Goal: Information Seeking & Learning: Learn about a topic

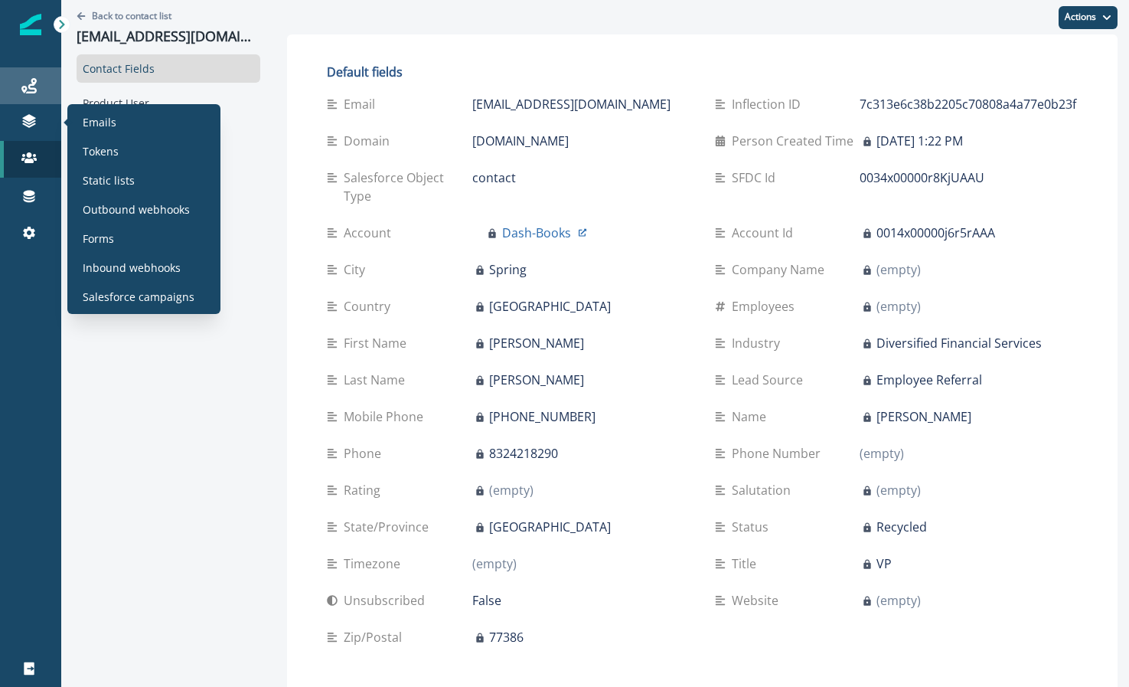
click at [27, 83] on icon at bounding box center [28, 85] width 15 height 15
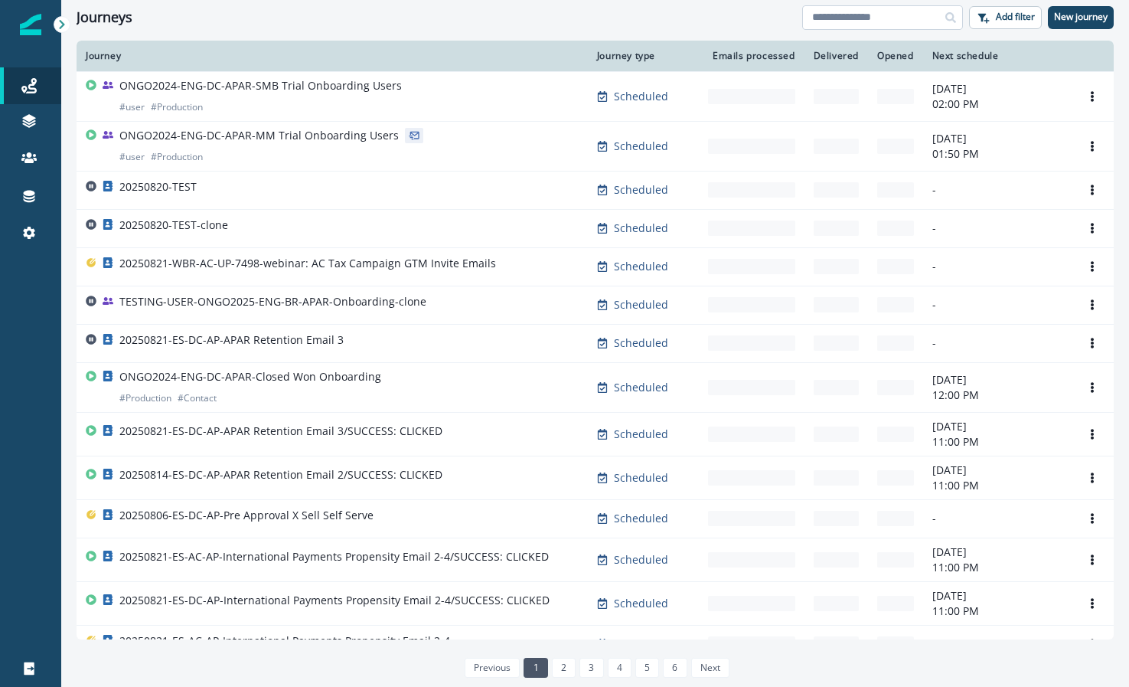
click at [824, 12] on input at bounding box center [882, 17] width 161 height 25
type input "****"
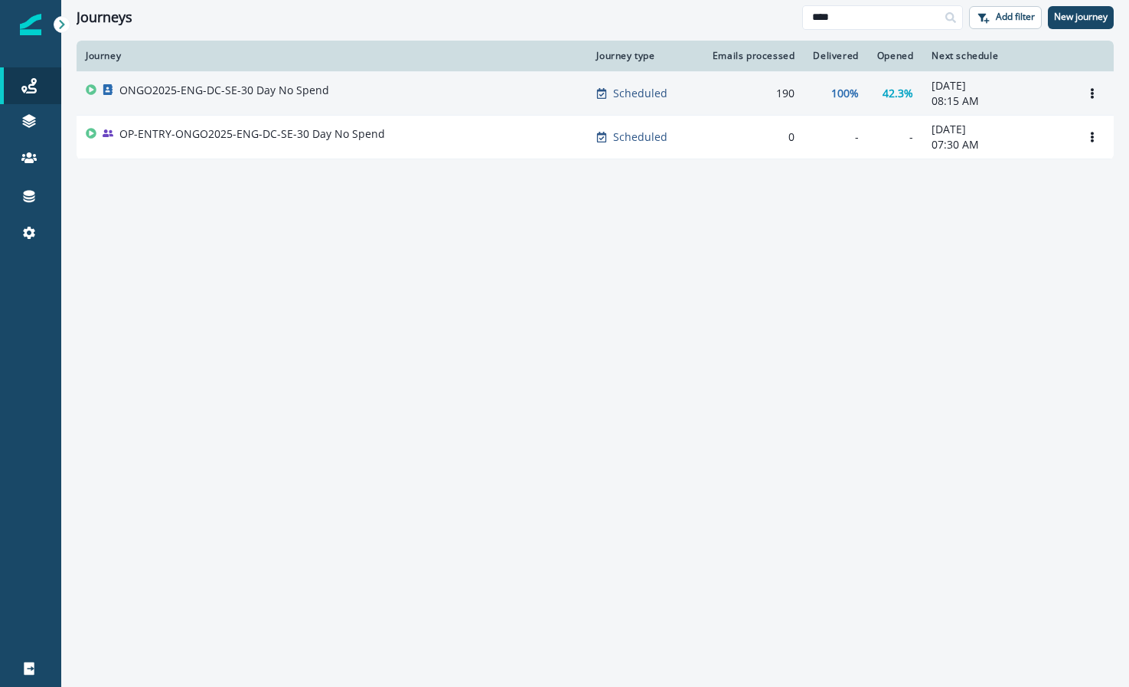
click at [446, 92] on div "ONGO2025-ENG-DC-SE-30 Day No Spend" at bounding box center [332, 93] width 492 height 21
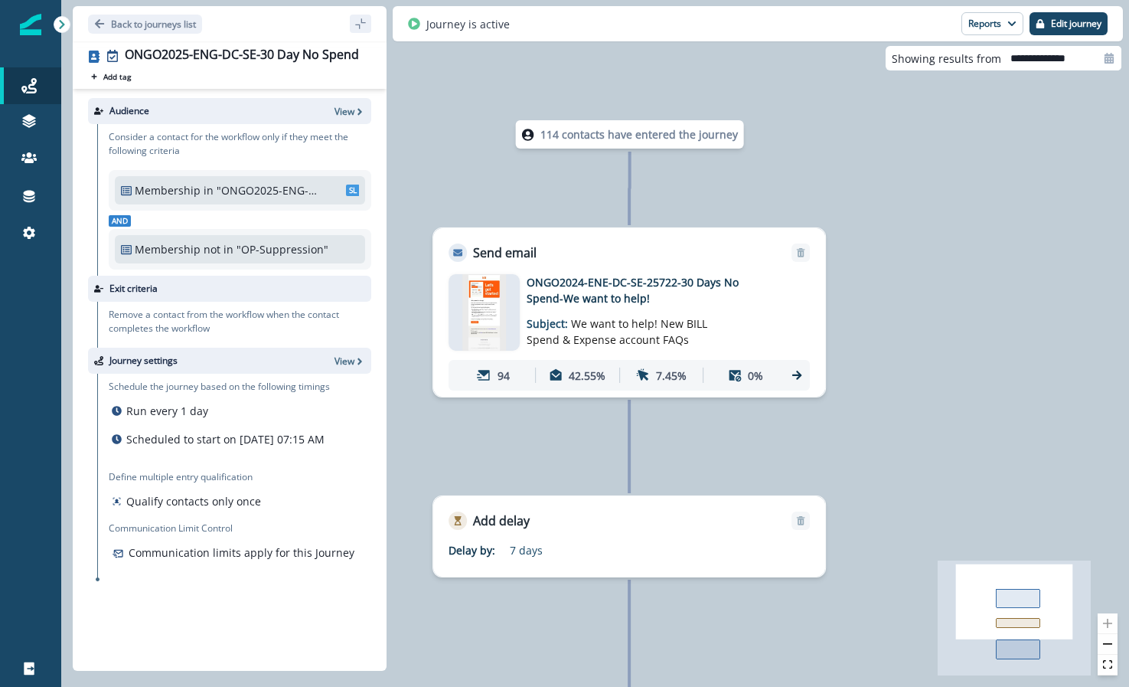
click at [485, 289] on img at bounding box center [484, 312] width 44 height 77
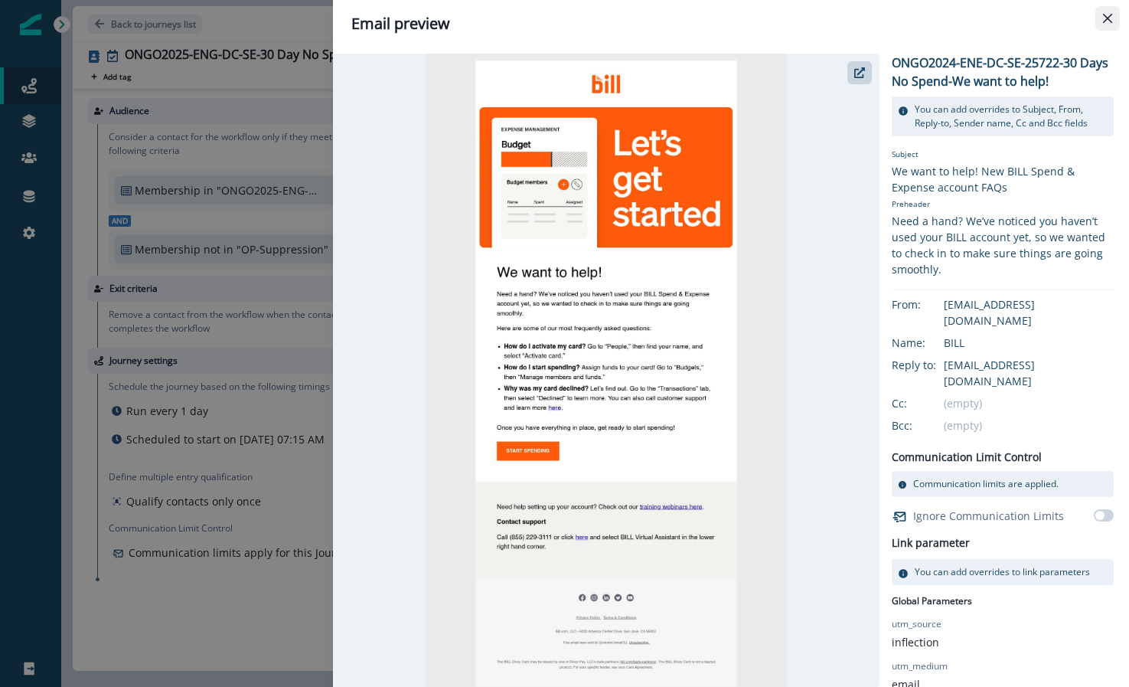
click at [1108, 15] on icon "Close" at bounding box center [1107, 18] width 9 height 9
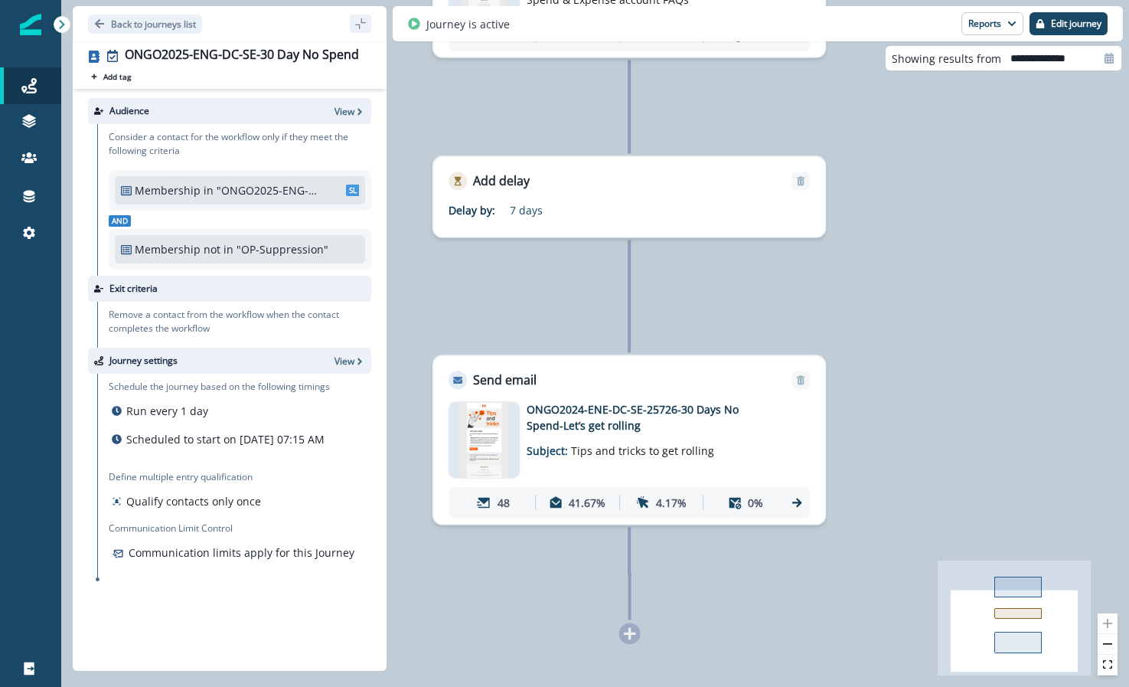
click at [763, 419] on p "ONGO2024-ENE-DC-SE-25726-30 Days No Spend-Let’s get rolling" at bounding box center [649, 417] width 245 height 32
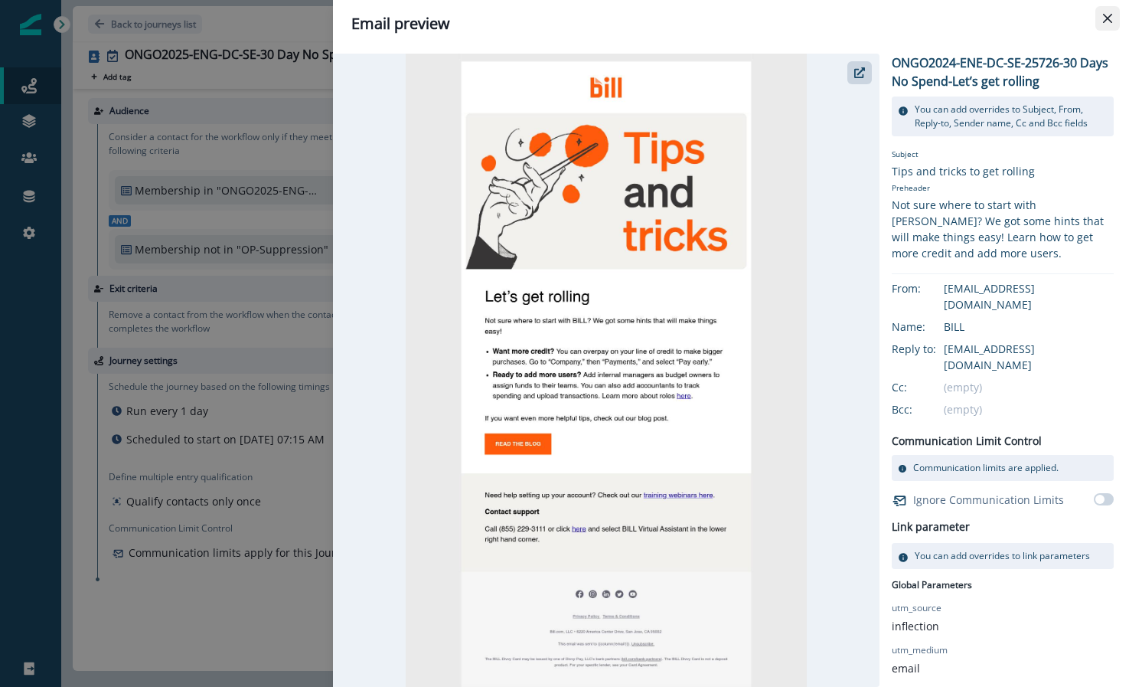
click at [1105, 24] on button "Close" at bounding box center [1108, 18] width 25 height 25
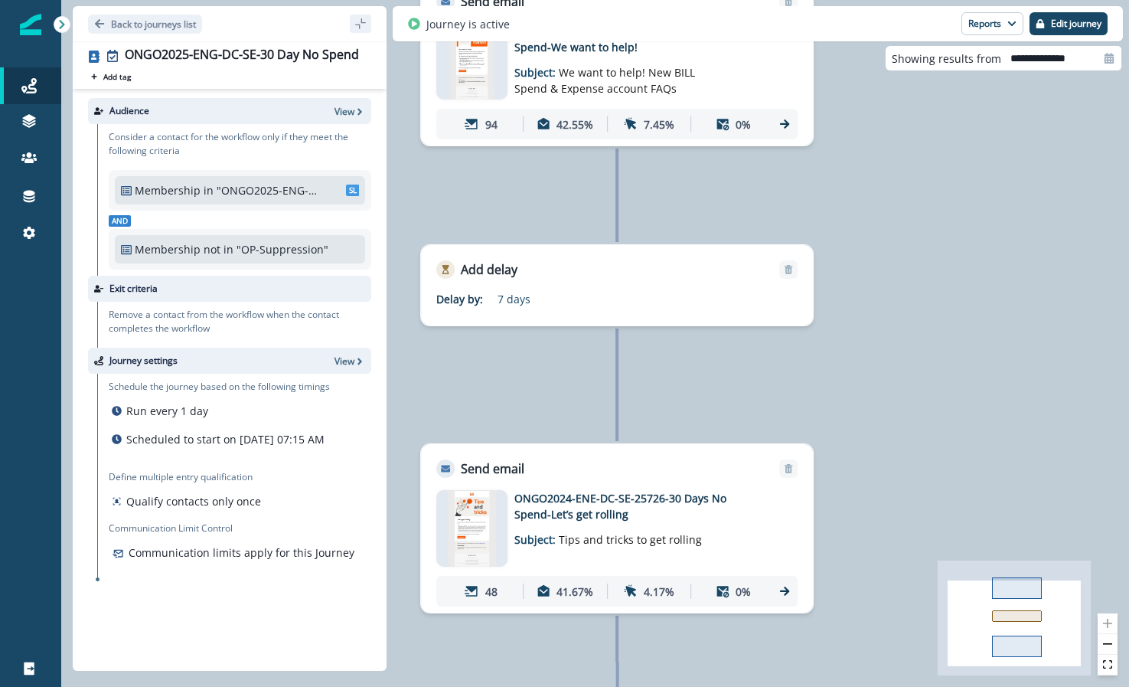
click at [506, 80] on div at bounding box center [471, 61] width 71 height 77
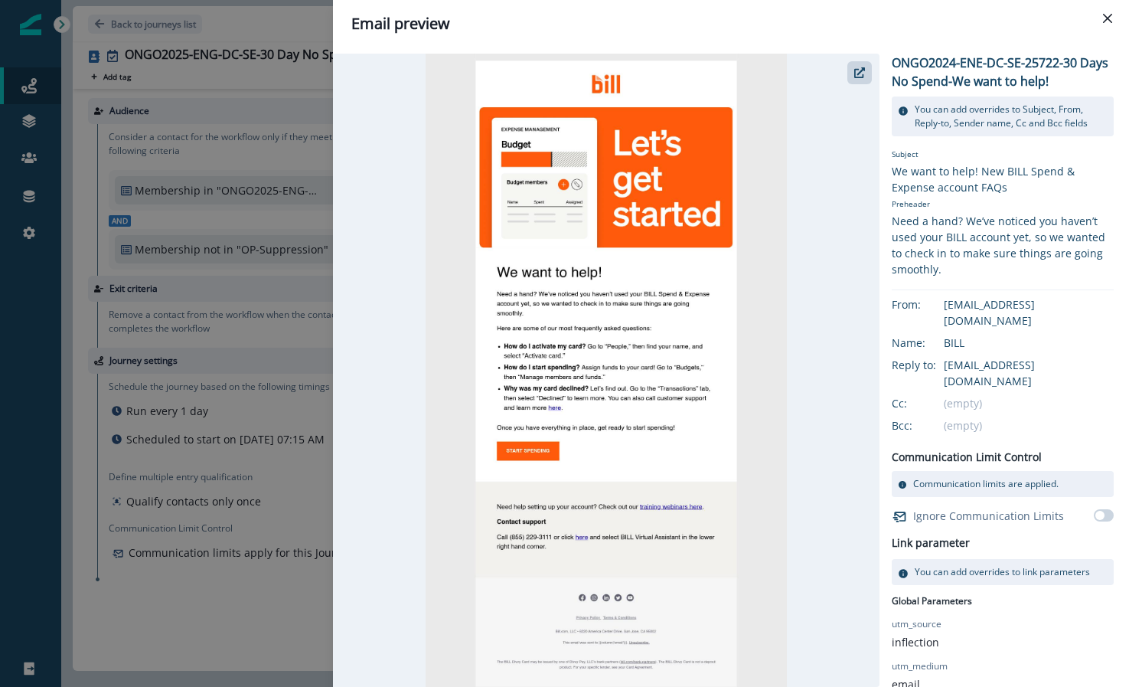
click at [299, 162] on div "Email preview ONGO2024-ENE-DC-SE-25722-30 Days No Spend-We want to help! You ca…" at bounding box center [564, 343] width 1129 height 687
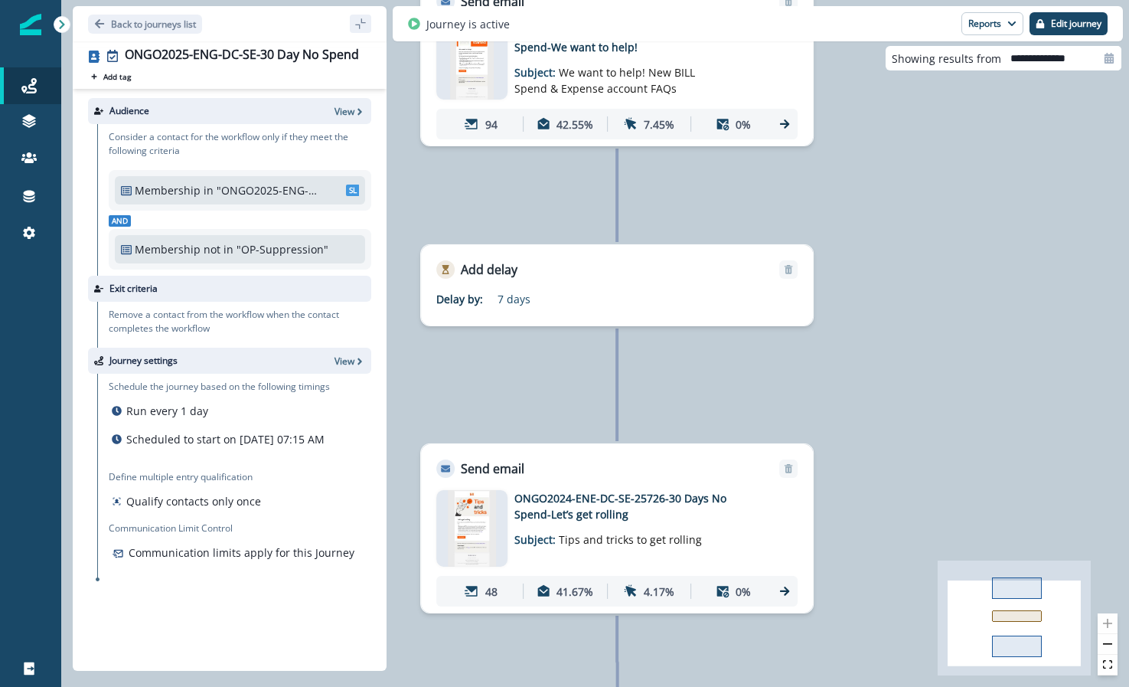
click at [783, 118] on icon at bounding box center [785, 124] width 14 height 14
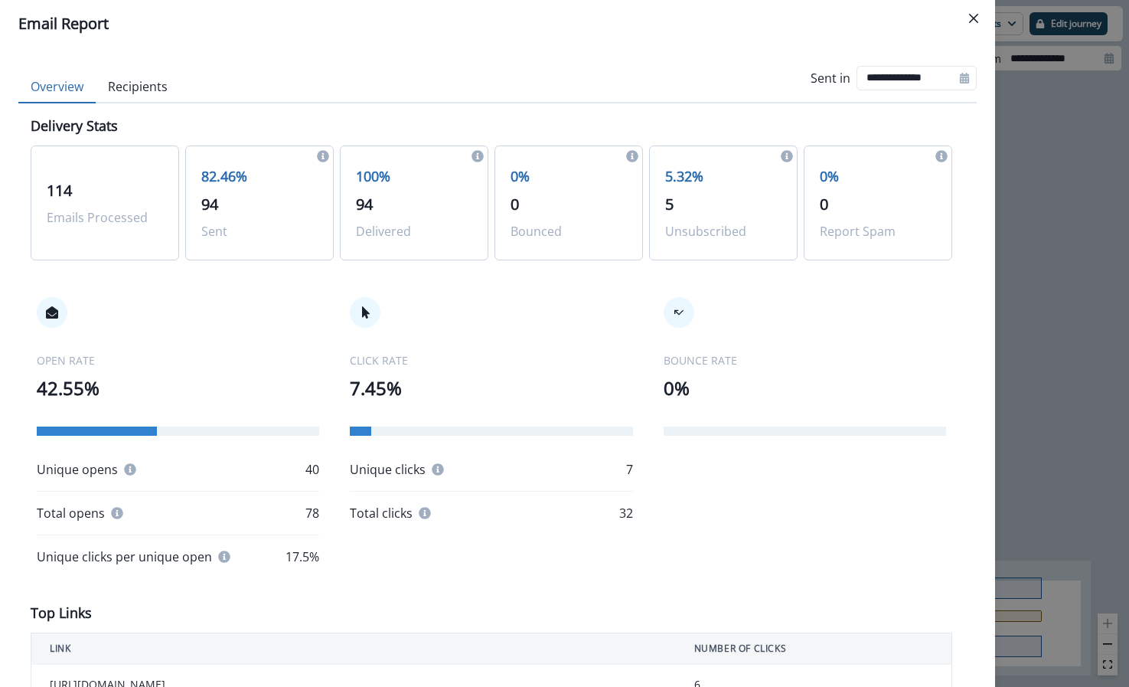
drag, startPoint x: 384, startPoint y: 395, endPoint x: 387, endPoint y: 383, distance: 12.6
click at [384, 395] on p "7.45%" at bounding box center [491, 388] width 283 height 28
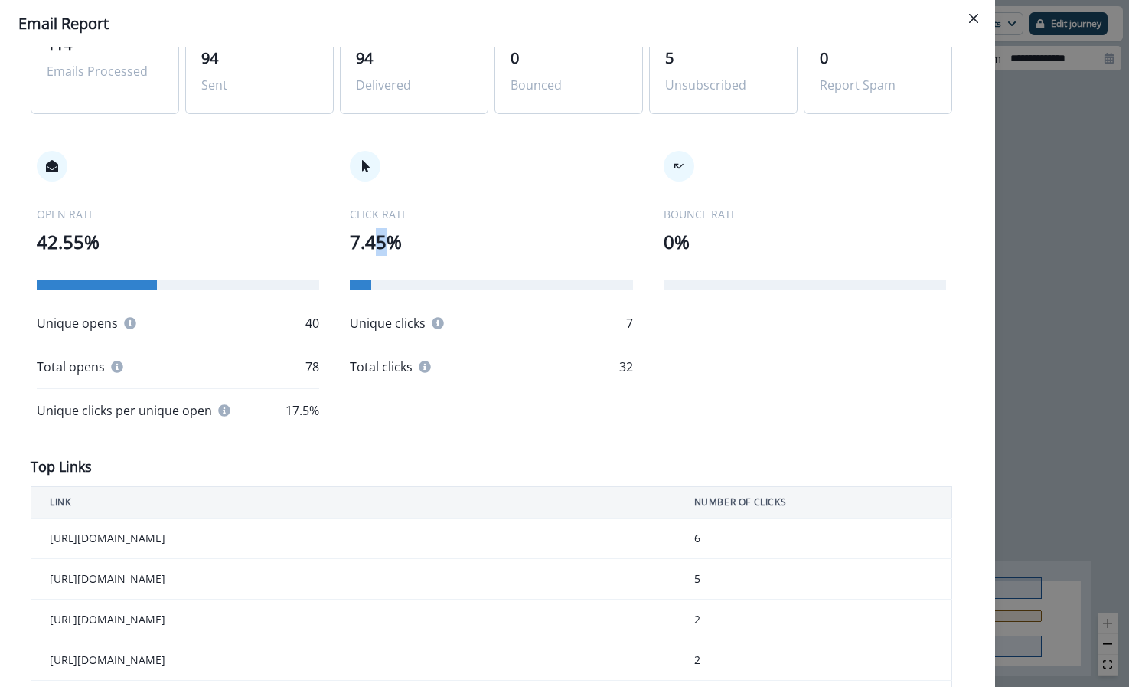
click at [377, 231] on p "7.45%" at bounding box center [491, 242] width 283 height 28
click at [364, 139] on div "OPEN RATE 42.55% Unique opens 40 Total opens 78 Unique clicks per unique open 1…" at bounding box center [492, 285] width 922 height 330
click at [368, 171] on div at bounding box center [365, 166] width 31 height 31
click at [377, 237] on p "7.45%" at bounding box center [491, 242] width 283 height 28
click at [387, 327] on p "Unique clicks" at bounding box center [388, 323] width 76 height 18
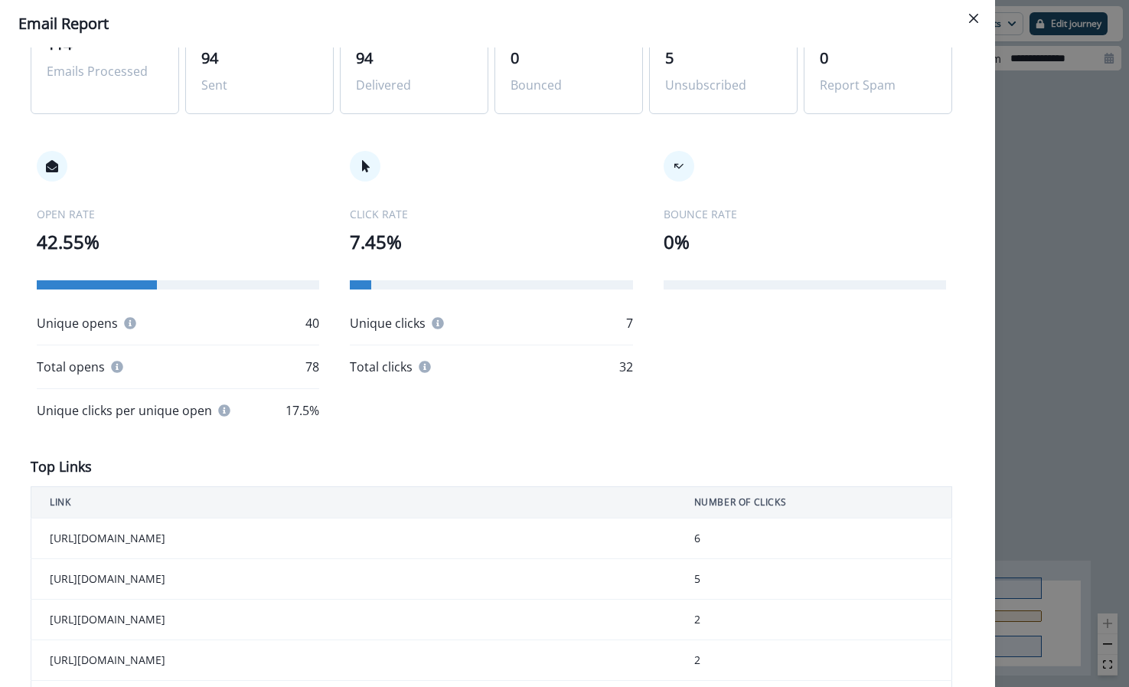
click at [437, 319] on icon at bounding box center [438, 323] width 12 height 12
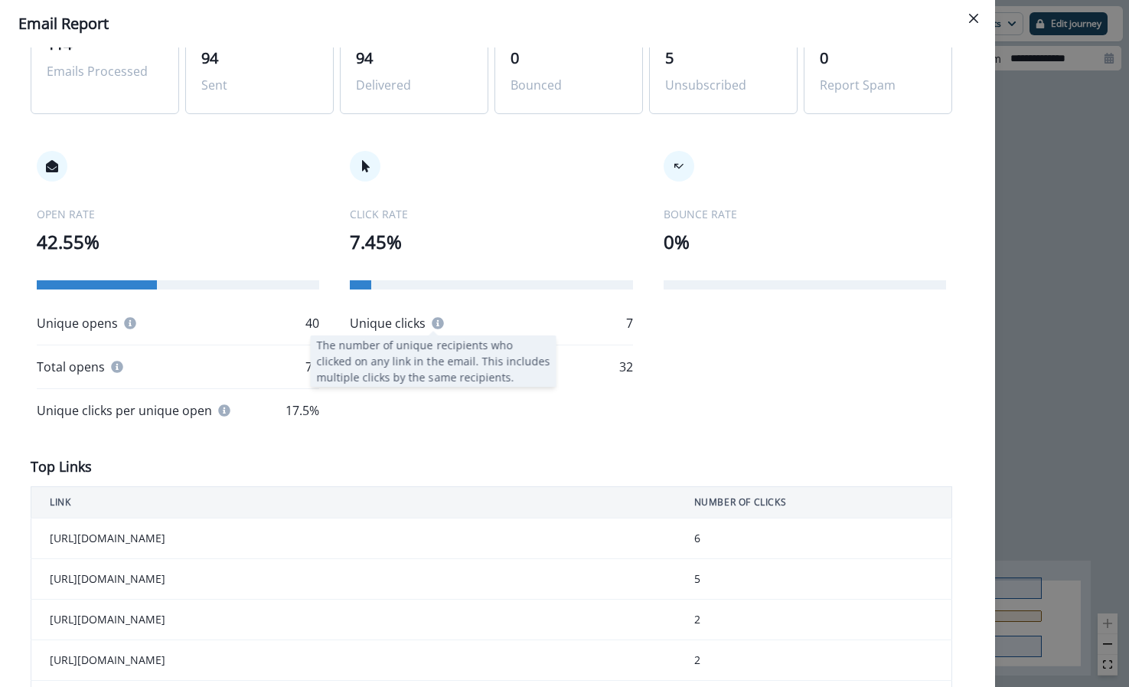
click at [432, 323] on icon at bounding box center [438, 323] width 12 height 12
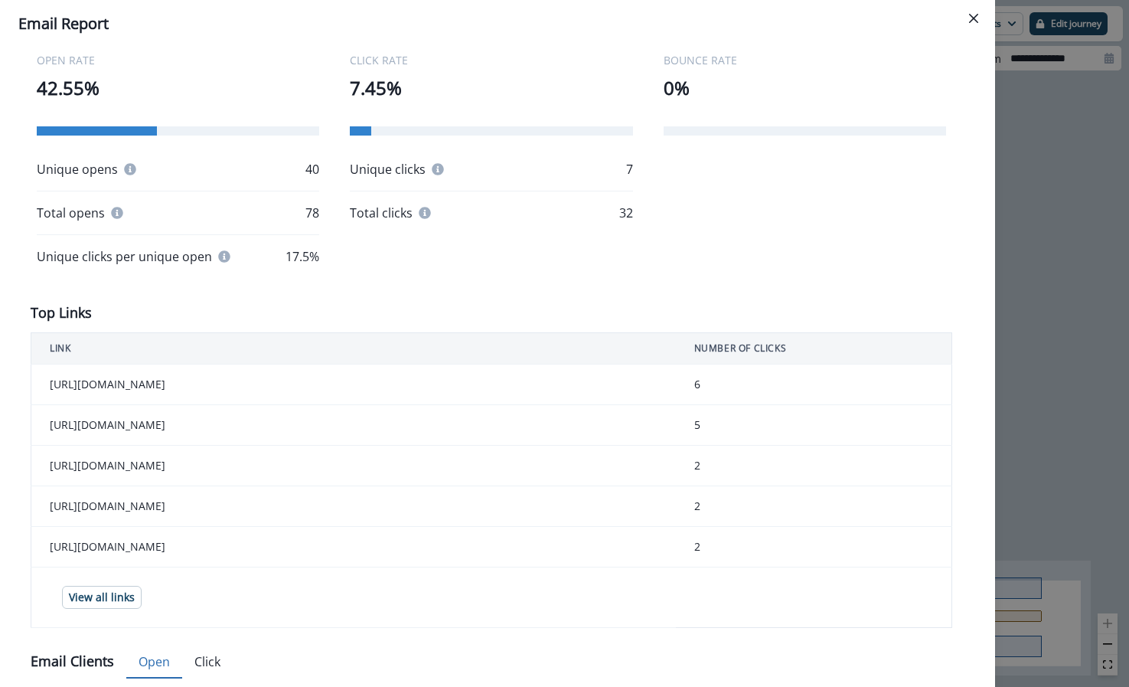
scroll to position [750, 0]
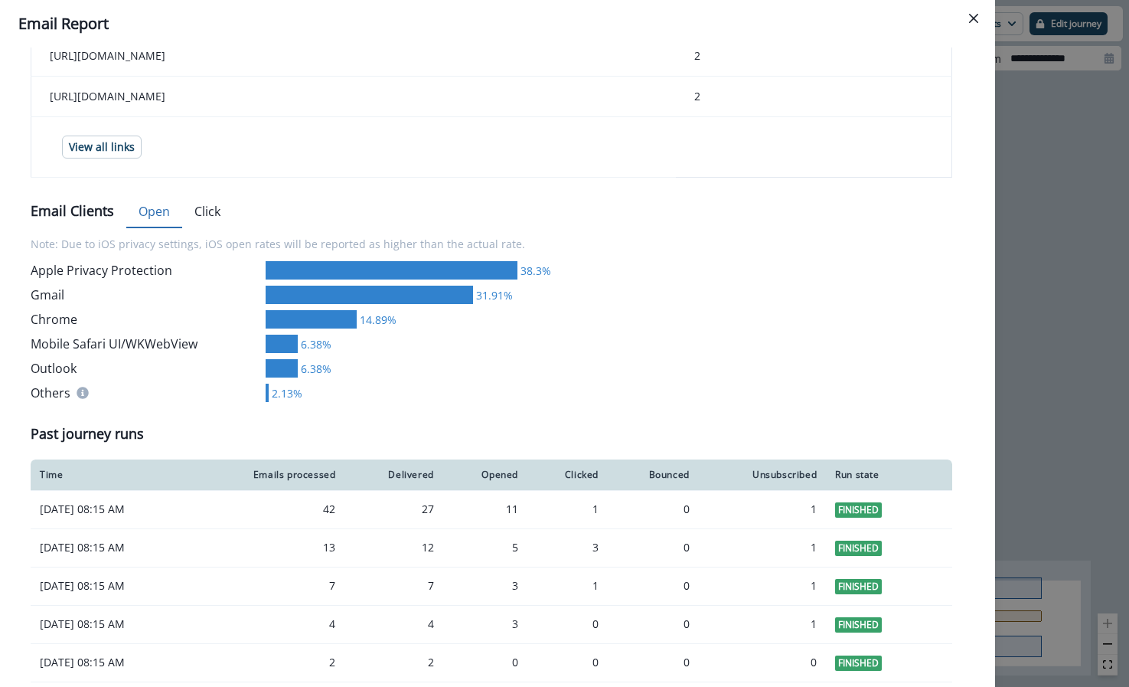
click at [212, 208] on button "Click" at bounding box center [207, 212] width 51 height 32
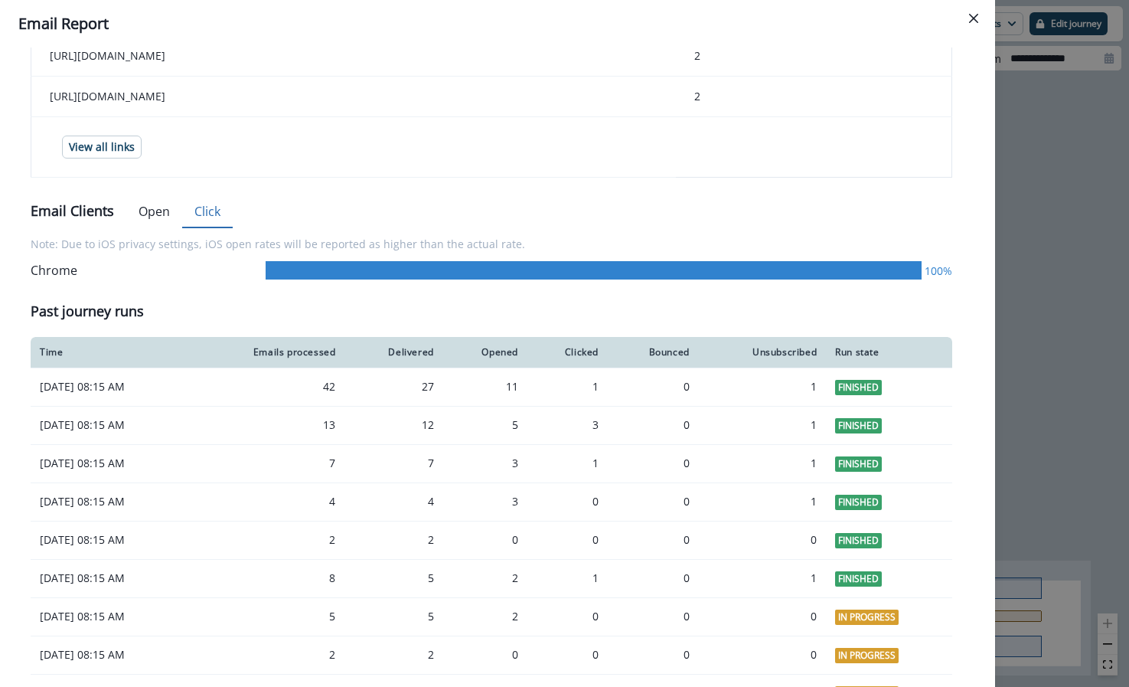
click at [145, 217] on button "Open" at bounding box center [154, 212] width 56 height 32
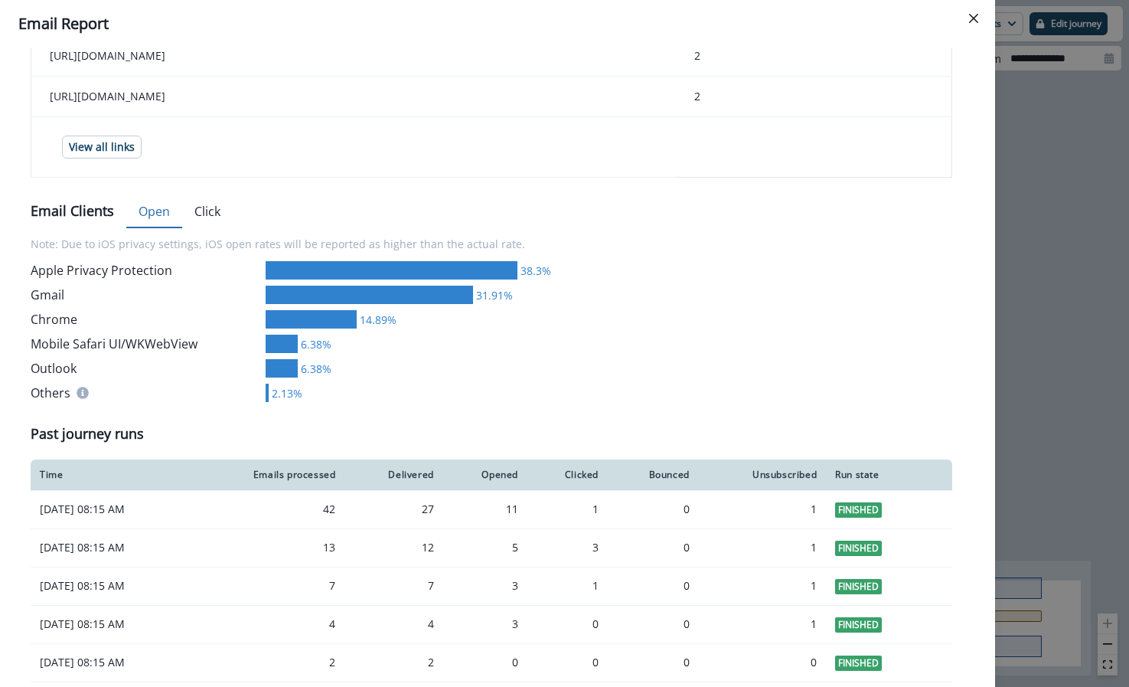
click at [192, 207] on button "Click" at bounding box center [207, 212] width 51 height 32
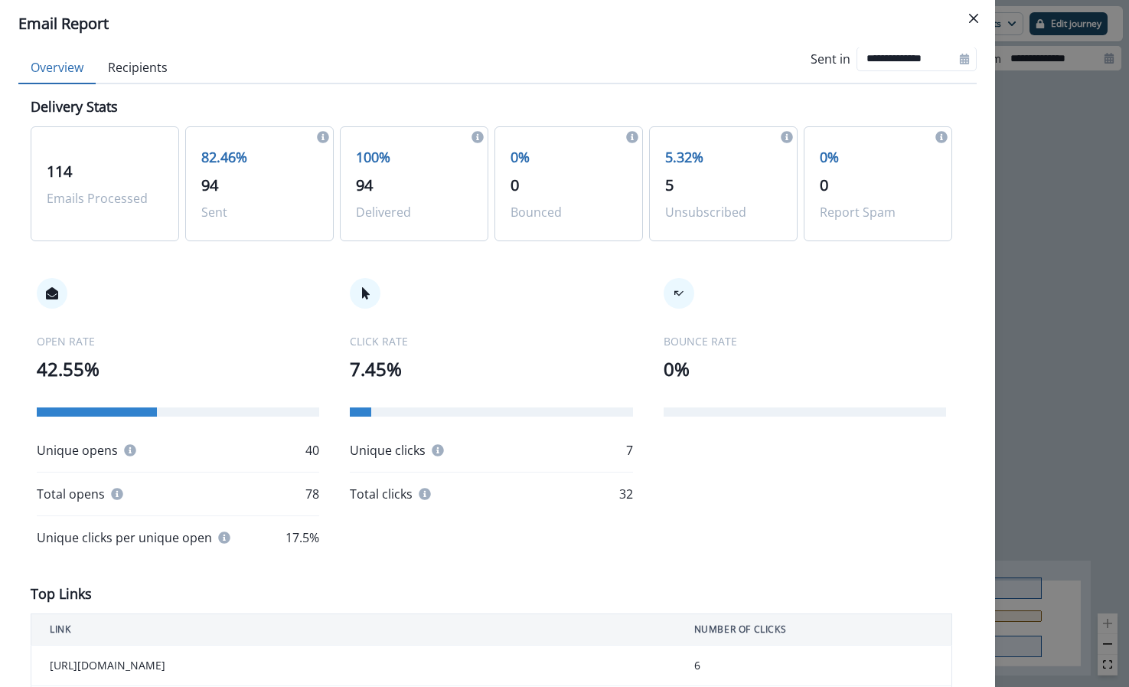
scroll to position [0, 0]
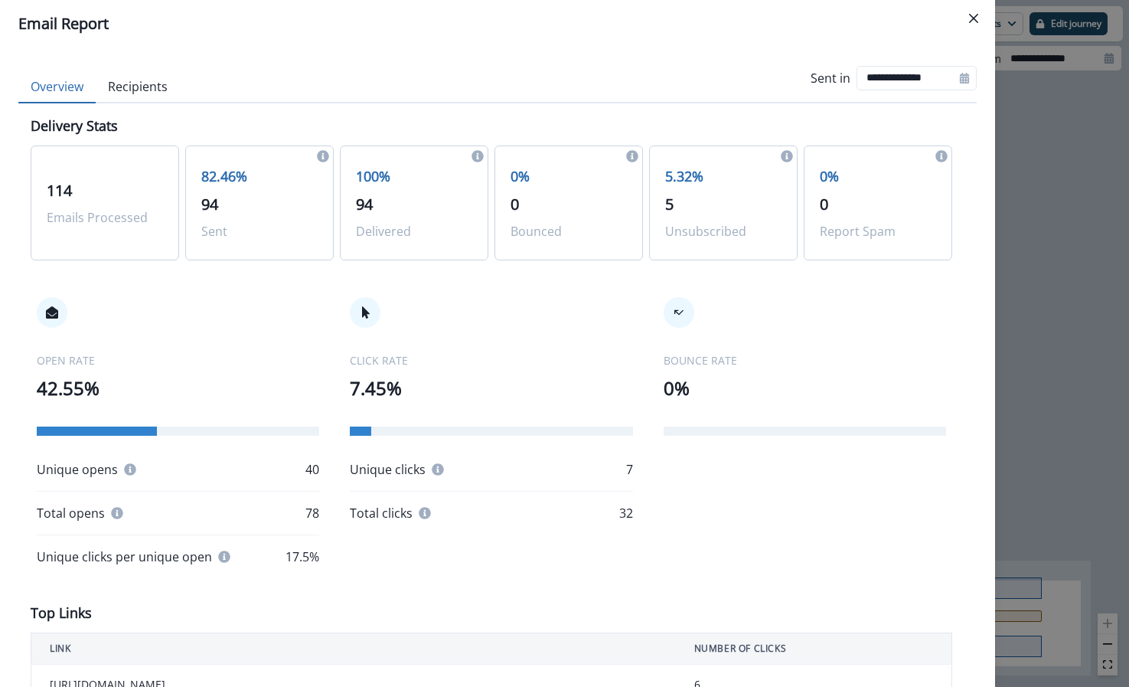
click at [103, 230] on div "114 Emails Processed" at bounding box center [105, 202] width 149 height 115
click at [204, 208] on span "94" at bounding box center [209, 204] width 17 height 21
click at [910, 75] on input "**********" at bounding box center [917, 78] width 120 height 25
select select "*"
select select "****"
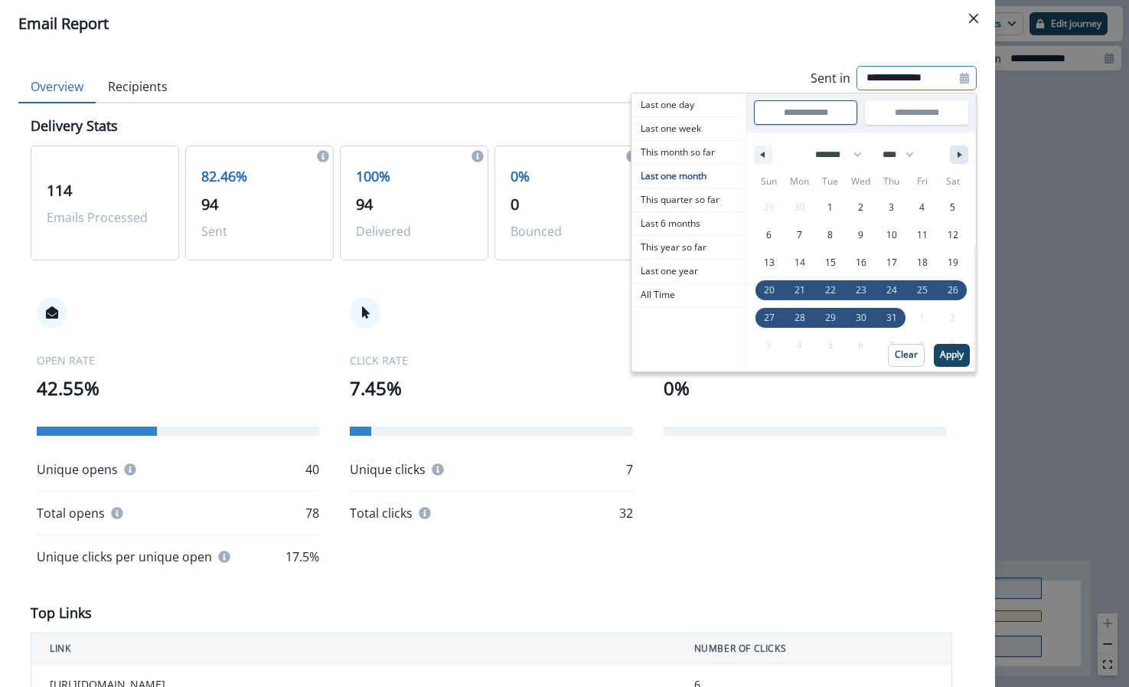
click at [950, 155] on button "button" at bounding box center [959, 154] width 18 height 18
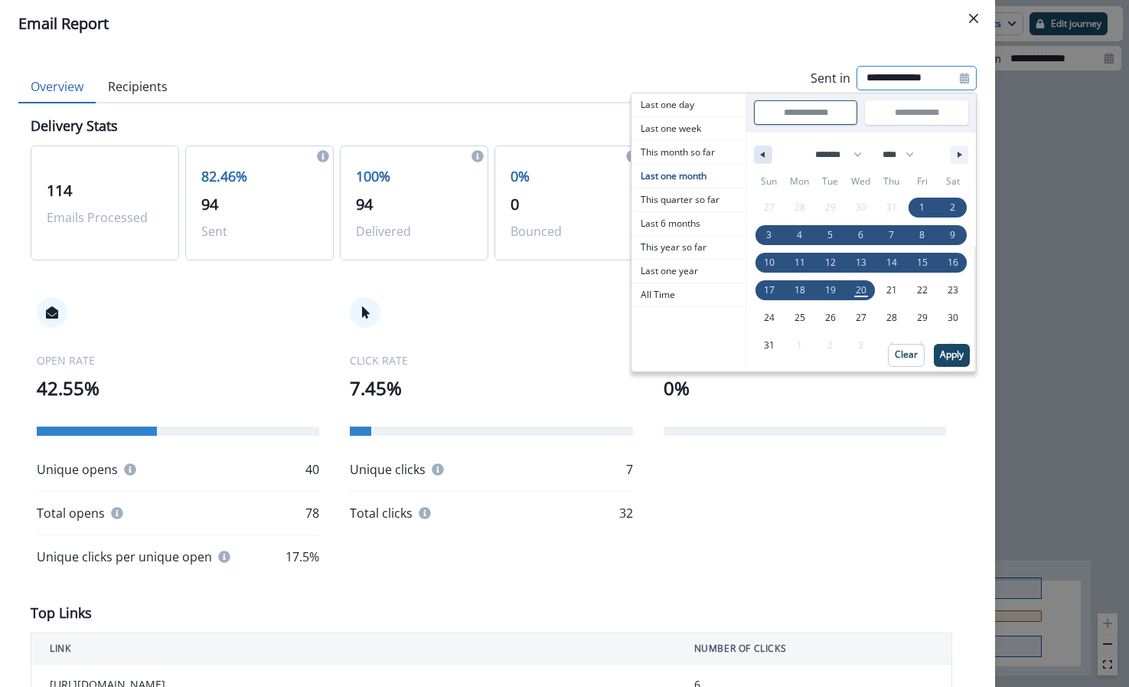
click at [758, 156] on button "button" at bounding box center [763, 154] width 18 height 18
select select "*"
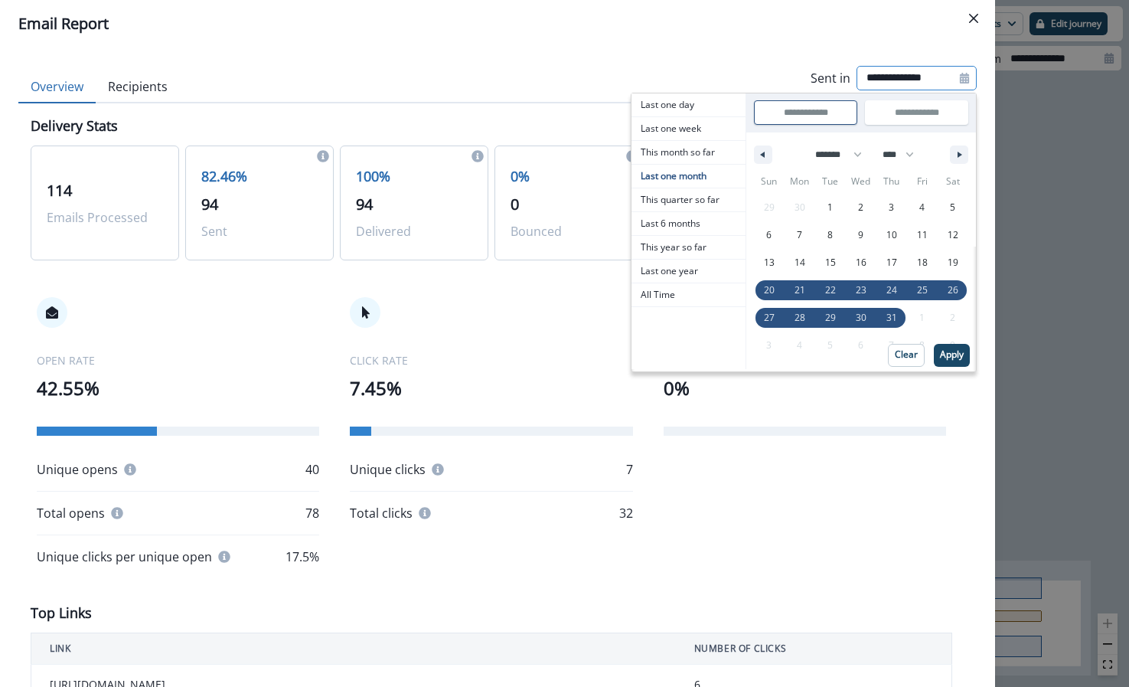
click at [537, 276] on div "OPEN RATE 42.55% Unique opens 40 Total opens 78 Unique clicks per unique open 1…" at bounding box center [492, 431] width 922 height 330
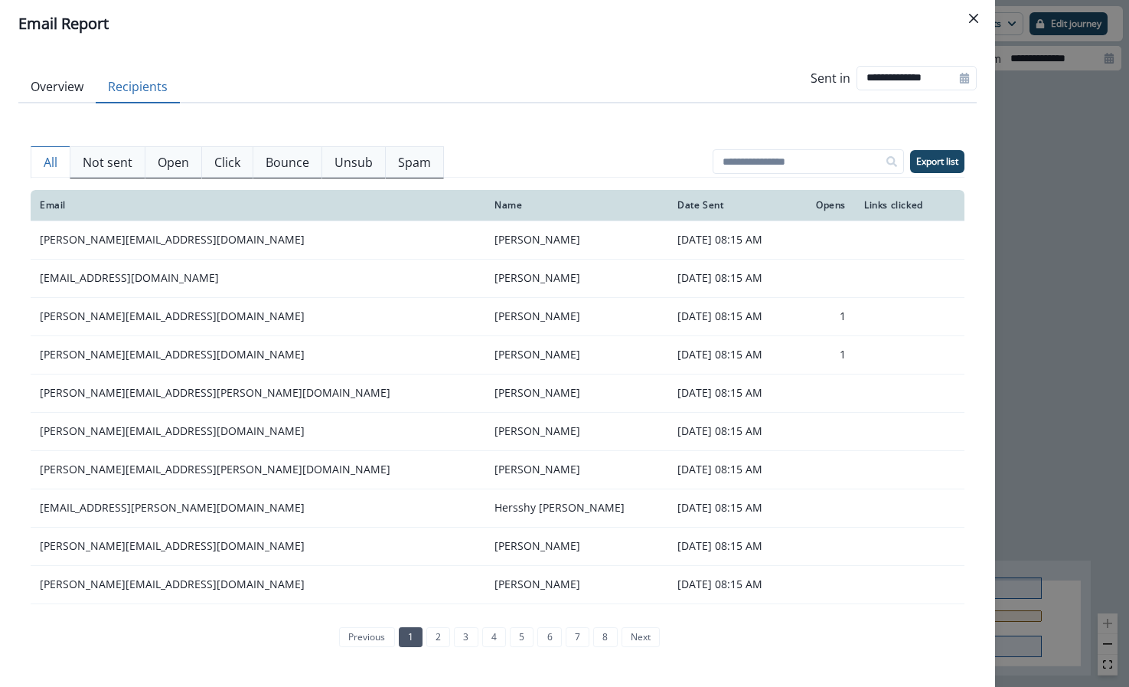
click at [146, 79] on button "Recipients" at bounding box center [138, 87] width 84 height 32
click at [206, 168] on button "Click" at bounding box center [227, 162] width 52 height 32
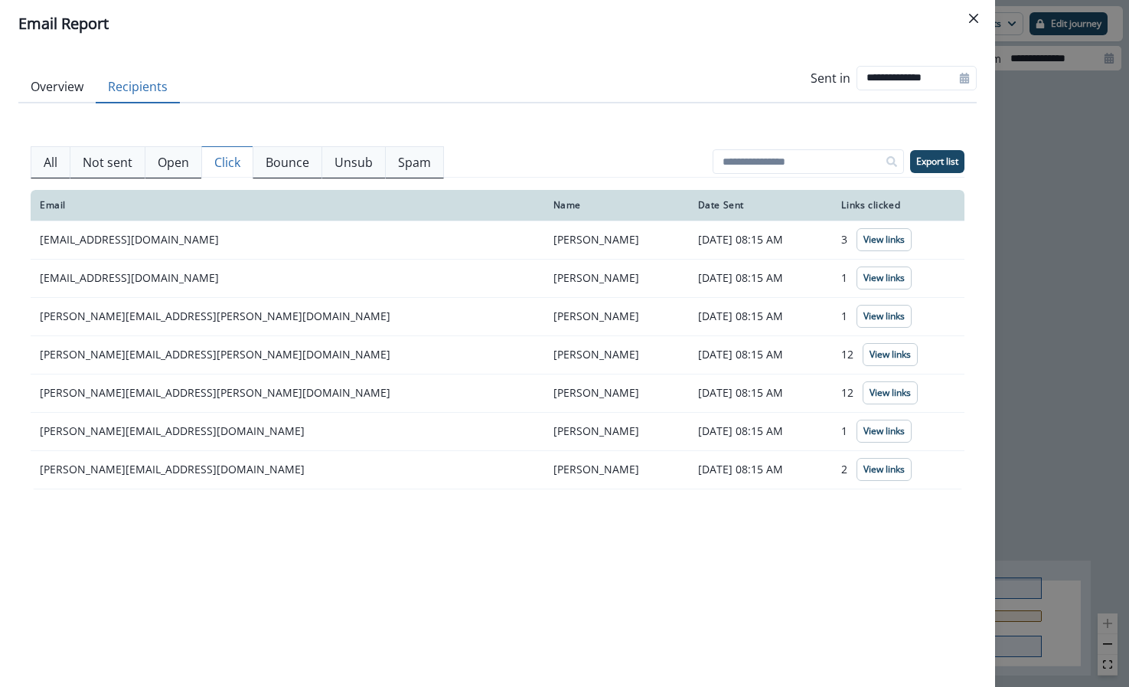
click at [64, 77] on button "Overview" at bounding box center [56, 87] width 77 height 32
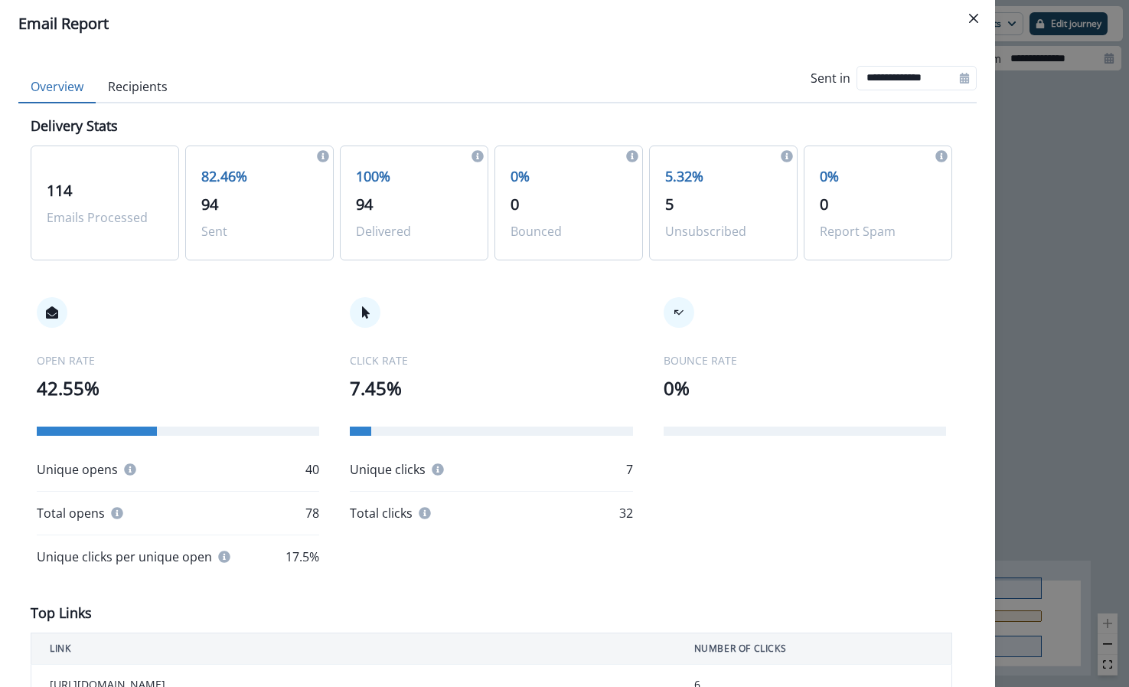
click at [137, 86] on button "Recipients" at bounding box center [138, 87] width 84 height 32
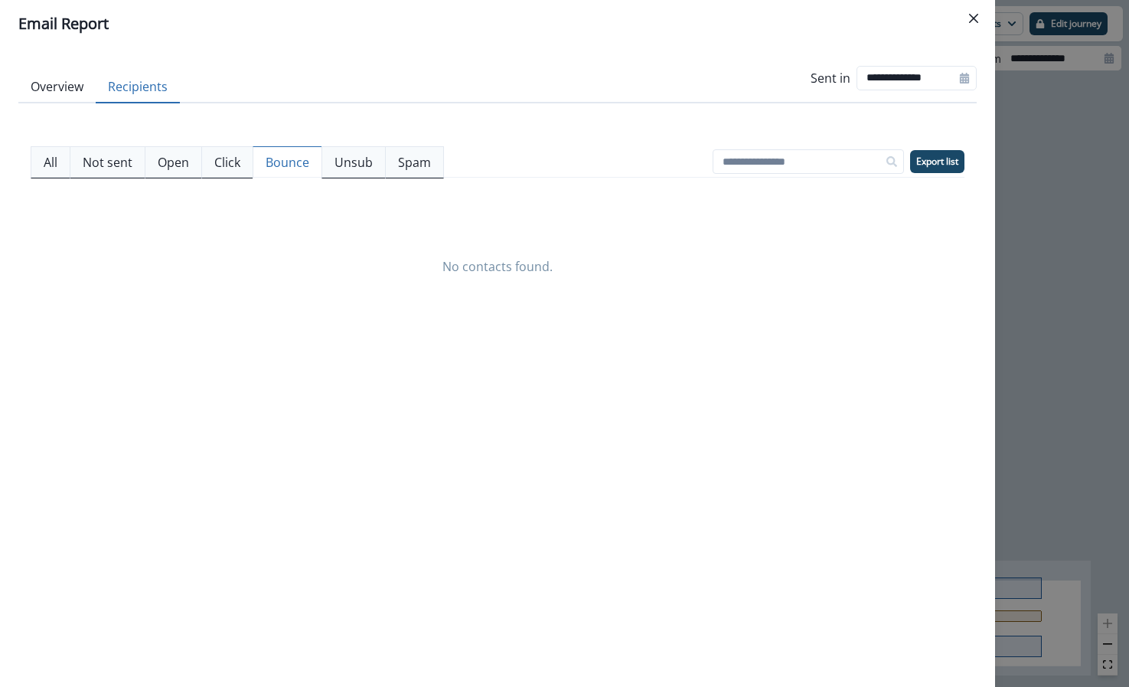
click at [286, 162] on p "Bounce" at bounding box center [288, 162] width 44 height 18
click at [135, 163] on button "Not sent" at bounding box center [108, 162] width 76 height 32
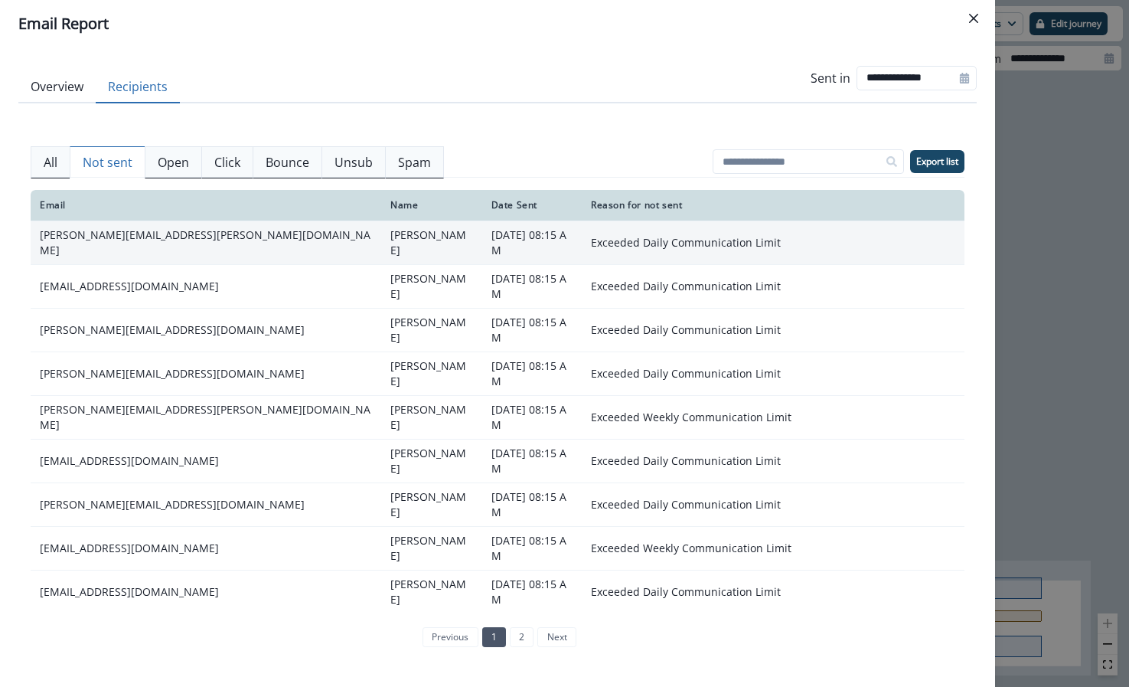
click at [177, 236] on td "[PERSON_NAME][EMAIL_ADDRESS][PERSON_NAME][DOMAIN_NAME]" at bounding box center [206, 243] width 351 height 44
click at [178, 234] on td "[PERSON_NAME][EMAIL_ADDRESS][PERSON_NAME][DOMAIN_NAME]" at bounding box center [206, 243] width 351 height 44
click at [178, 235] on td "[PERSON_NAME][EMAIL_ADDRESS][PERSON_NAME][DOMAIN_NAME]" at bounding box center [206, 243] width 351 height 44
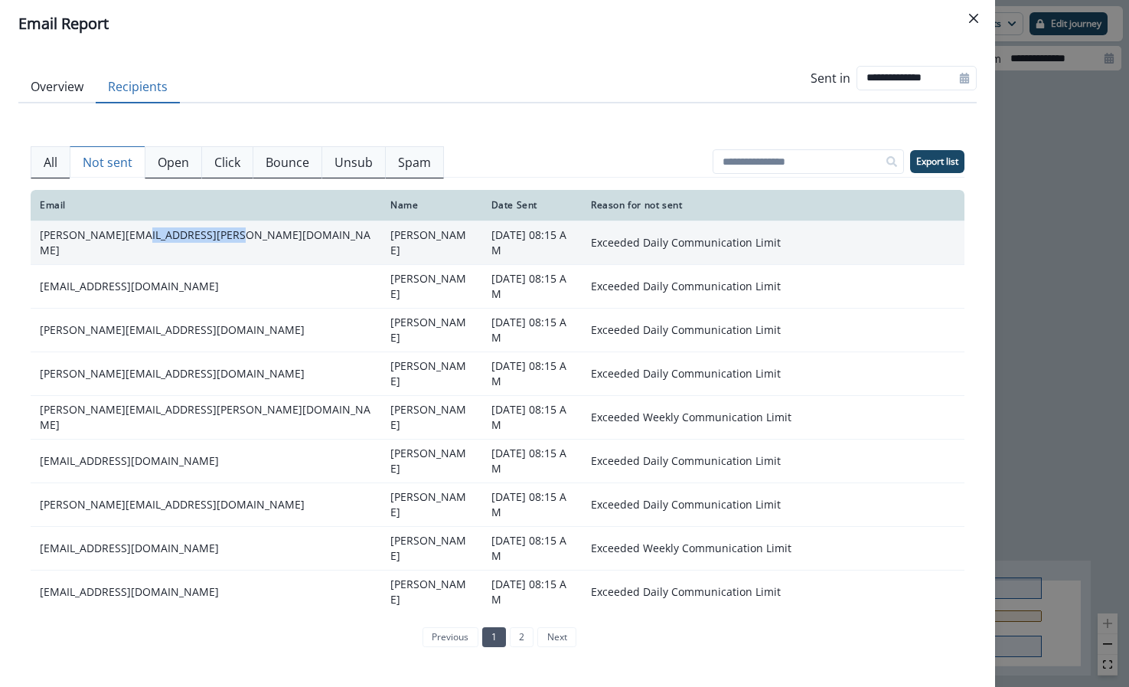
click at [178, 235] on td "[PERSON_NAME][EMAIL_ADDRESS][PERSON_NAME][DOMAIN_NAME]" at bounding box center [206, 243] width 351 height 44
click at [177, 237] on td "[PERSON_NAME][EMAIL_ADDRESS][PERSON_NAME][DOMAIN_NAME]" at bounding box center [206, 243] width 351 height 44
click at [202, 240] on td "[PERSON_NAME][EMAIL_ADDRESS][PERSON_NAME][DOMAIN_NAME]" at bounding box center [206, 243] width 351 height 44
drag, startPoint x: 226, startPoint y: 245, endPoint x: 38, endPoint y: 243, distance: 188.4
click at [38, 243] on td "[PERSON_NAME][EMAIL_ADDRESS][PERSON_NAME][DOMAIN_NAME]" at bounding box center [206, 243] width 351 height 44
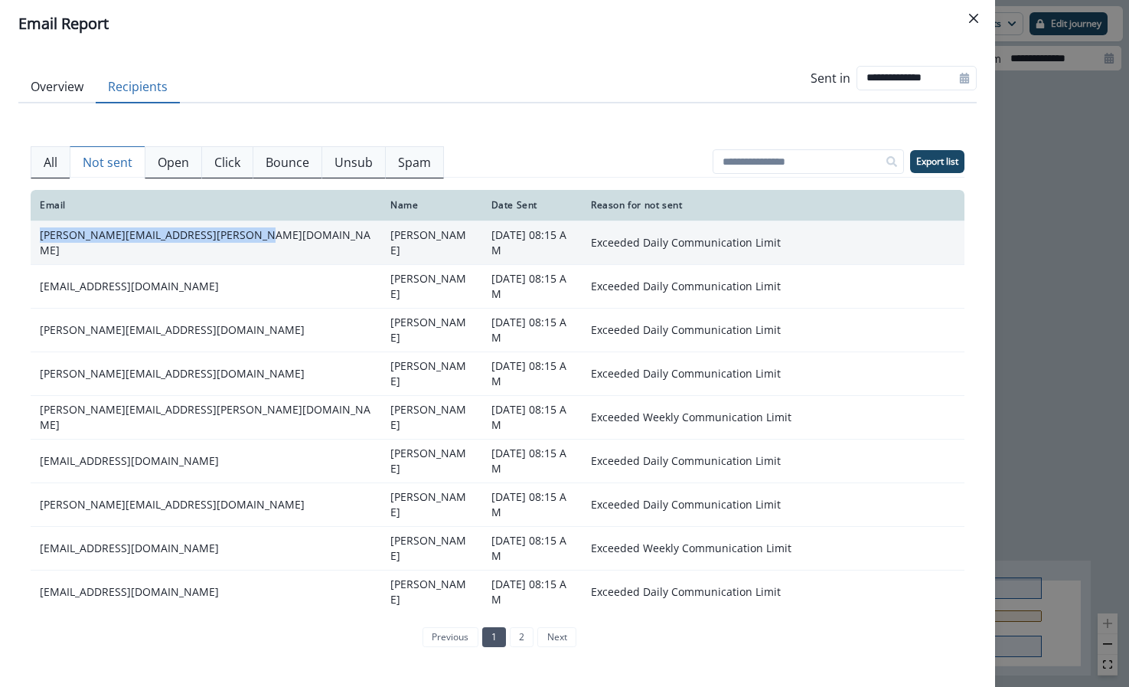
copy td "[PERSON_NAME][EMAIL_ADDRESS][PERSON_NAME][DOMAIN_NAME]"
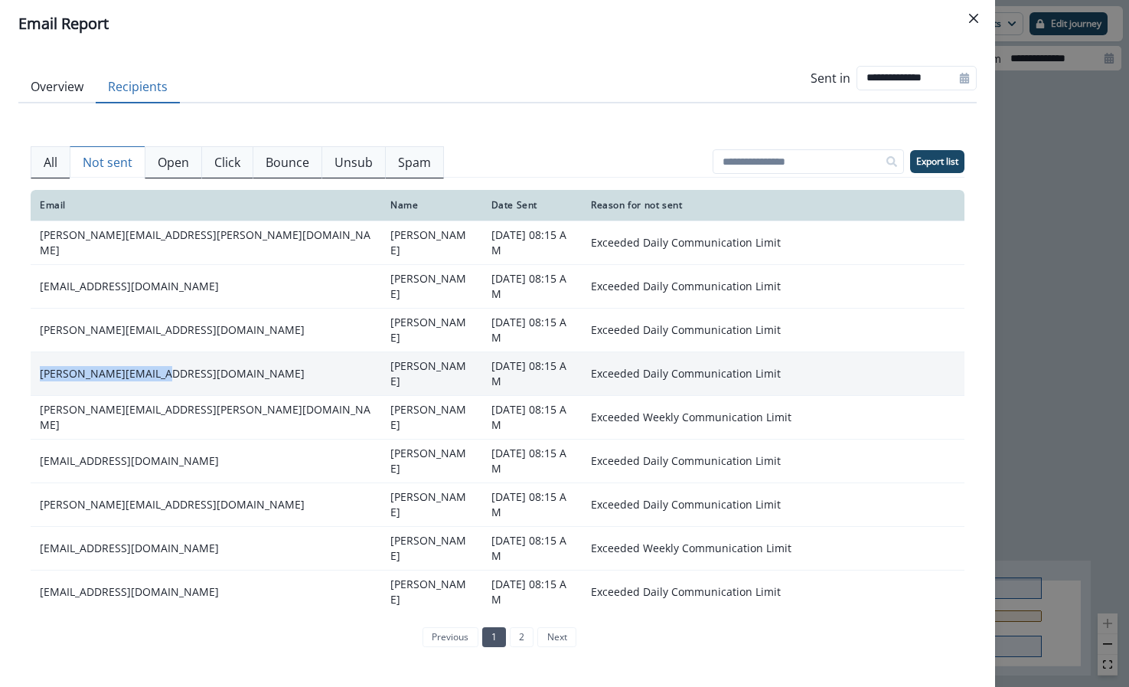
drag, startPoint x: 185, startPoint y: 353, endPoint x: 37, endPoint y: 361, distance: 148.7
click at [38, 361] on td "[PERSON_NAME][EMAIL_ADDRESS][DOMAIN_NAME]" at bounding box center [206, 373] width 351 height 44
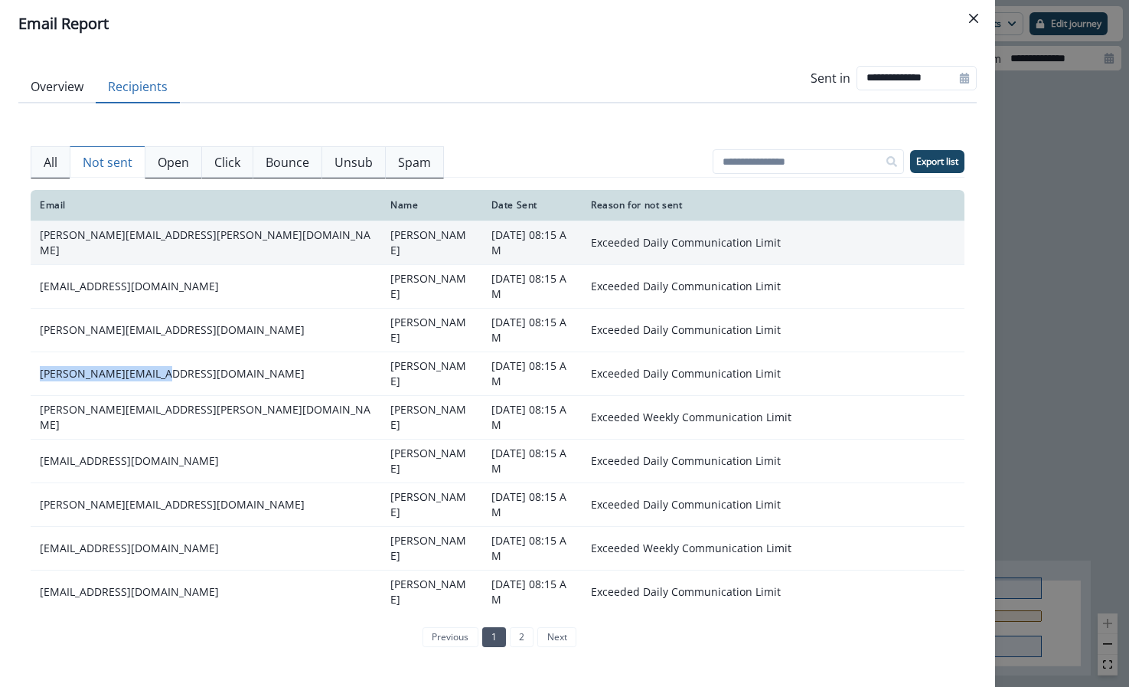
copy td "[PERSON_NAME][EMAIL_ADDRESS][DOMAIN_NAME]"
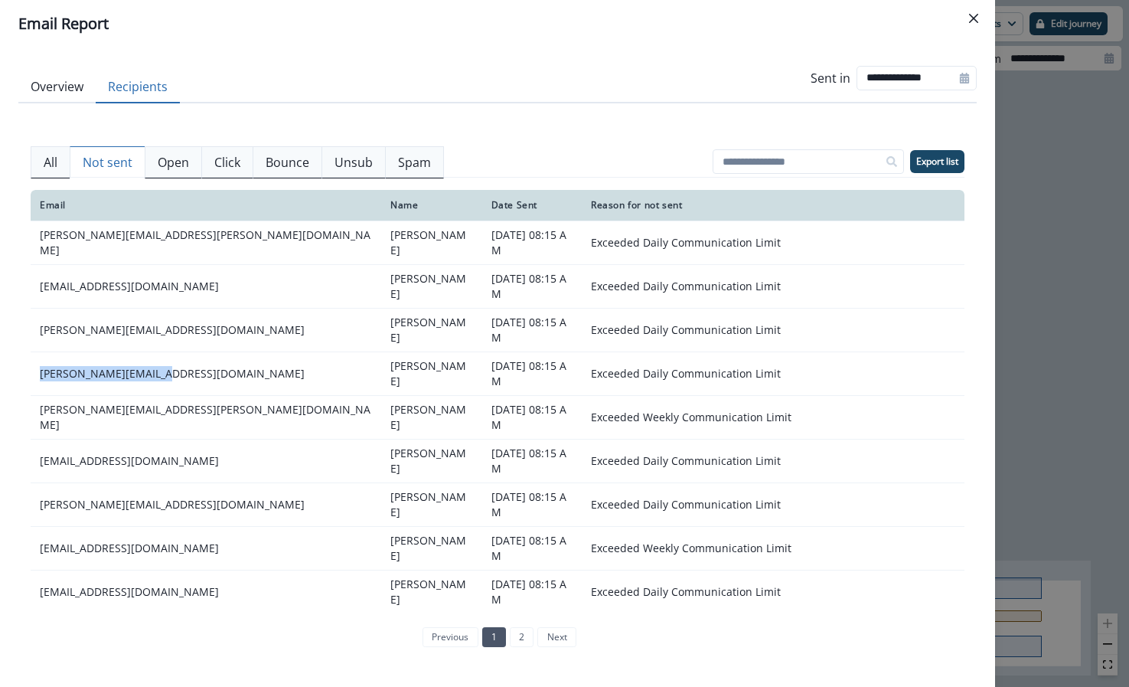
scroll to position [186, 0]
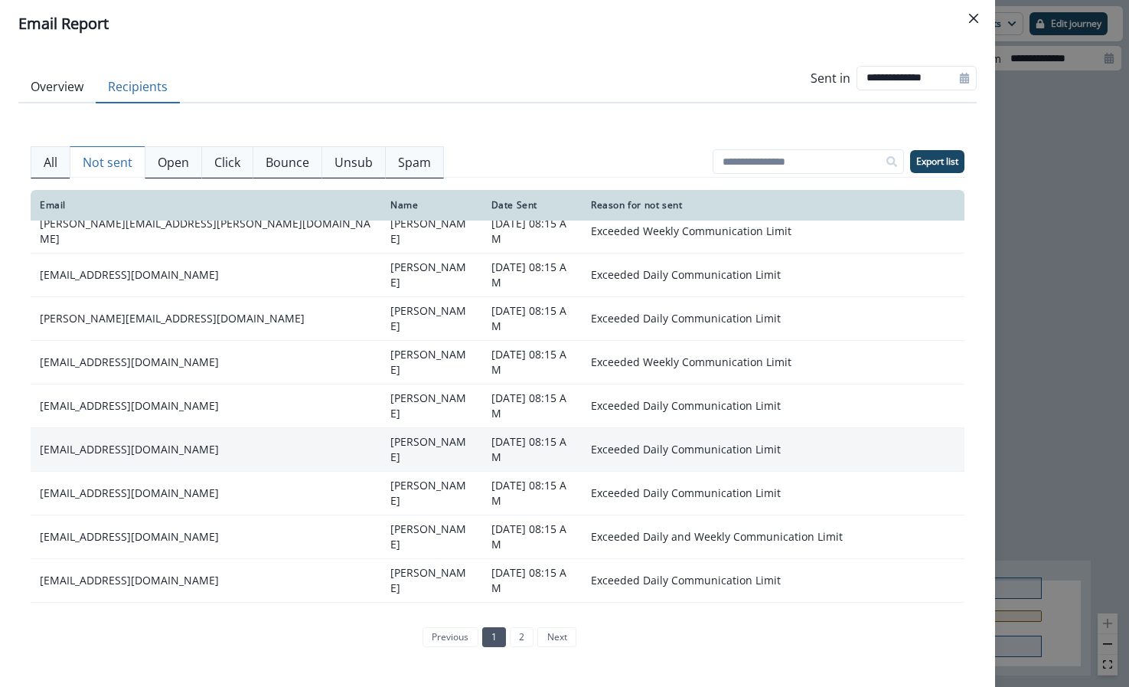
drag, startPoint x: 224, startPoint y: 399, endPoint x: 38, endPoint y: 403, distance: 186.9
click at [38, 427] on td "[EMAIL_ADDRESS][DOMAIN_NAME]" at bounding box center [206, 449] width 351 height 44
copy td "[EMAIL_ADDRESS][DOMAIN_NAME]"
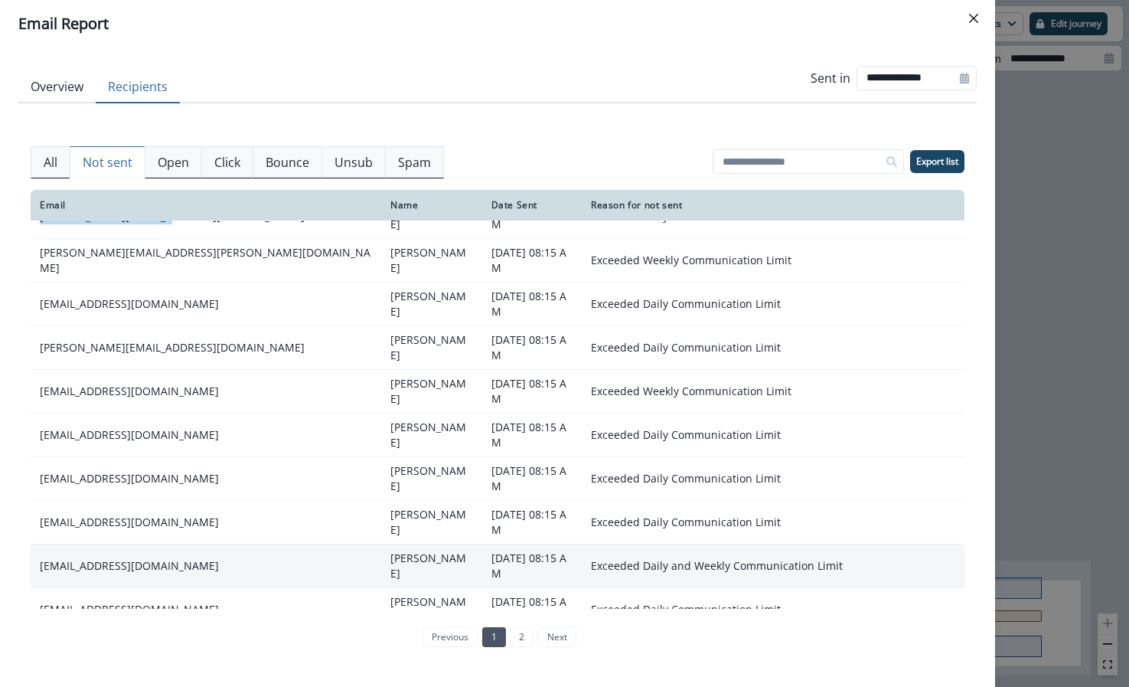
scroll to position [147, 0]
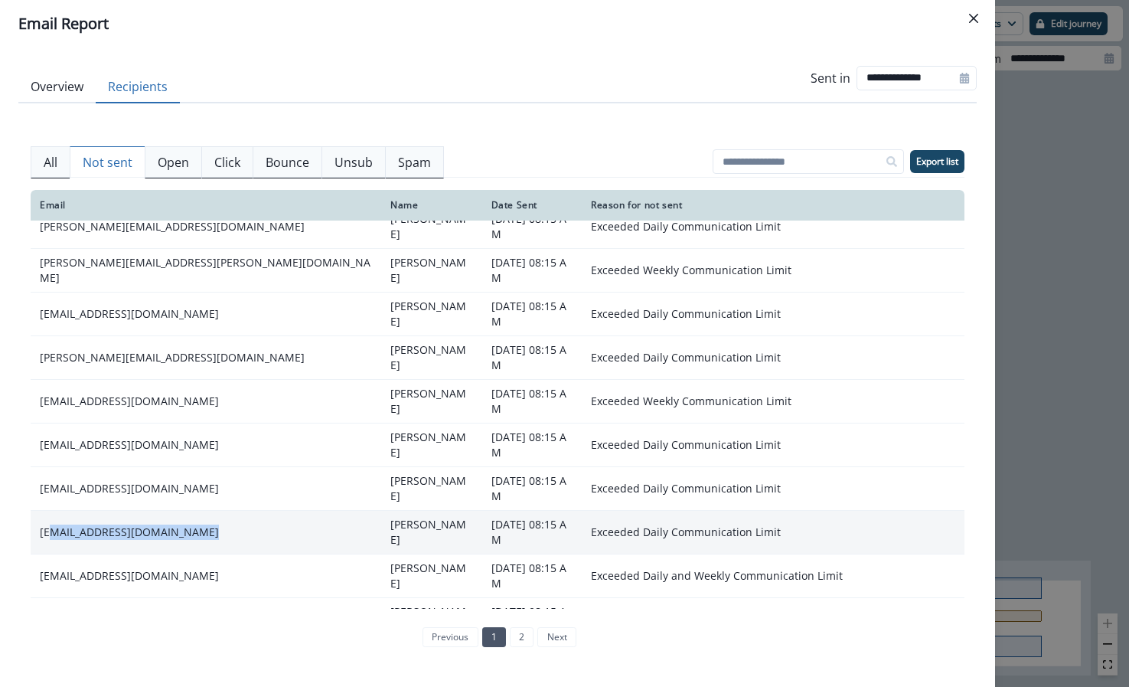
drag, startPoint x: 226, startPoint y: 471, endPoint x: 51, endPoint y: 476, distance: 174.6
click at [51, 510] on td "[EMAIL_ADDRESS][DOMAIN_NAME]" at bounding box center [206, 532] width 351 height 44
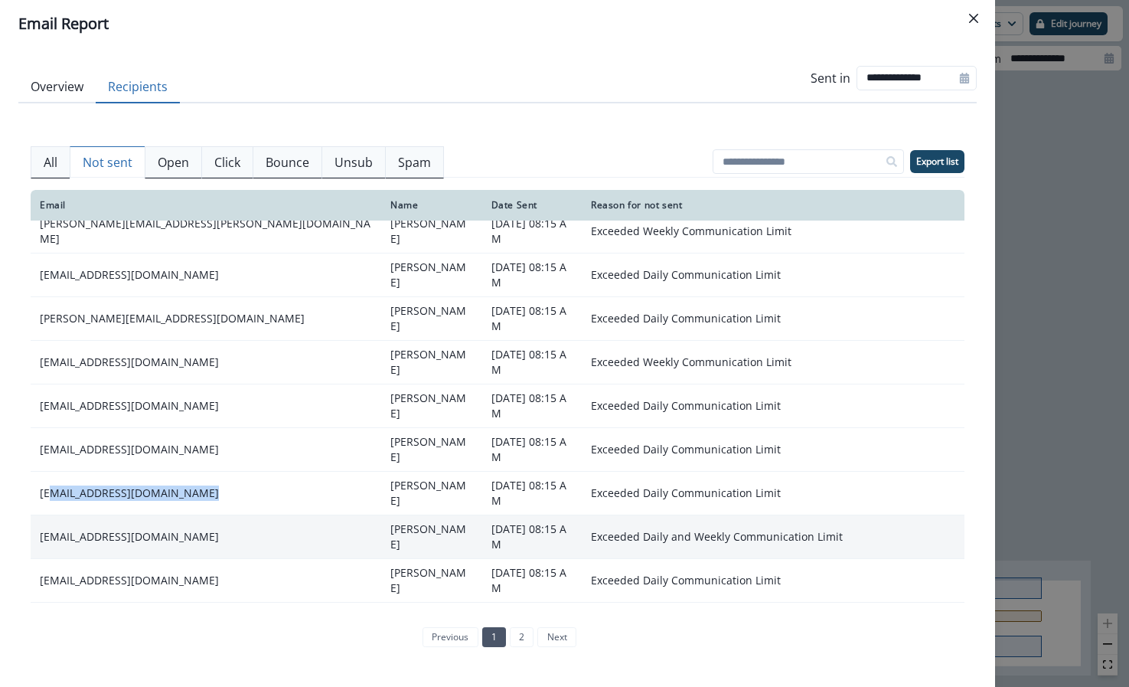
scroll to position [0, 0]
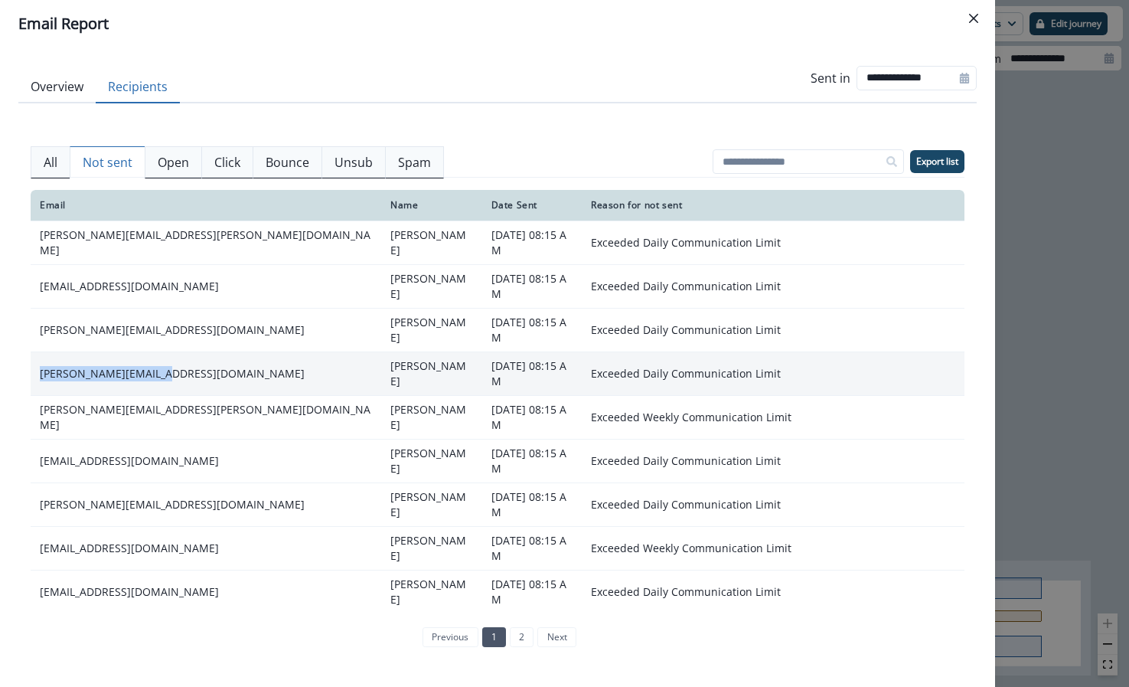
drag, startPoint x: 171, startPoint y: 367, endPoint x: 38, endPoint y: 358, distance: 133.5
click at [38, 358] on td "[PERSON_NAME][EMAIL_ADDRESS][DOMAIN_NAME]" at bounding box center [206, 373] width 351 height 44
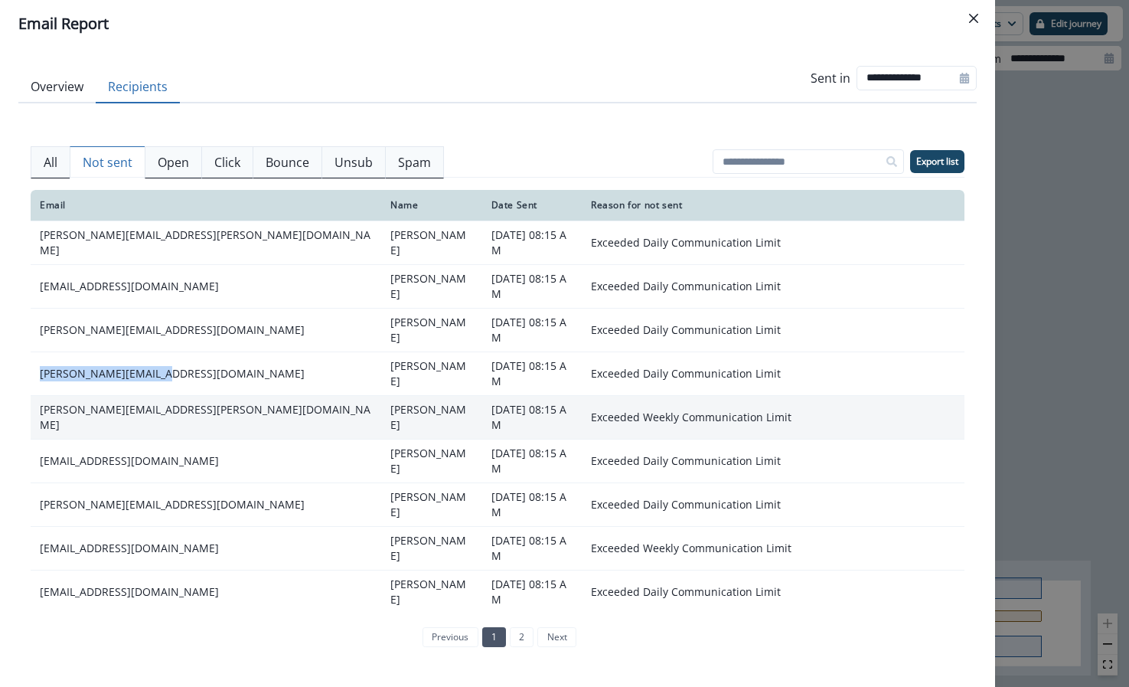
copy td "[PERSON_NAME][EMAIL_ADDRESS][DOMAIN_NAME]"
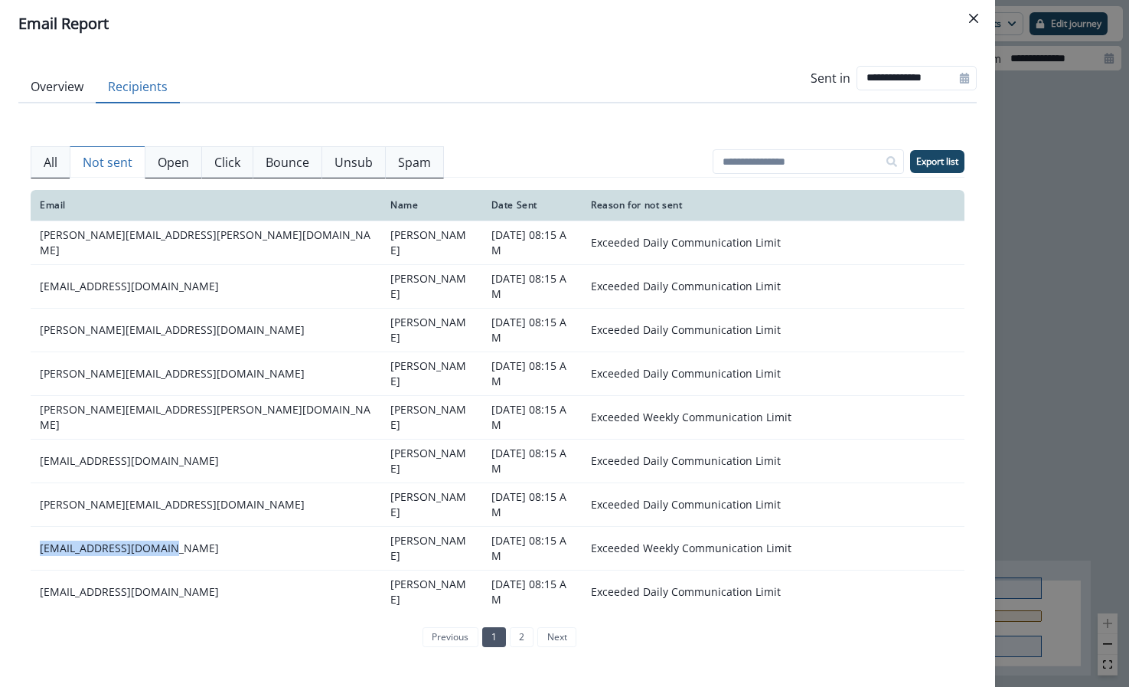
drag, startPoint x: 194, startPoint y: 505, endPoint x: 26, endPoint y: 516, distance: 168.1
click at [31, 526] on td "[EMAIL_ADDRESS][DOMAIN_NAME]" at bounding box center [206, 548] width 351 height 44
copy td "[EMAIL_ADDRESS][DOMAIN_NAME]"
click at [978, 21] on button "Close" at bounding box center [974, 18] width 25 height 25
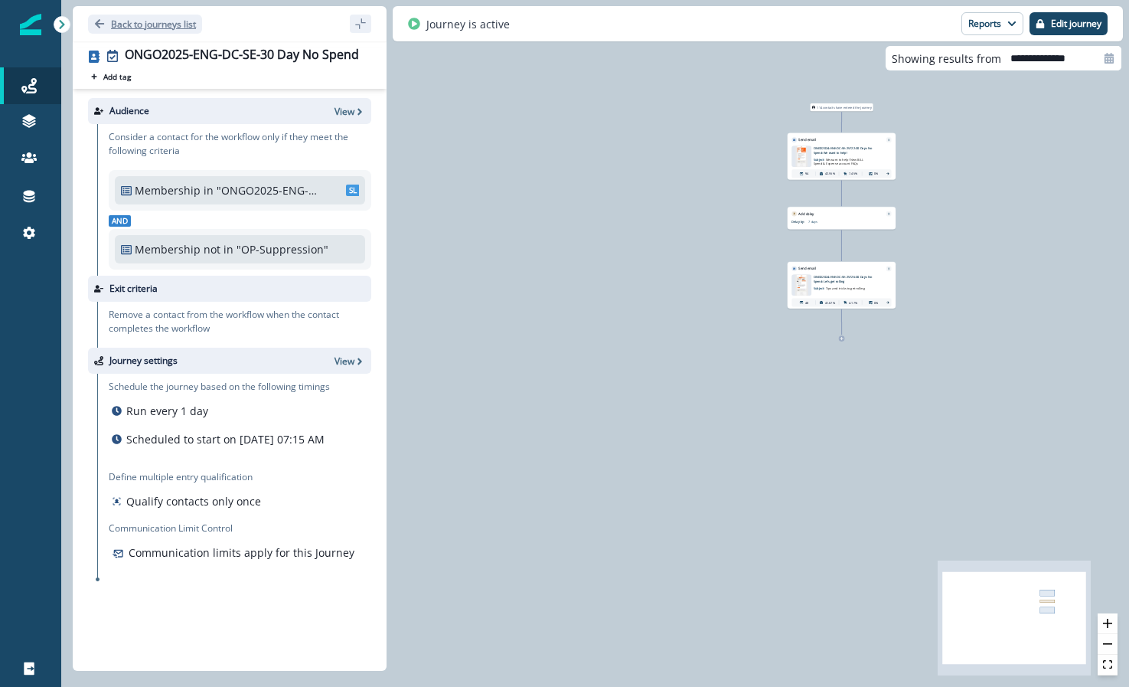
click at [116, 18] on p "Back to journeys list" at bounding box center [153, 24] width 85 height 13
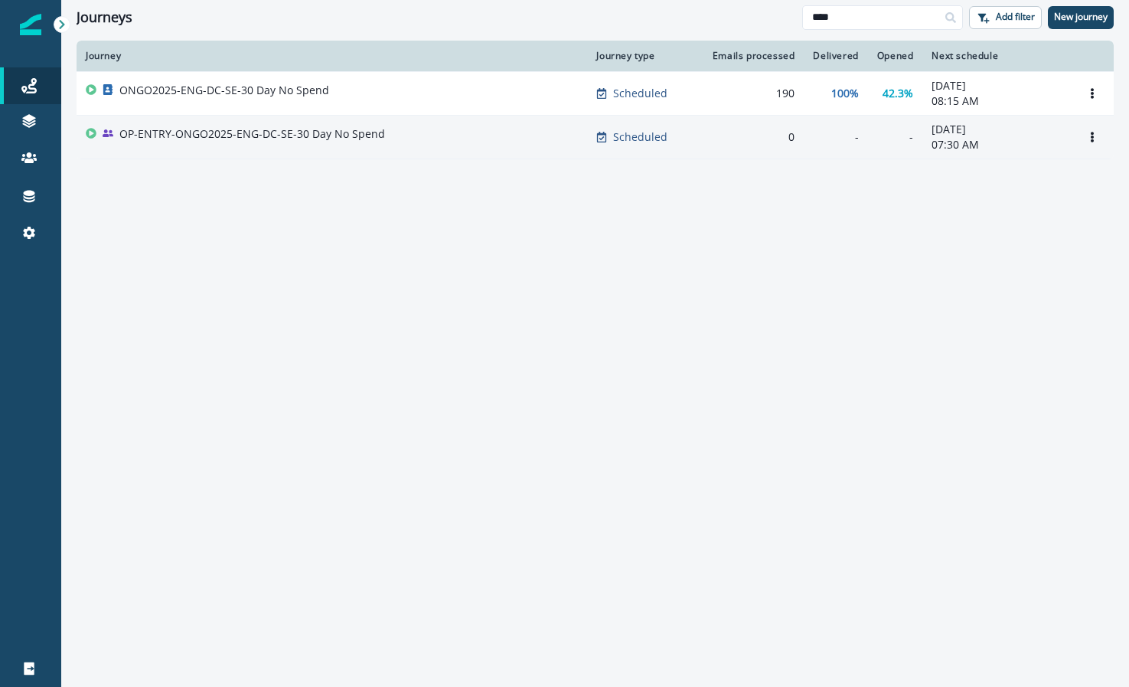
click at [217, 129] on p "OP-ENTRY-ONGO2025-ENG-DC-SE-30 Day No Spend" at bounding box center [252, 133] width 266 height 15
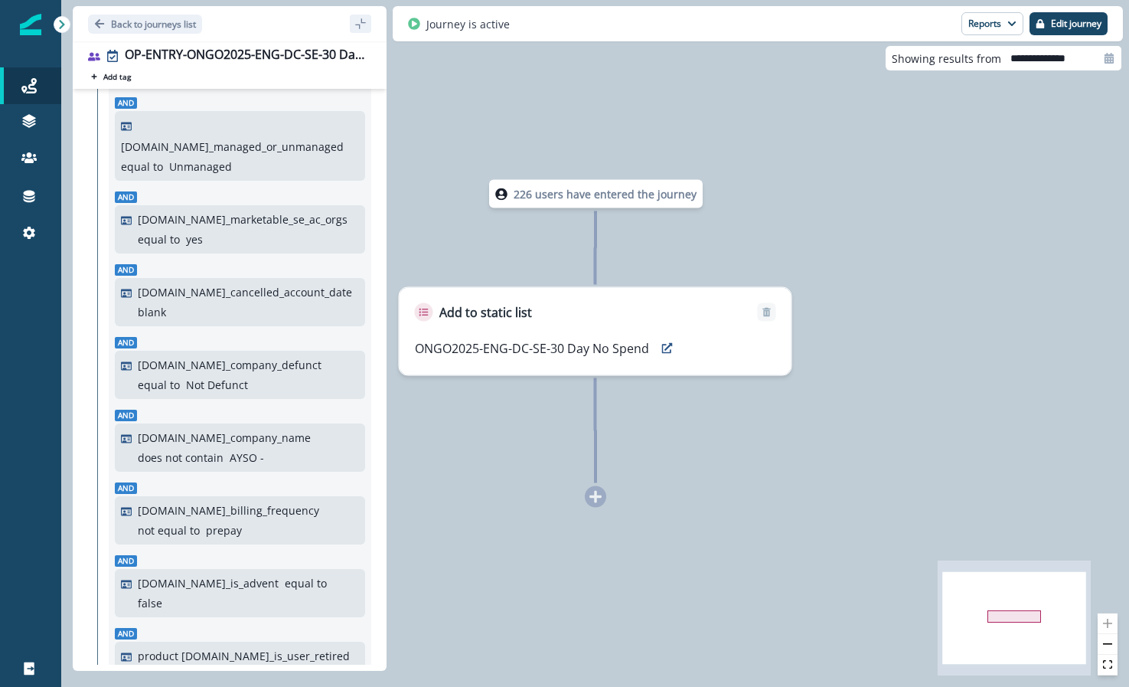
scroll to position [14, 0]
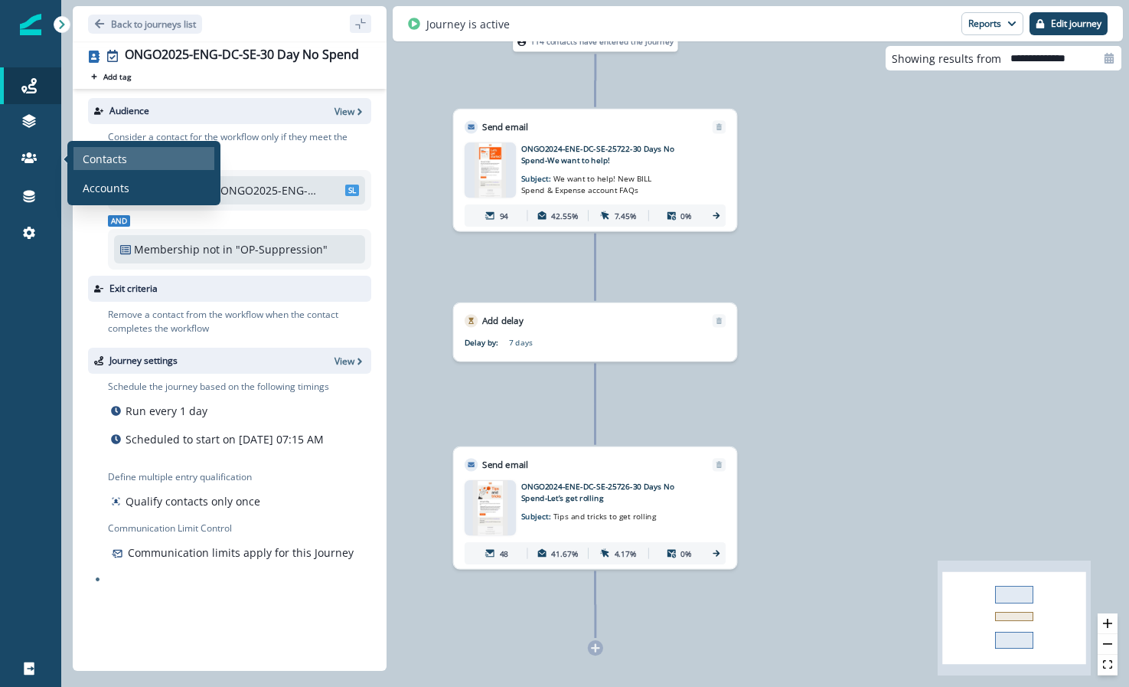
click at [87, 157] on p "Contacts" at bounding box center [105, 159] width 44 height 16
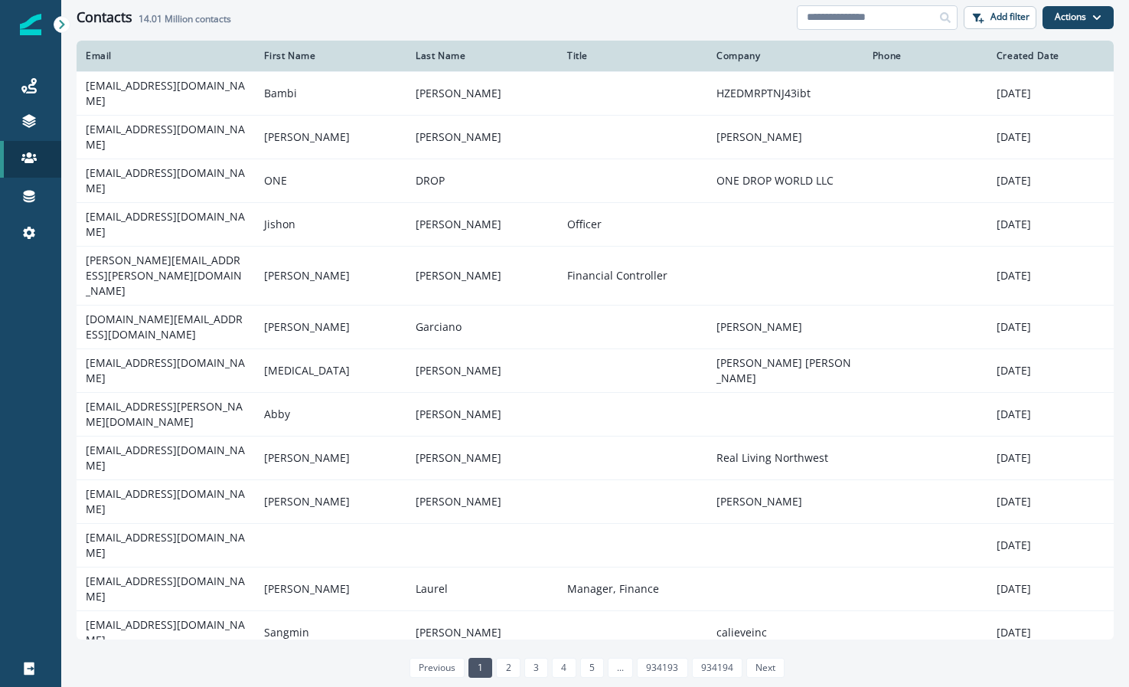
click at [889, 18] on input at bounding box center [877, 17] width 161 height 25
paste input "**********"
type input "**********"
click at [893, 23] on input at bounding box center [877, 17] width 161 height 25
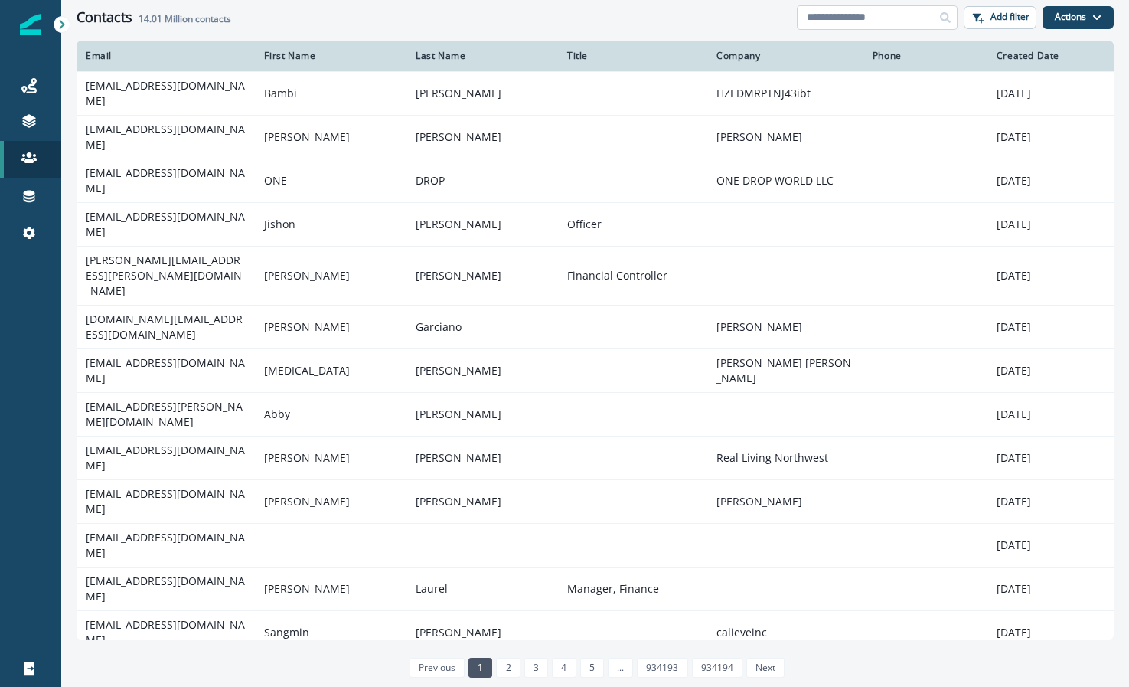
paste input "**********"
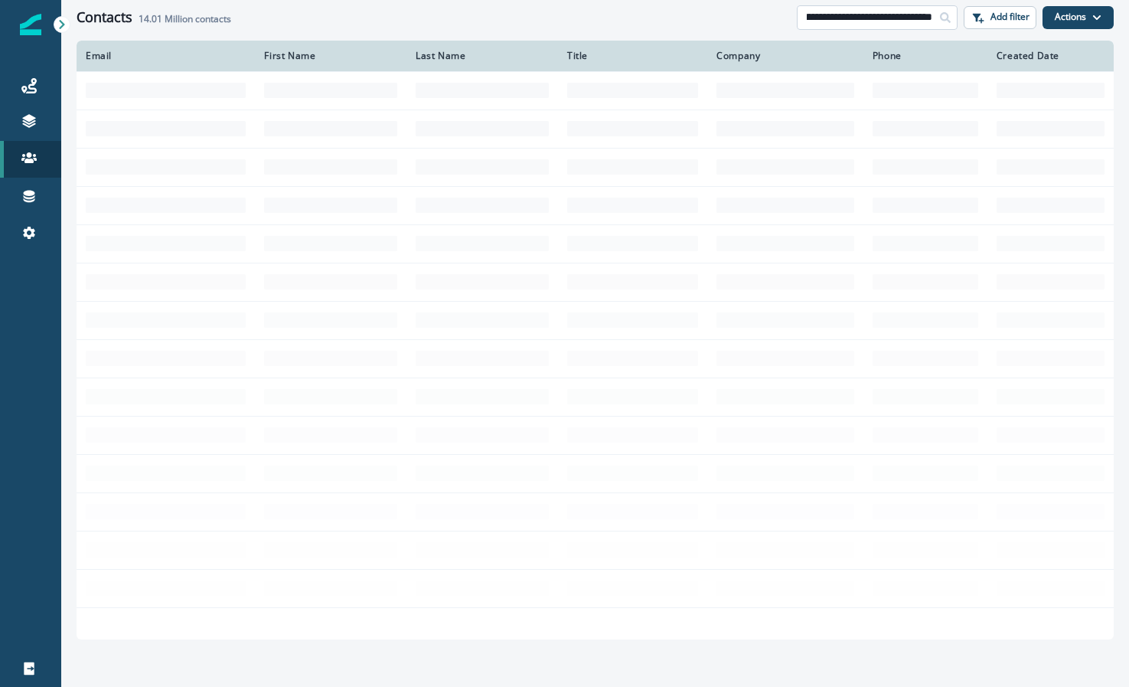
type input "**********"
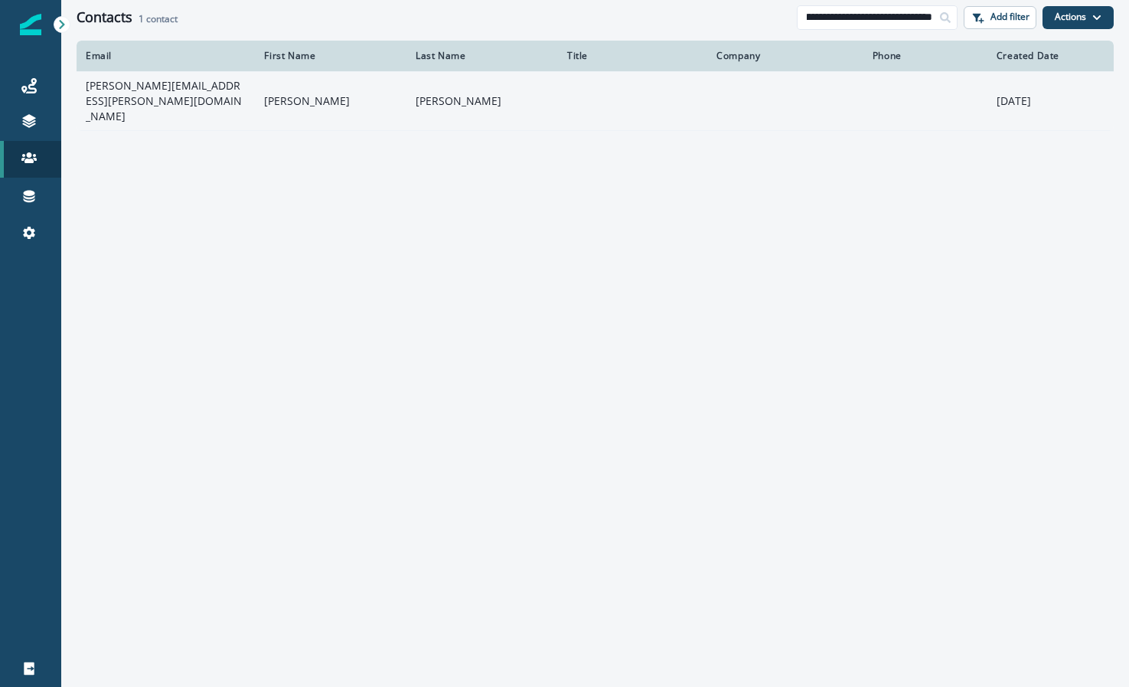
click at [160, 94] on td "[PERSON_NAME][EMAIL_ADDRESS][PERSON_NAME][DOMAIN_NAME]" at bounding box center [166, 100] width 178 height 59
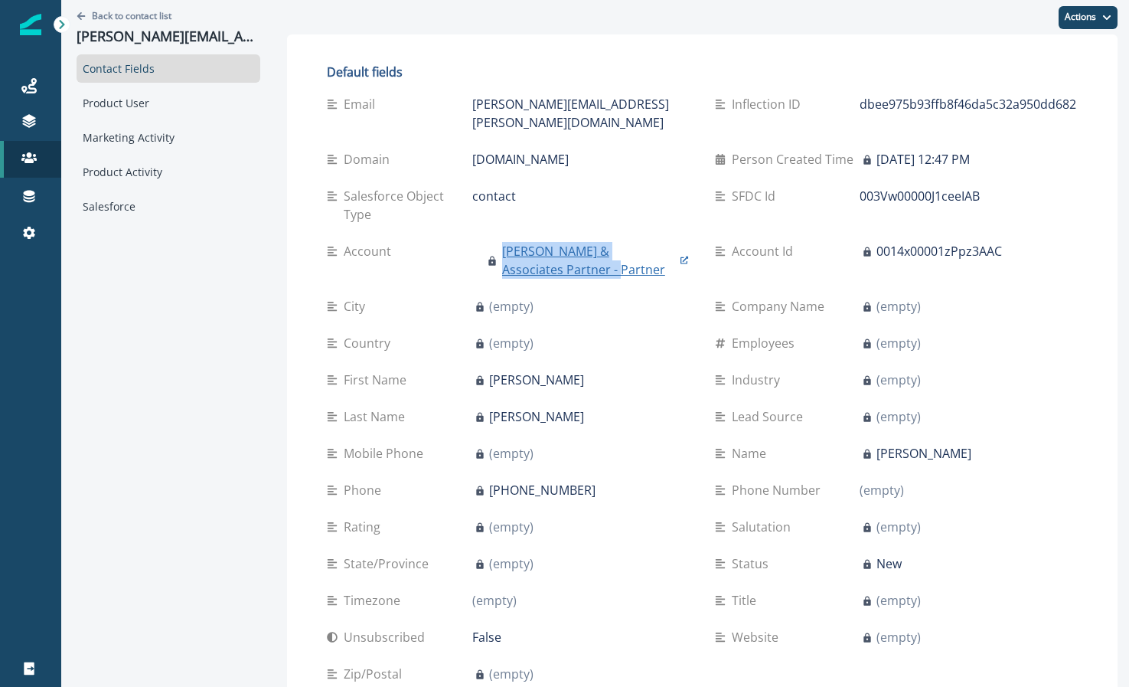
drag, startPoint x: 563, startPoint y: 268, endPoint x: 500, endPoint y: 255, distance: 64.1
click at [502, 255] on p "Chaney & Associates Partner - Partner" at bounding box center [587, 260] width 171 height 37
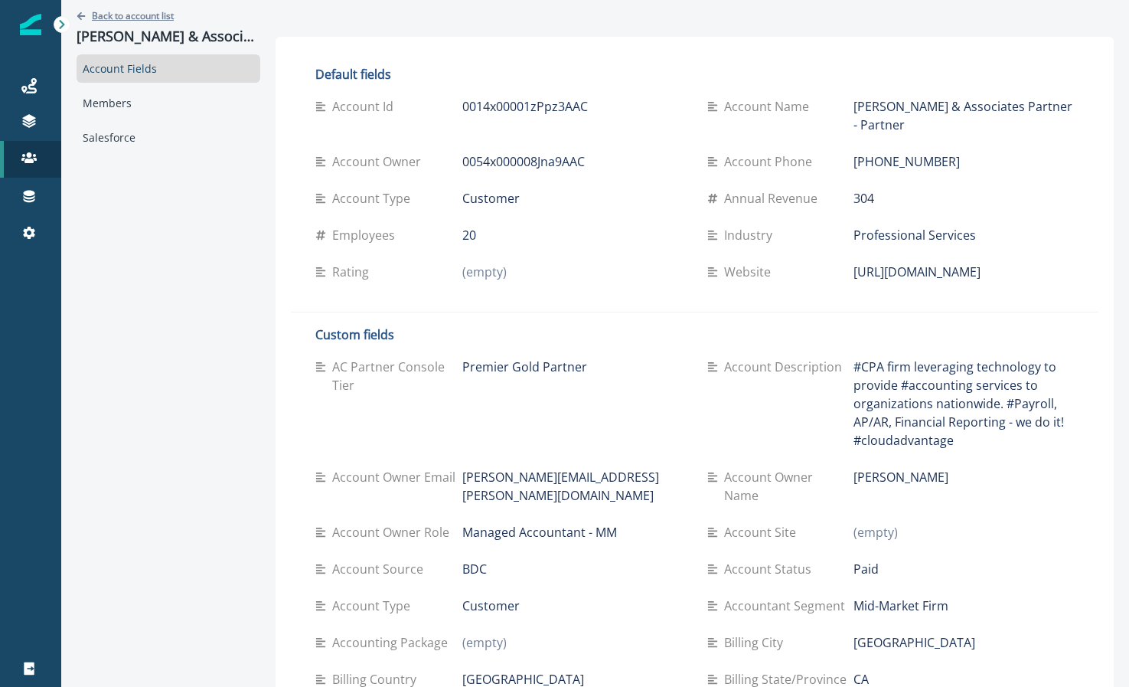
click at [85, 13] on icon "Go back" at bounding box center [81, 15] width 9 height 9
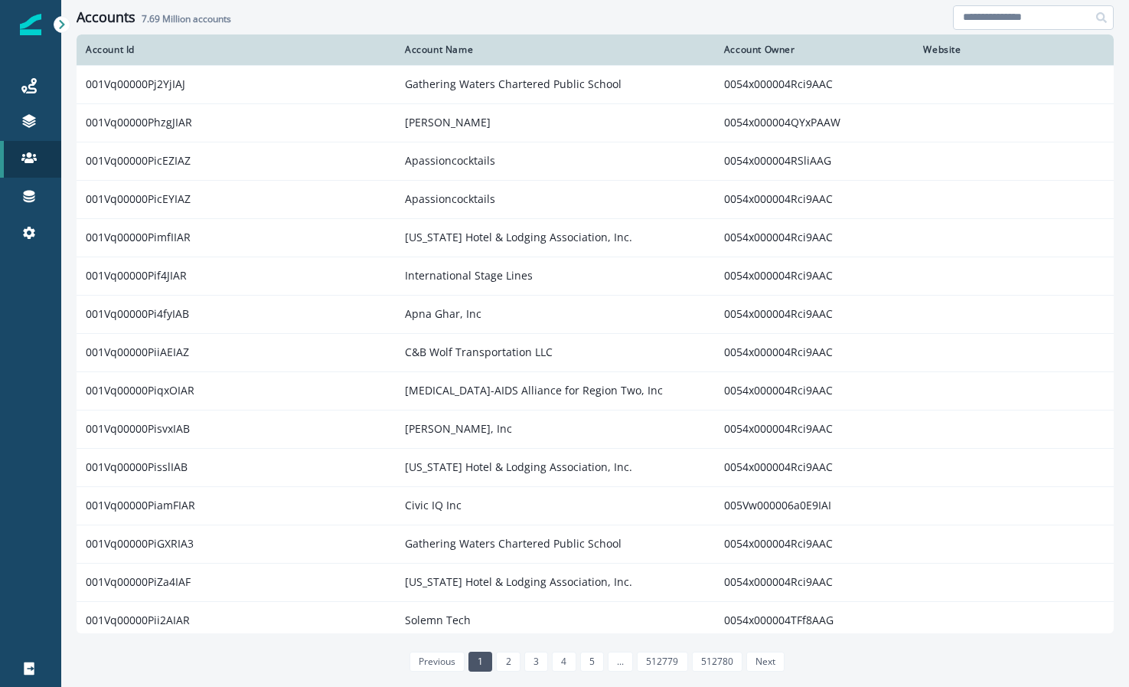
click at [993, 15] on input at bounding box center [1033, 17] width 161 height 25
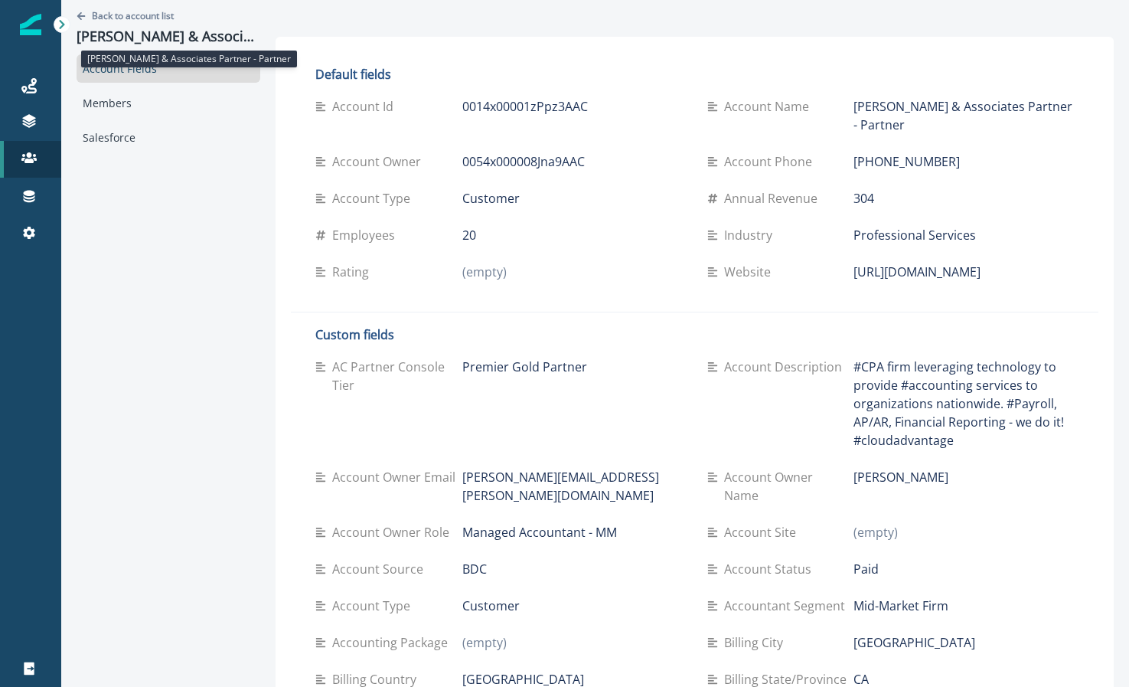
click at [243, 38] on p "Chaney & Associates Partner - Partner" at bounding box center [169, 36] width 184 height 17
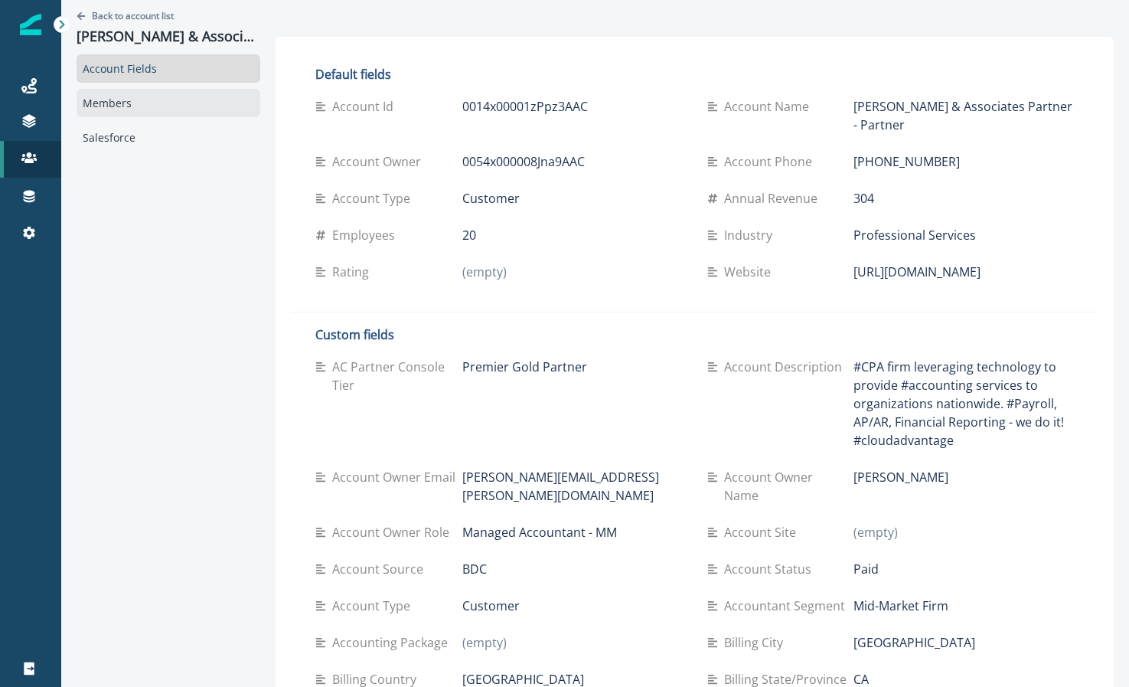
click at [162, 107] on div "Members" at bounding box center [169, 103] width 184 height 28
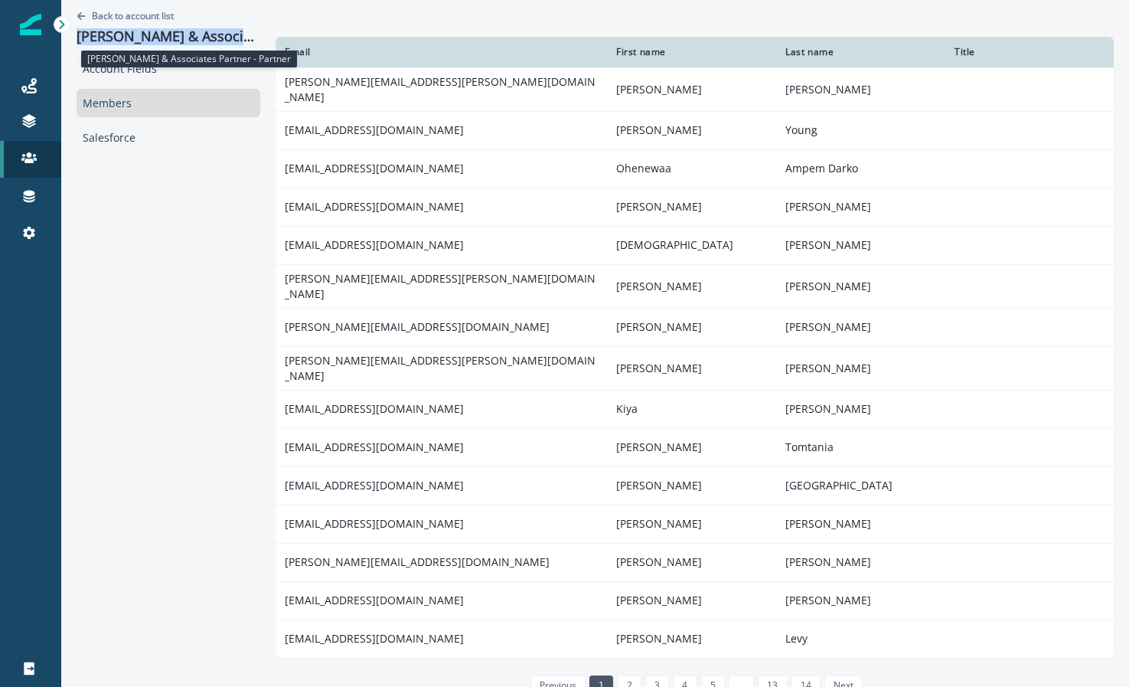
drag, startPoint x: 256, startPoint y: 33, endPoint x: 80, endPoint y: 41, distance: 176.3
click at [80, 41] on p "Chaney & Associates Partner - Partner" at bounding box center [169, 36] width 184 height 17
copy p "Chaney & Associates Partne"
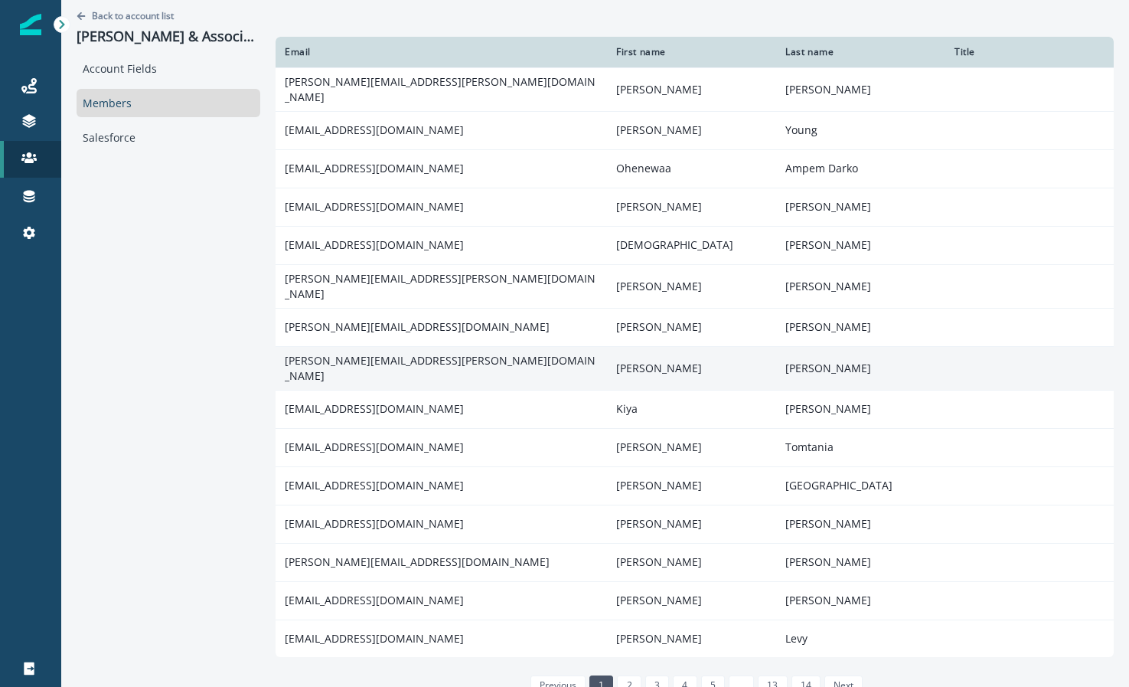
click at [562, 346] on td "[PERSON_NAME][EMAIL_ADDRESS][PERSON_NAME][DOMAIN_NAME]" at bounding box center [442, 368] width 332 height 44
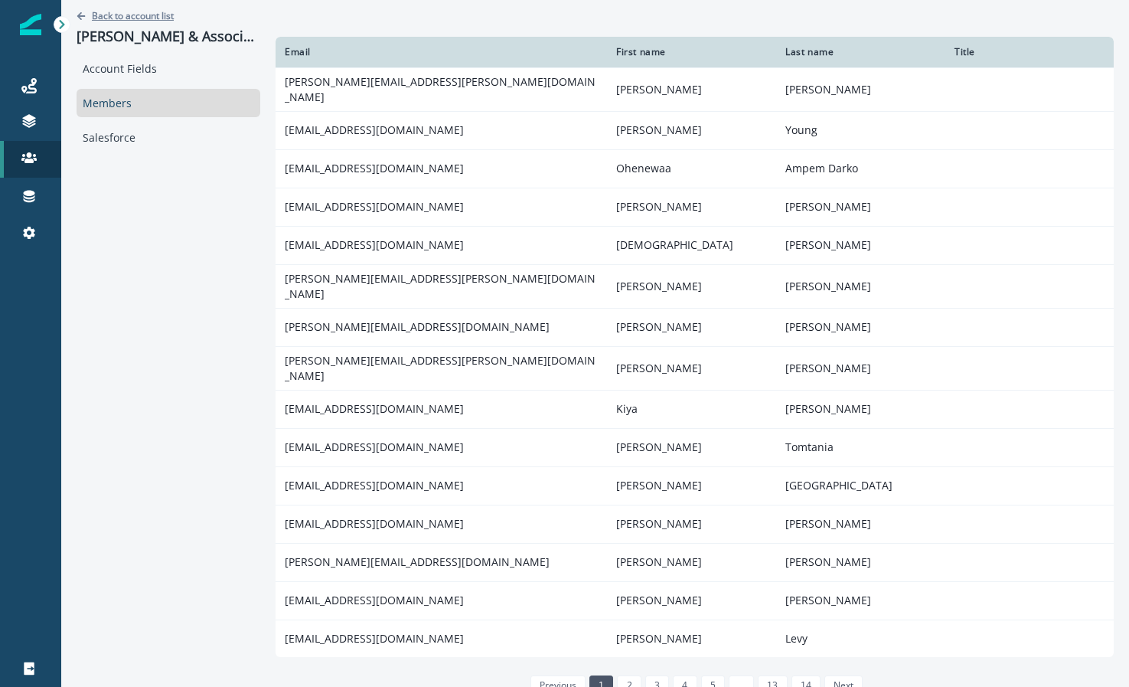
click at [87, 14] on button "Back to account list" at bounding box center [125, 15] width 97 height 13
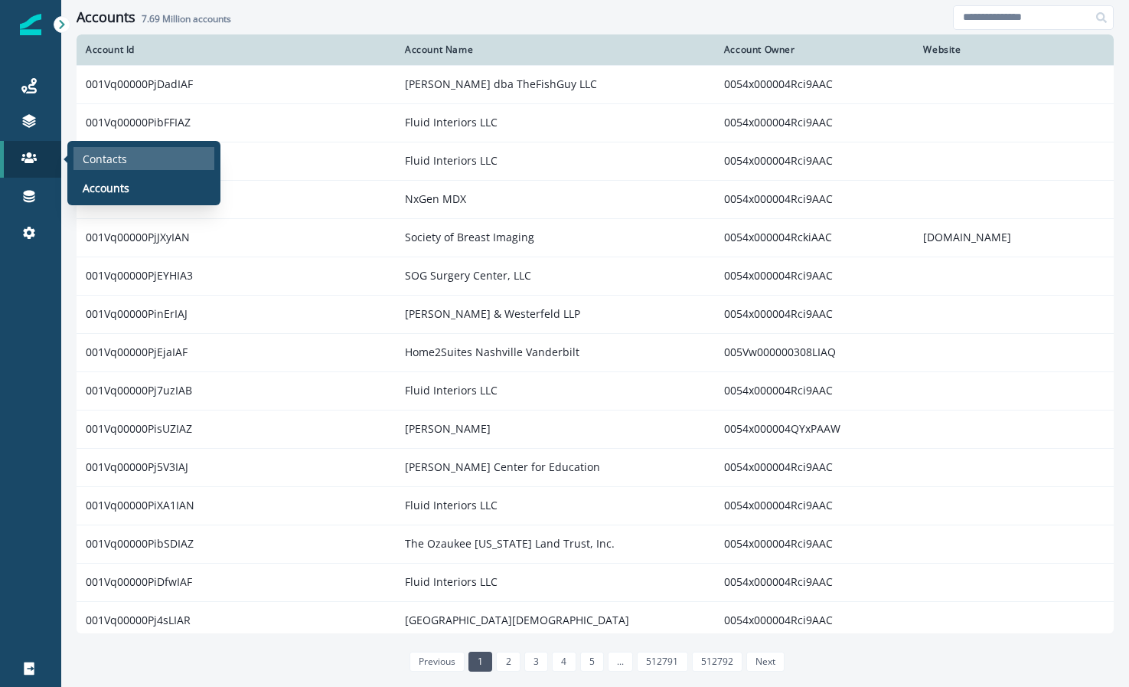
click at [83, 149] on div "Contacts" at bounding box center [144, 158] width 141 height 23
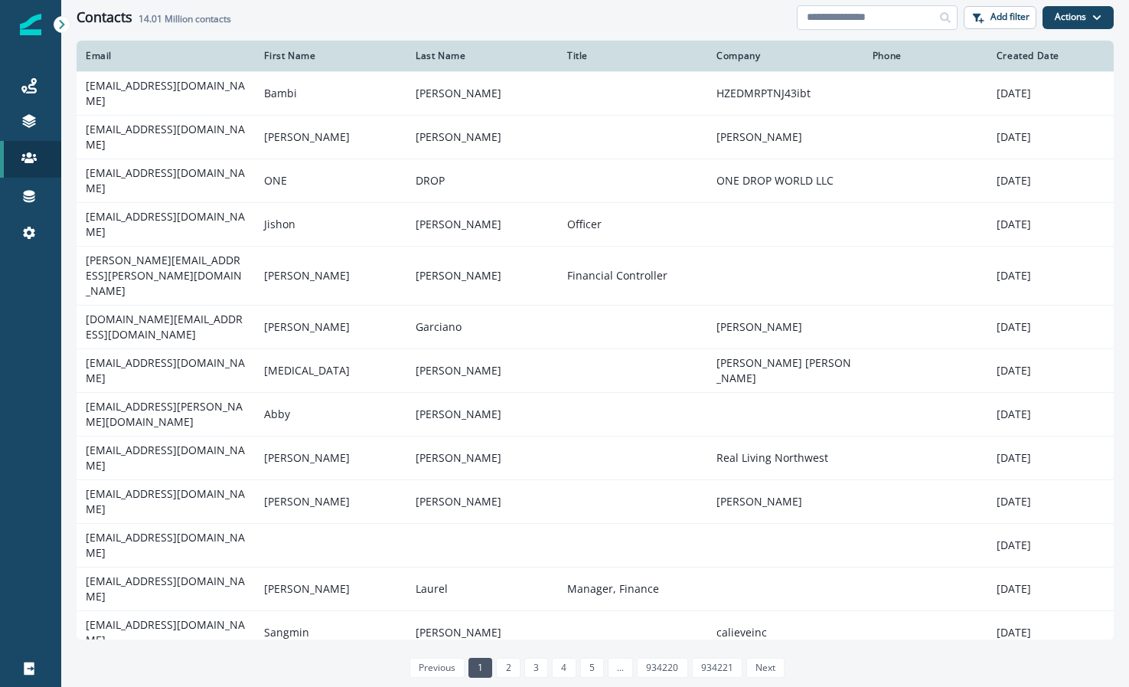
click at [861, 15] on input at bounding box center [877, 17] width 161 height 25
paste input "**********"
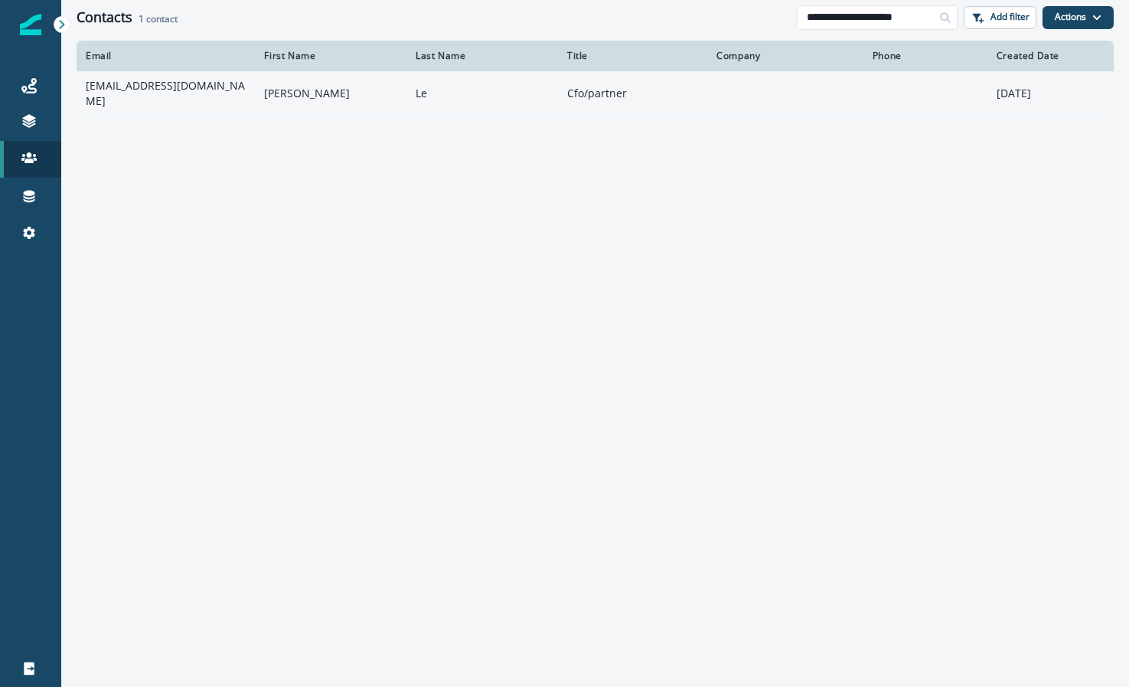
type input "**********"
click at [258, 85] on td "Minh Sang" at bounding box center [331, 93] width 152 height 44
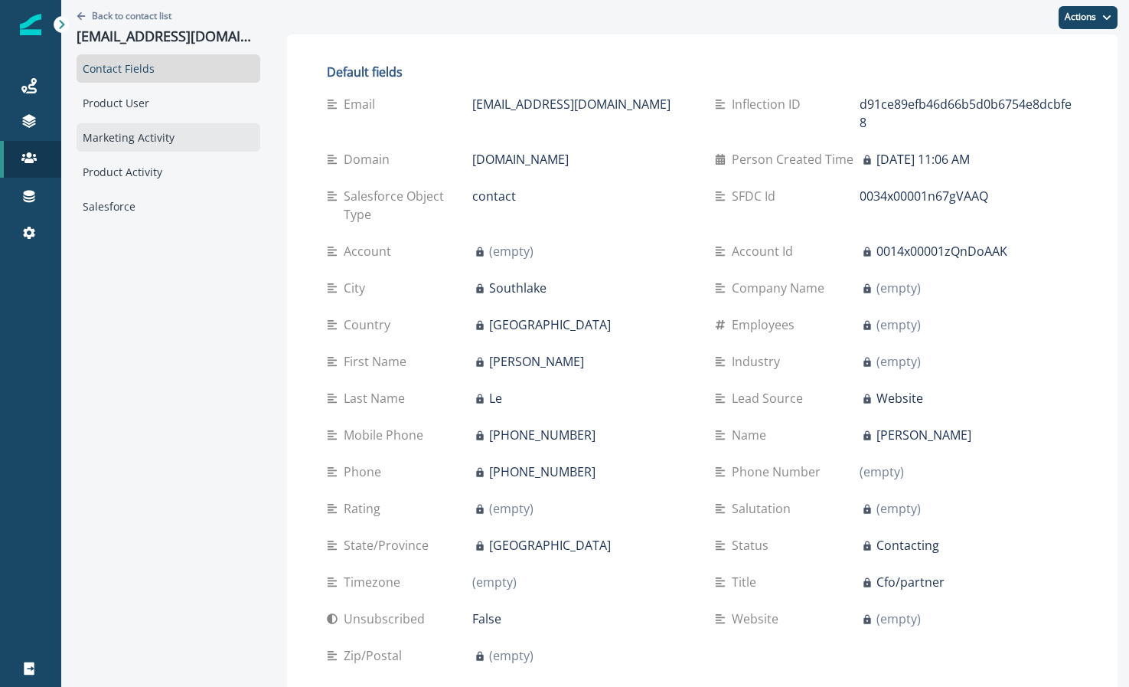
click at [163, 145] on div "Marketing Activity" at bounding box center [169, 137] width 184 height 28
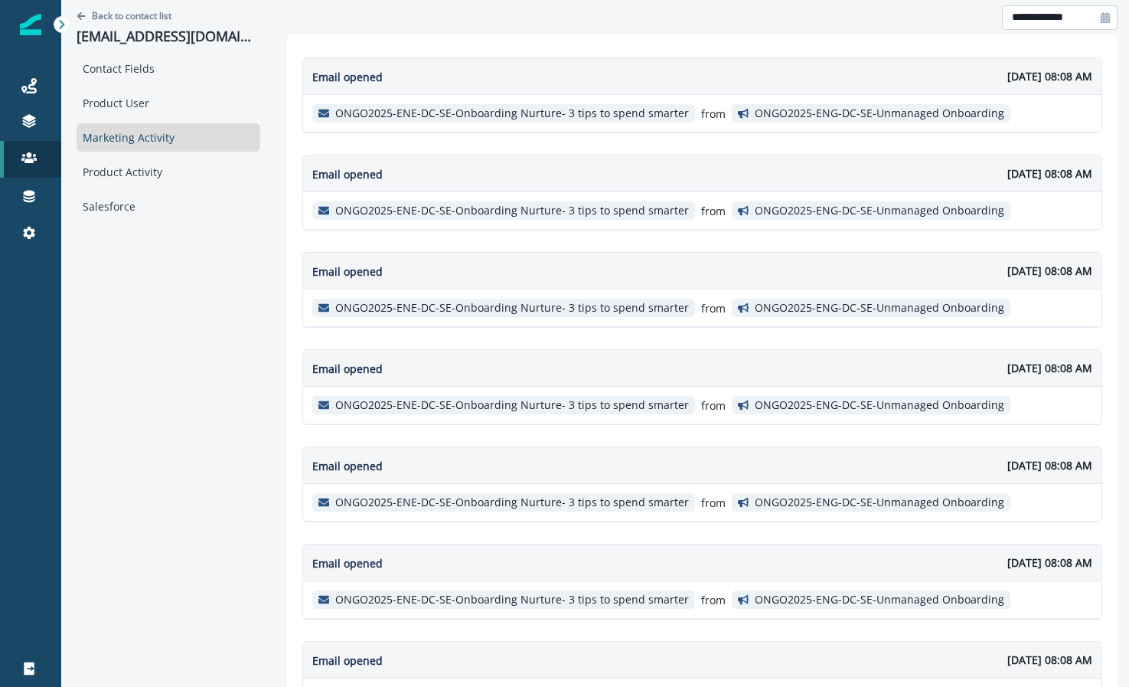
click at [1038, 19] on input "**********" at bounding box center [1060, 17] width 116 height 25
select select "*"
select select "****"
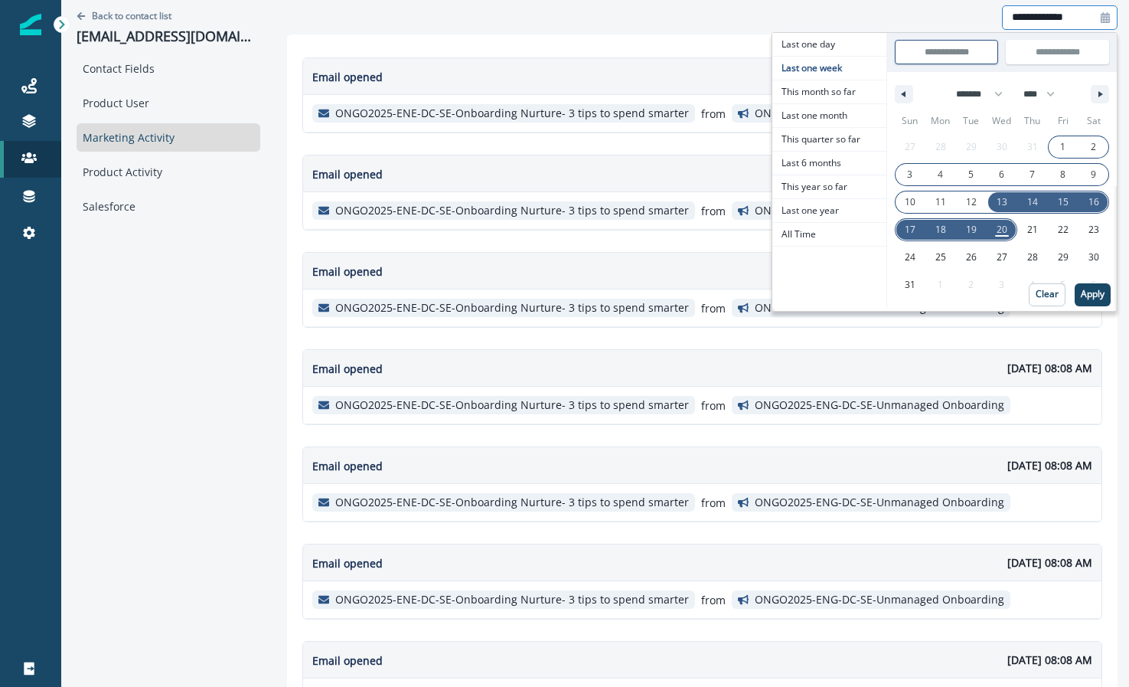
click at [1048, 155] on span "1" at bounding box center [1063, 147] width 31 height 20
type input "**********"
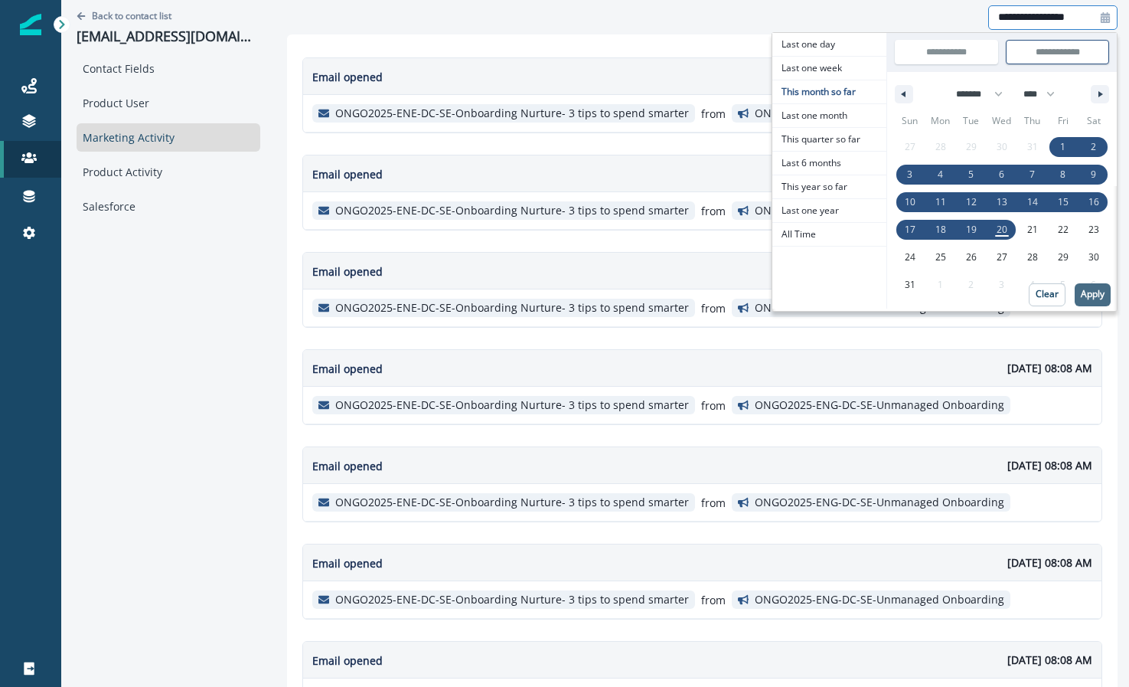
click at [1084, 289] on p "Apply" at bounding box center [1093, 294] width 24 height 11
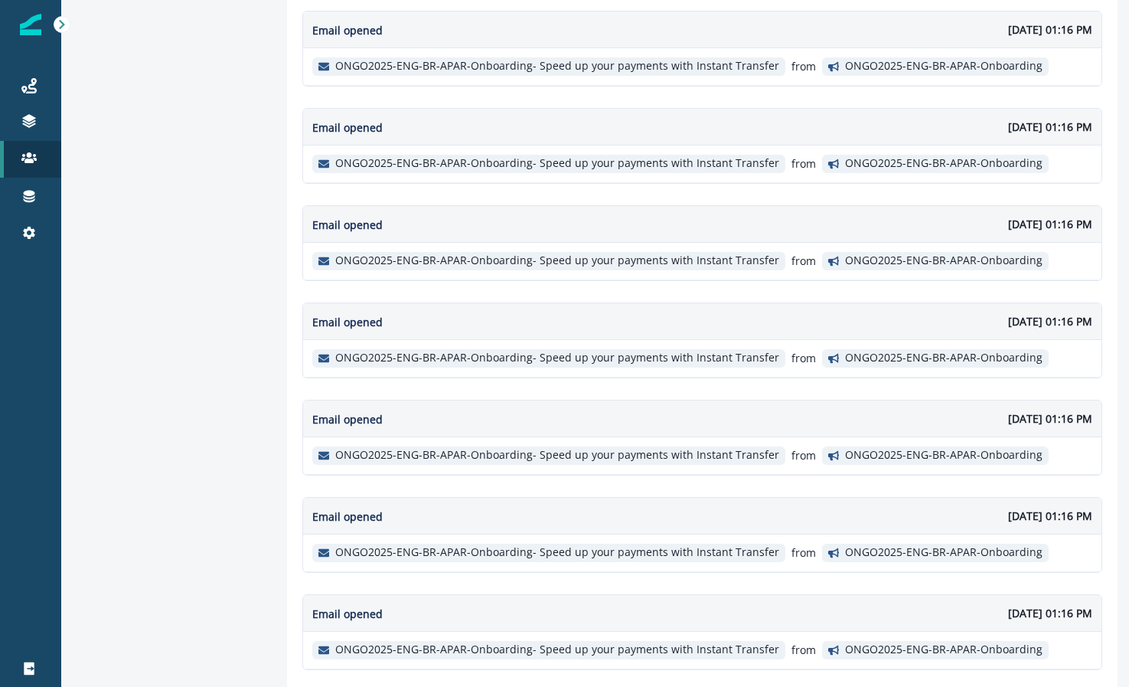
scroll to position [2352, 0]
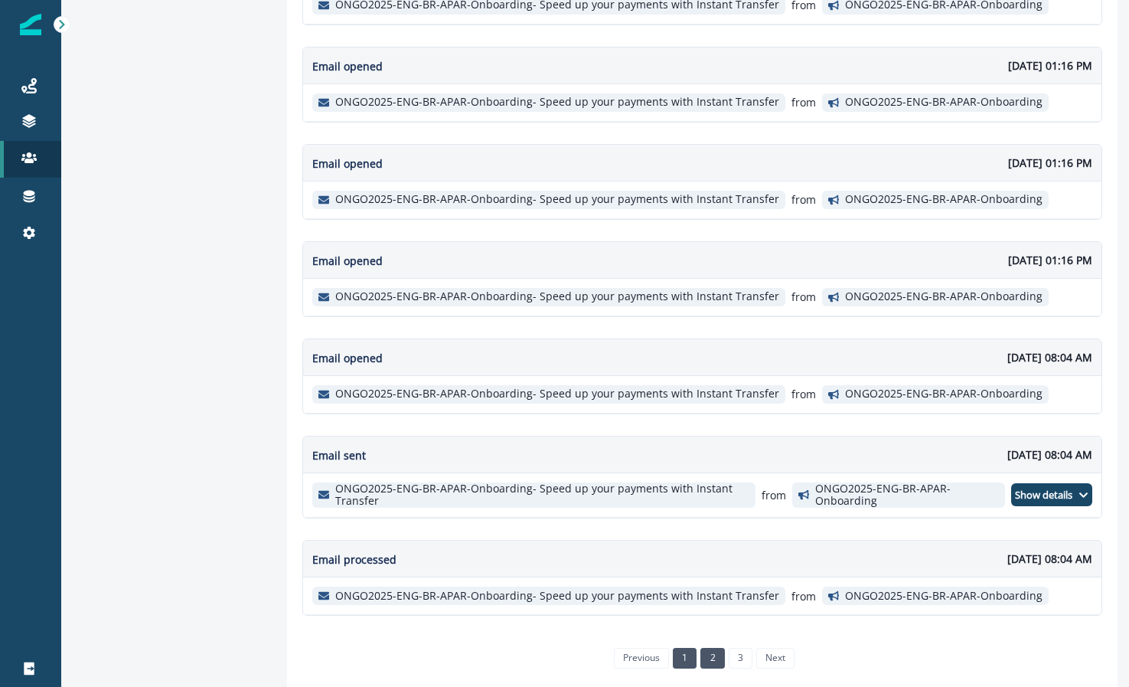
click at [708, 660] on link "2" at bounding box center [713, 658] width 24 height 20
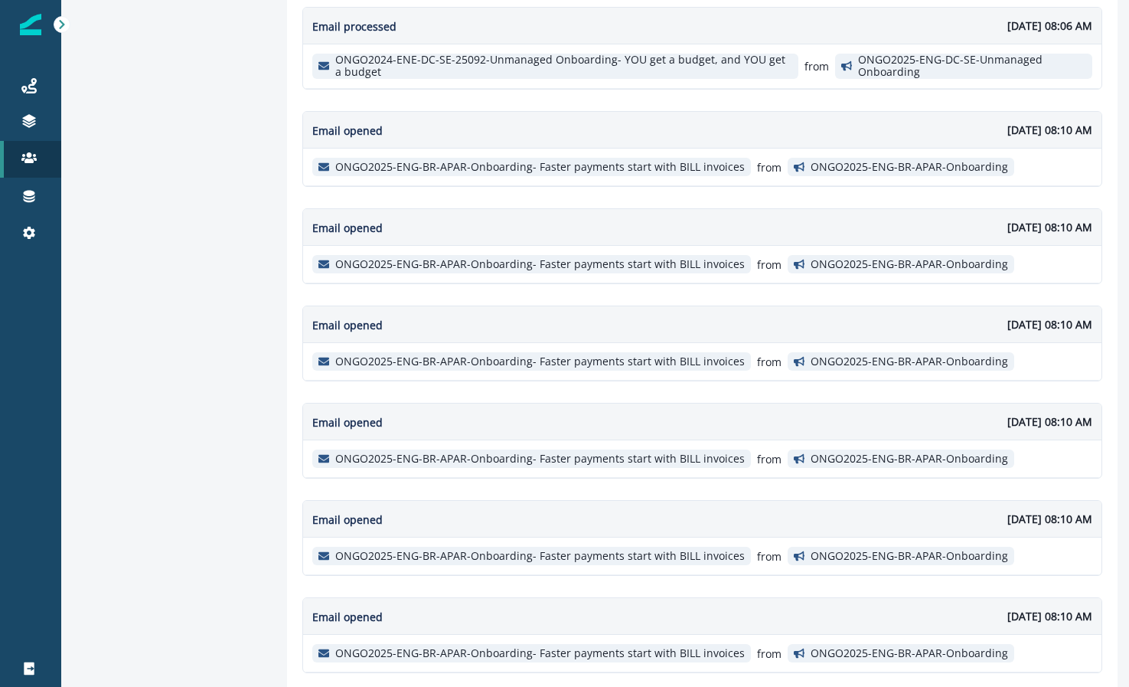
scroll to position [2484, 0]
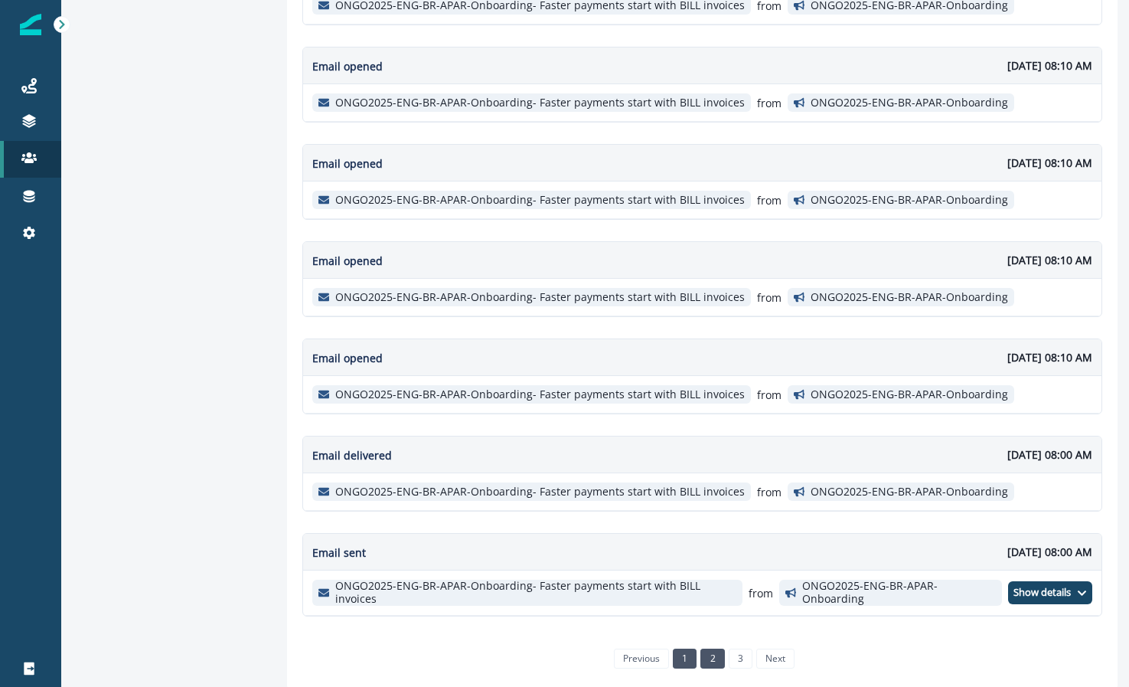
click at [673, 648] on link "1" at bounding box center [685, 658] width 24 height 20
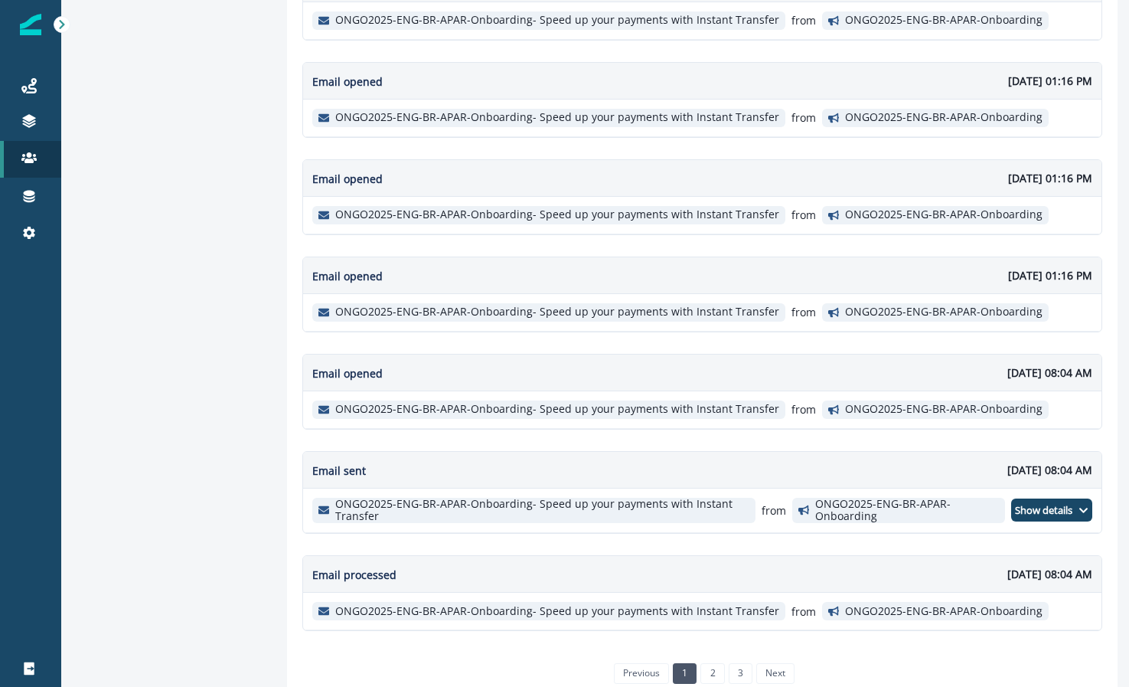
scroll to position [2352, 0]
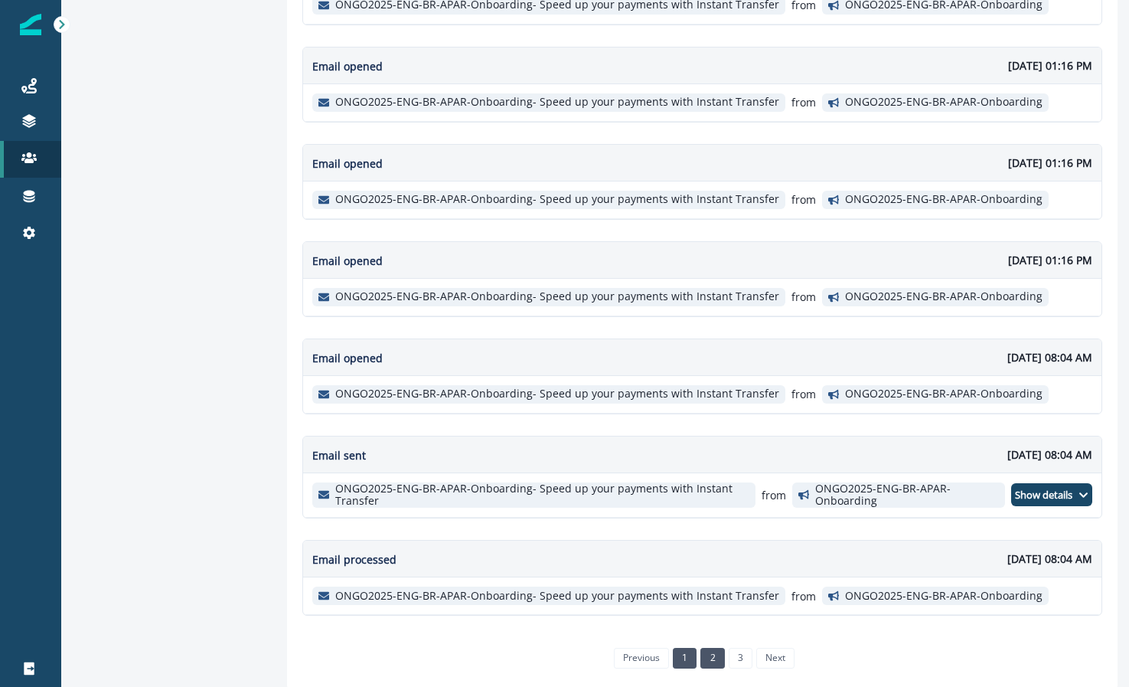
click at [701, 651] on link "2" at bounding box center [713, 658] width 24 height 20
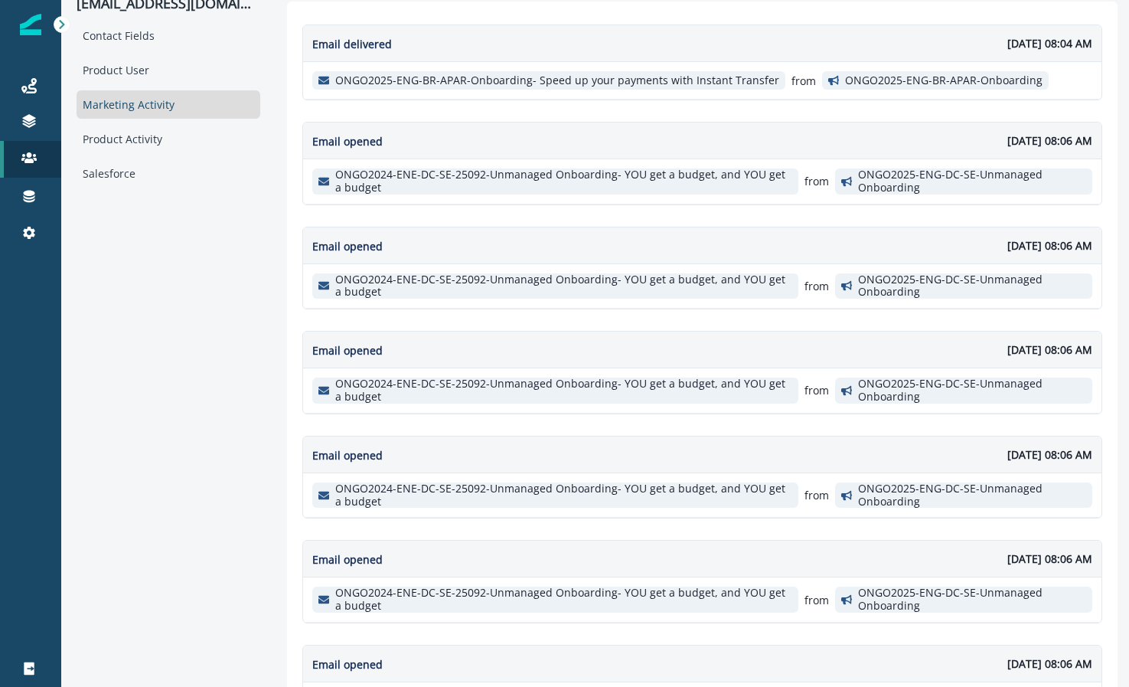
scroll to position [0, 0]
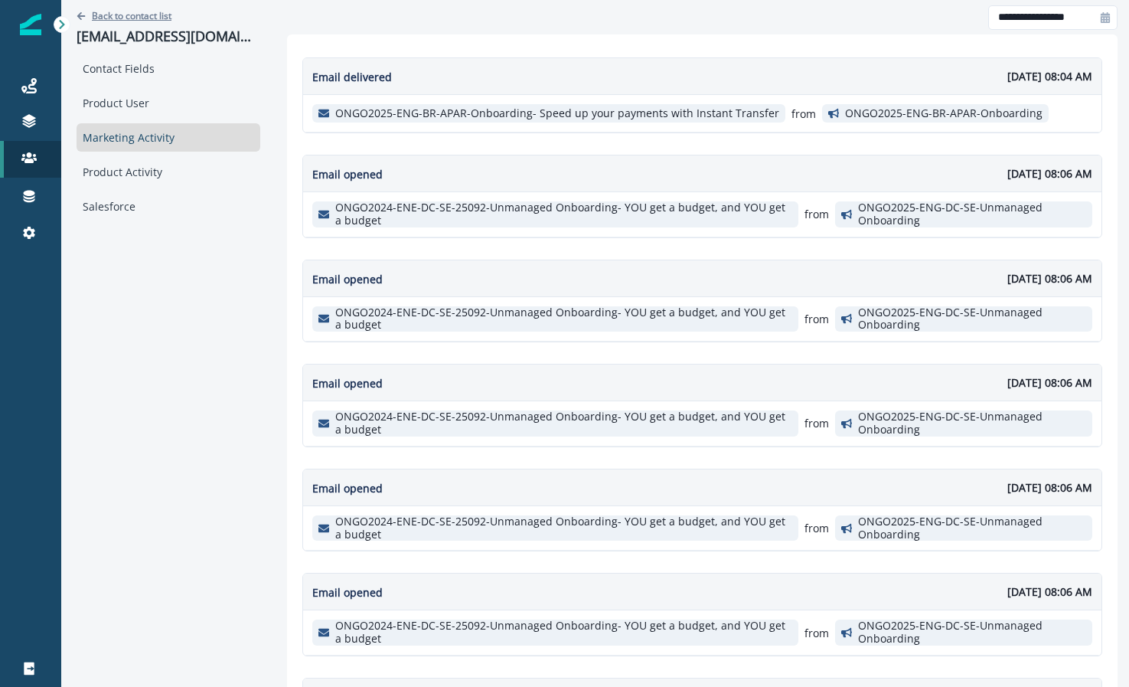
click at [109, 17] on p "Back to contact list" at bounding box center [132, 15] width 80 height 13
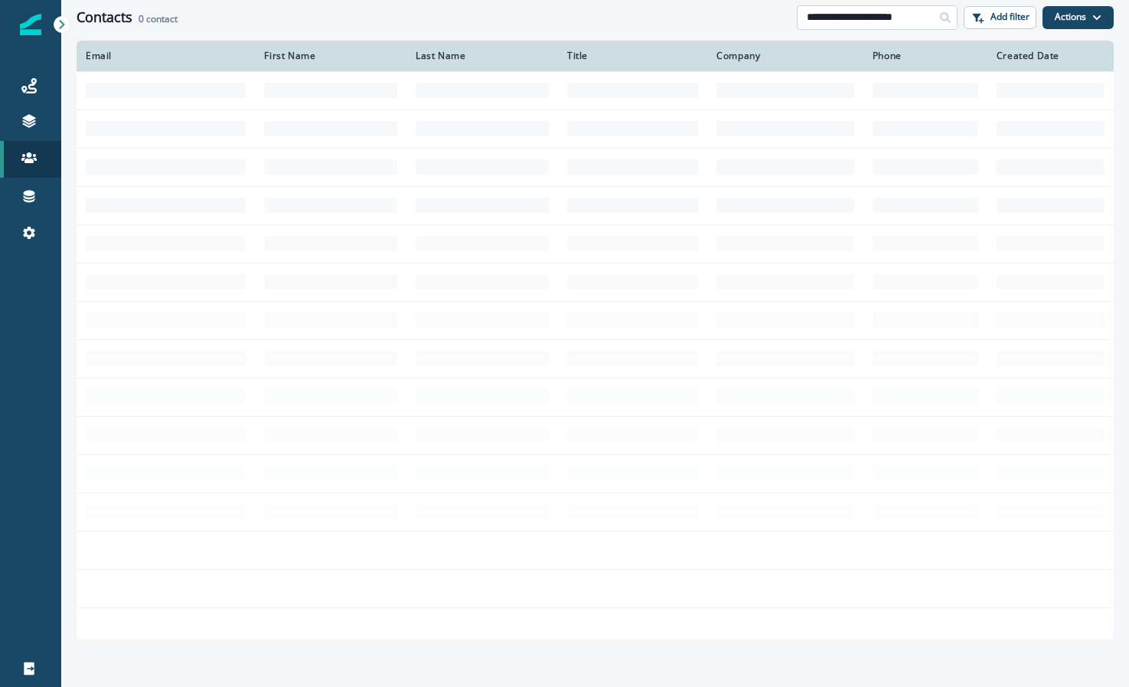
click at [910, 11] on input "**********" at bounding box center [877, 17] width 161 height 25
click at [907, 14] on input "**********" at bounding box center [877, 17] width 161 height 25
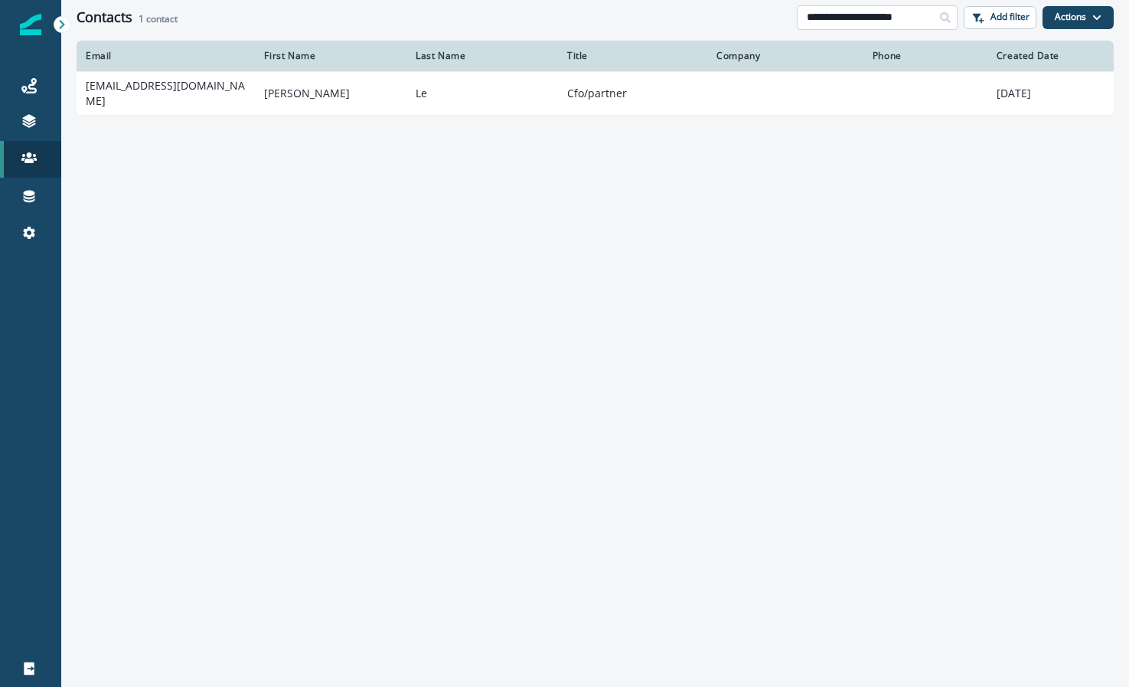
paste input
type input "**********"
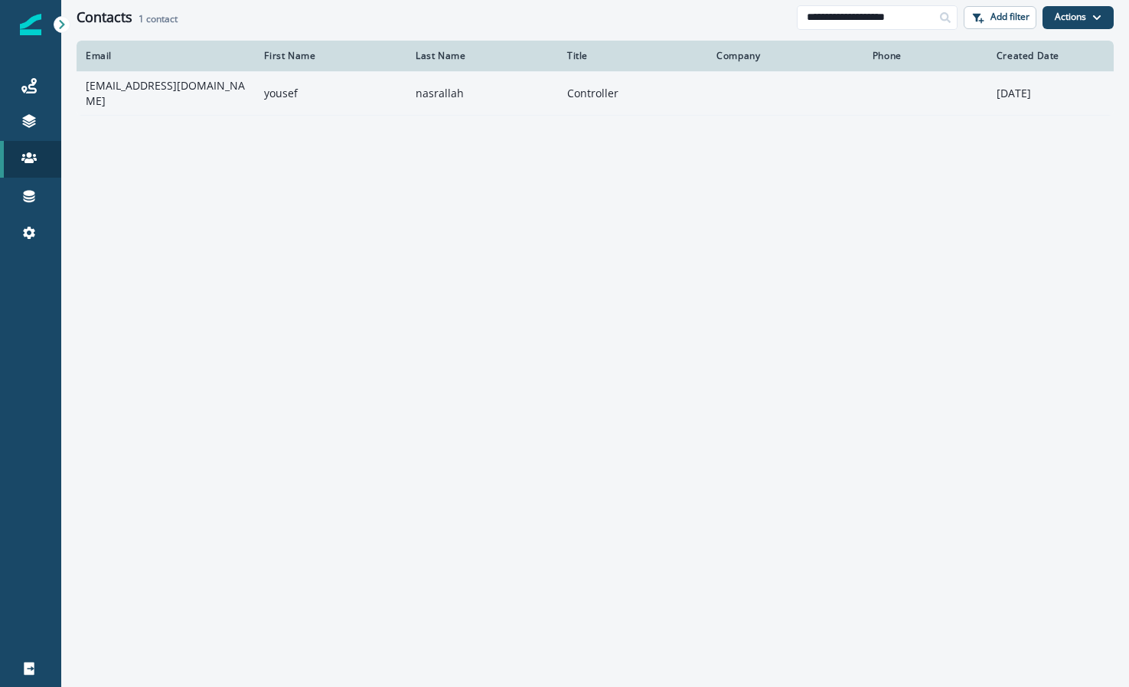
click at [752, 102] on td at bounding box center [785, 93] width 156 height 44
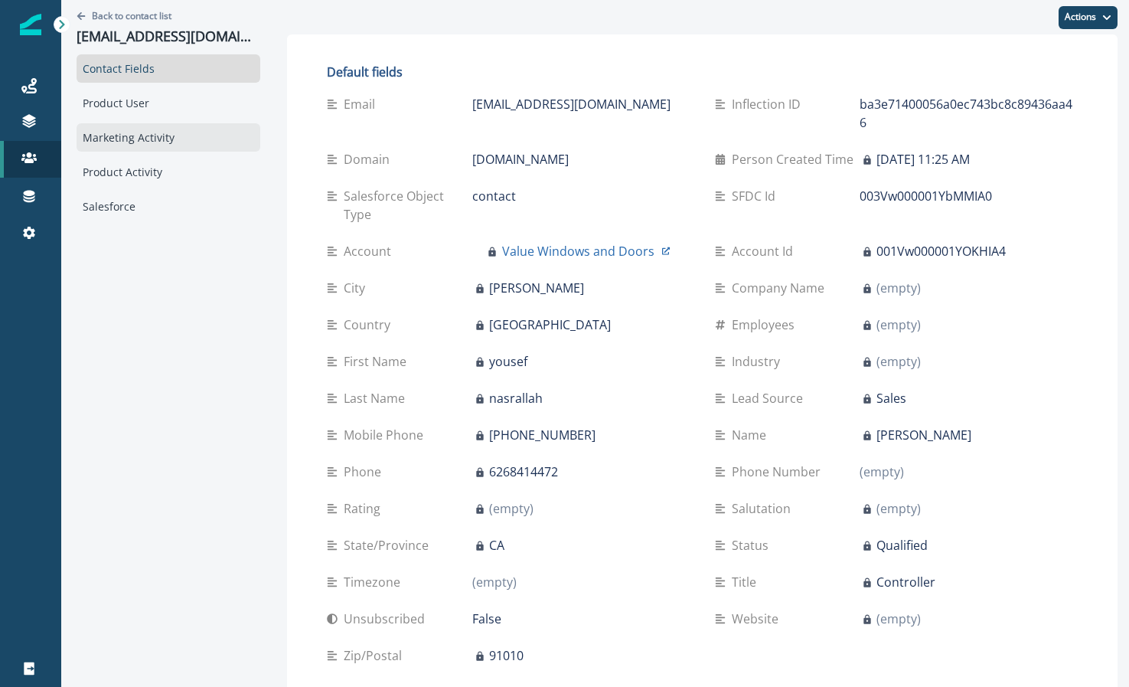
click at [188, 147] on div "Marketing Activity" at bounding box center [169, 137] width 184 height 28
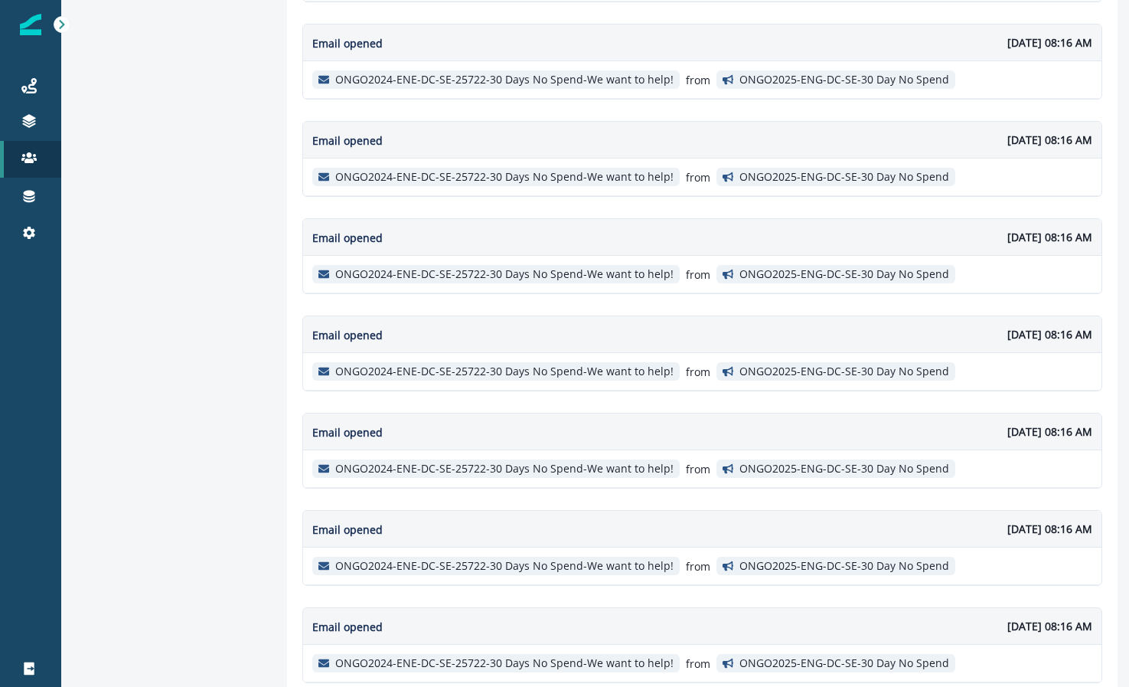
scroll to position [2354, 0]
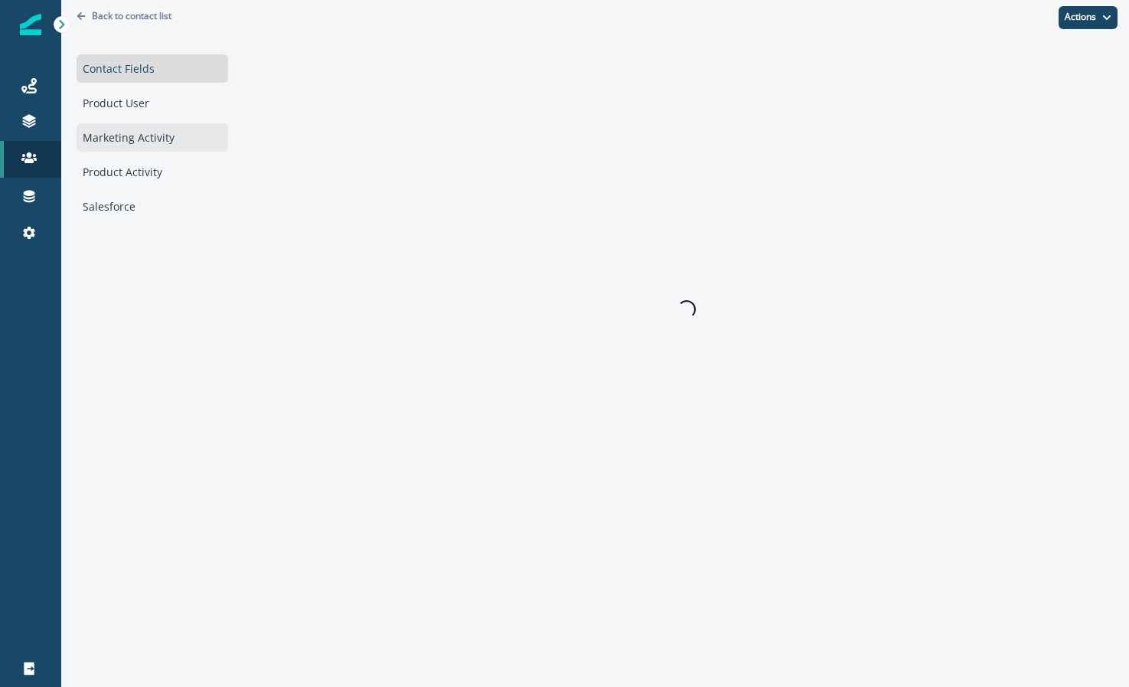
click at [153, 133] on div "Marketing Activity" at bounding box center [153, 137] width 152 height 28
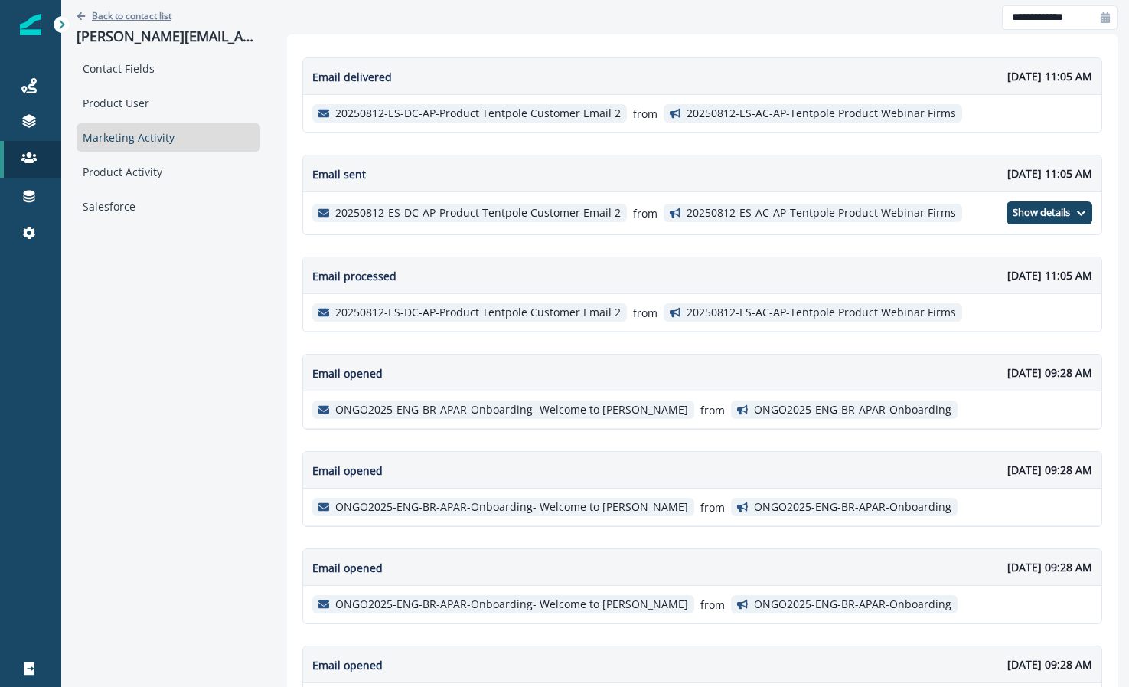
click at [83, 16] on icon "Go back" at bounding box center [81, 15] width 9 height 9
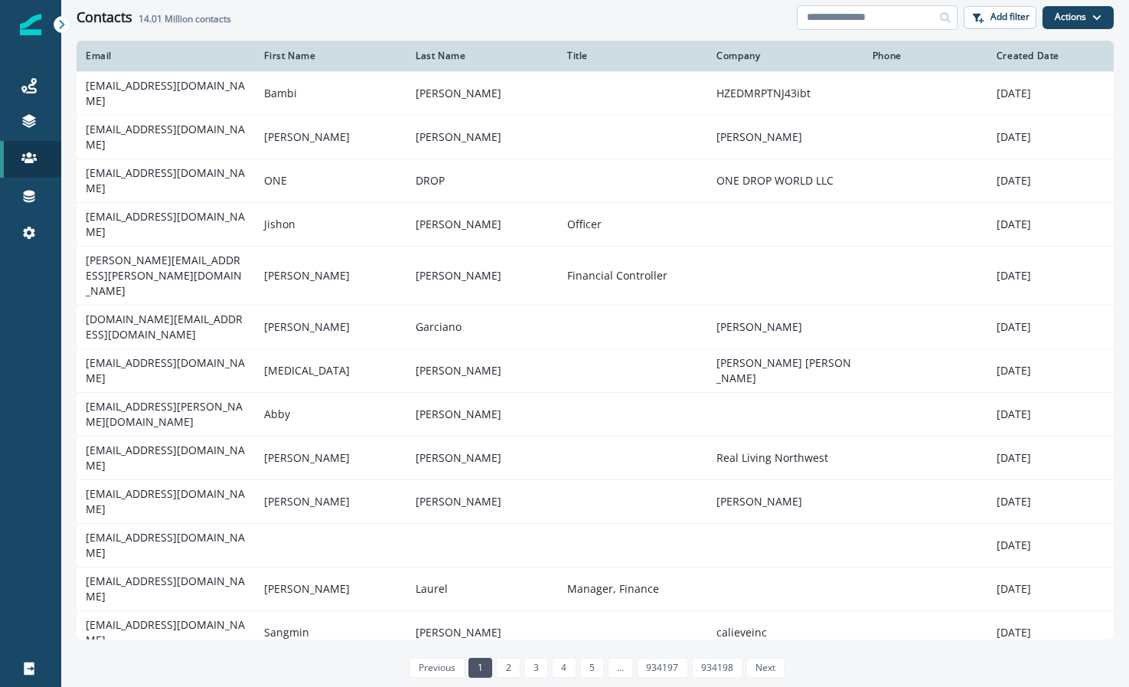
click at [923, 9] on input at bounding box center [877, 17] width 161 height 25
paste input "**********"
type input "**********"
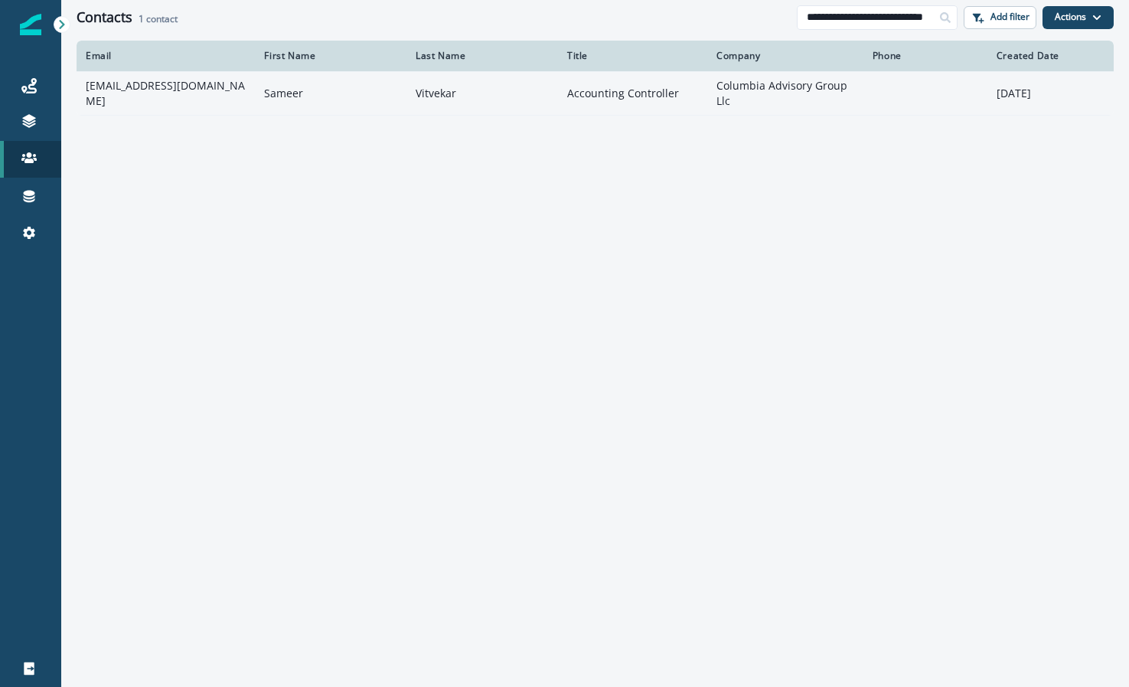
click at [188, 105] on td "svitvekar@columbiaadvisory.com" at bounding box center [166, 93] width 178 height 44
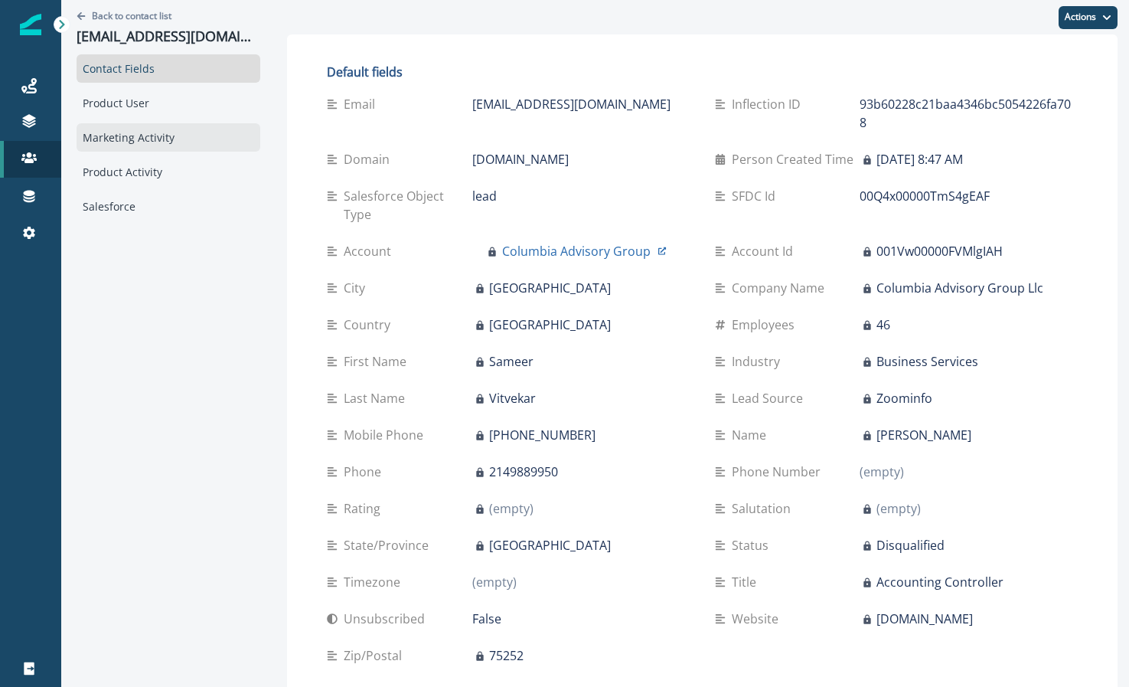
click at [176, 129] on div "Marketing Activity" at bounding box center [169, 137] width 184 height 28
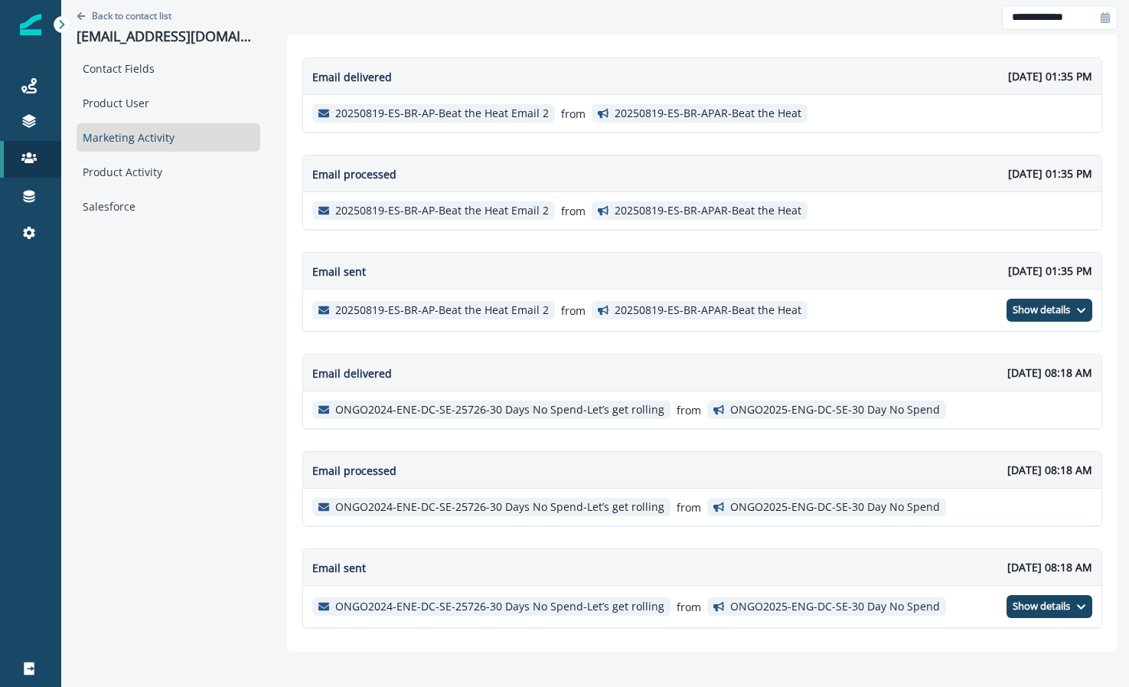
click at [109, 4] on div "Back to contact list svitvekar@columbiaadvisory.com" at bounding box center [169, 27] width 184 height 54
click at [132, 15] on p "Back to contact list" at bounding box center [132, 15] width 80 height 13
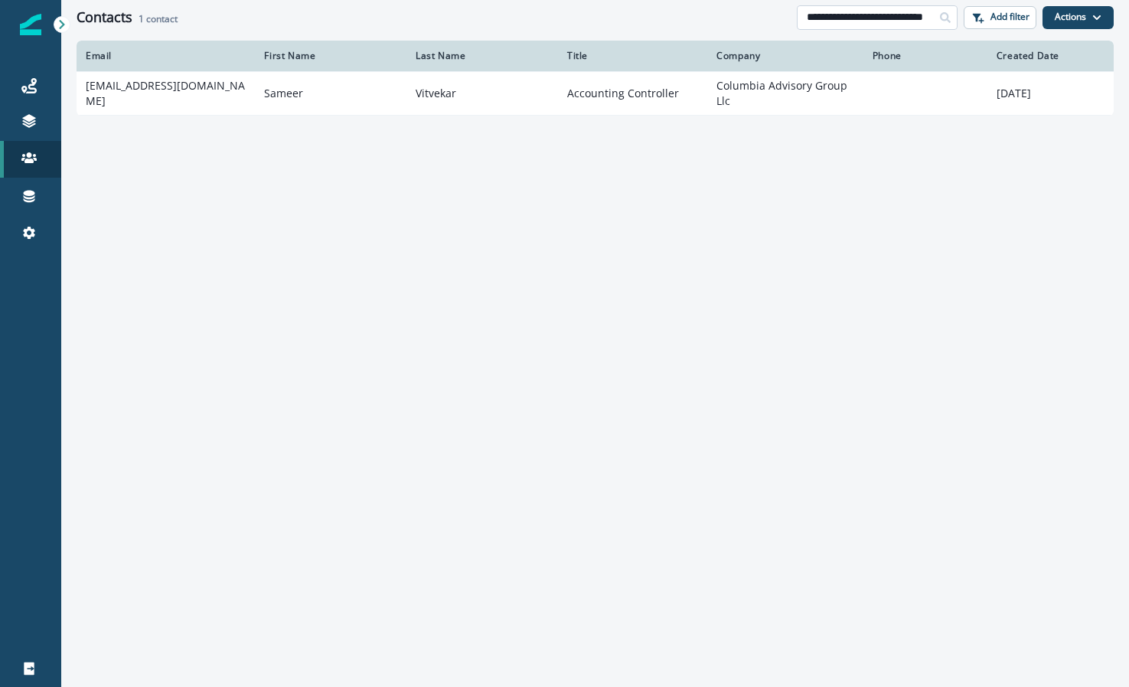
click at [826, 10] on input "**********" at bounding box center [877, 17] width 161 height 25
click at [828, 11] on input "**********" at bounding box center [877, 17] width 161 height 25
paste input
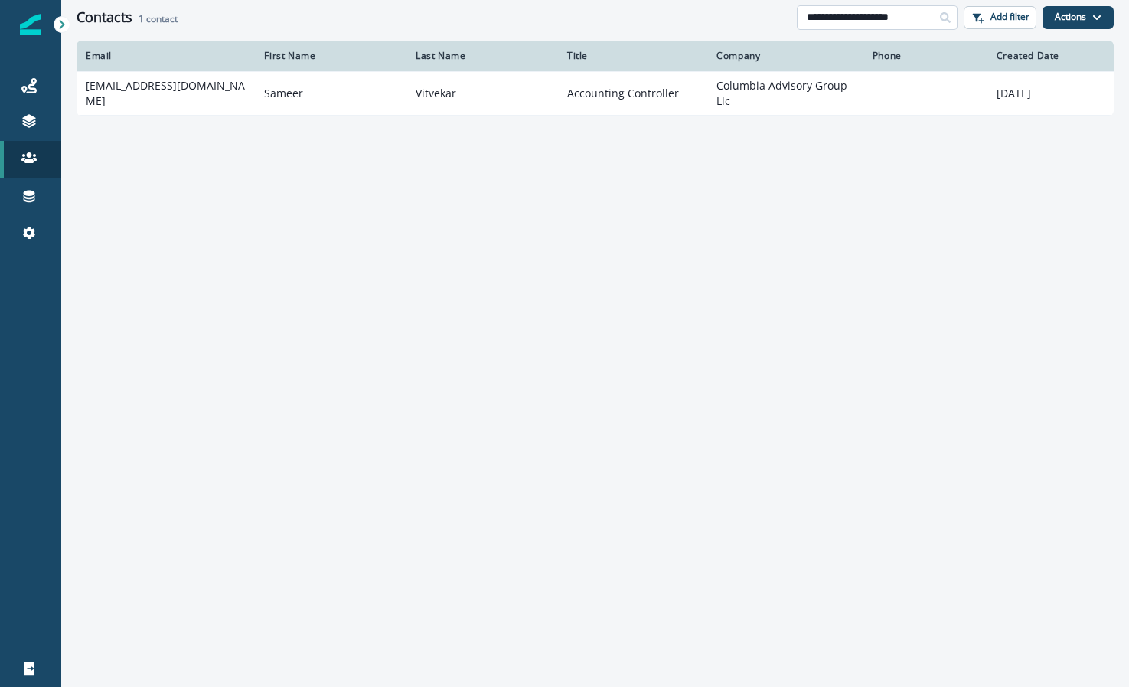
type input "**********"
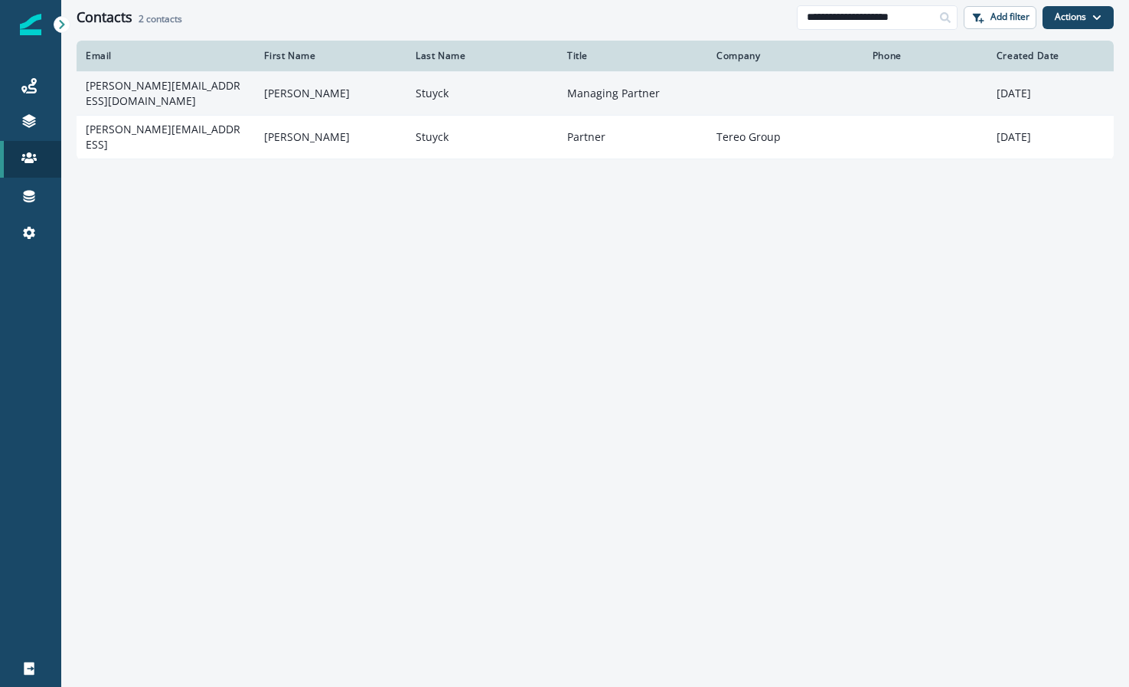
click at [201, 85] on td "sharon@tereogroup.com" at bounding box center [166, 93] width 178 height 44
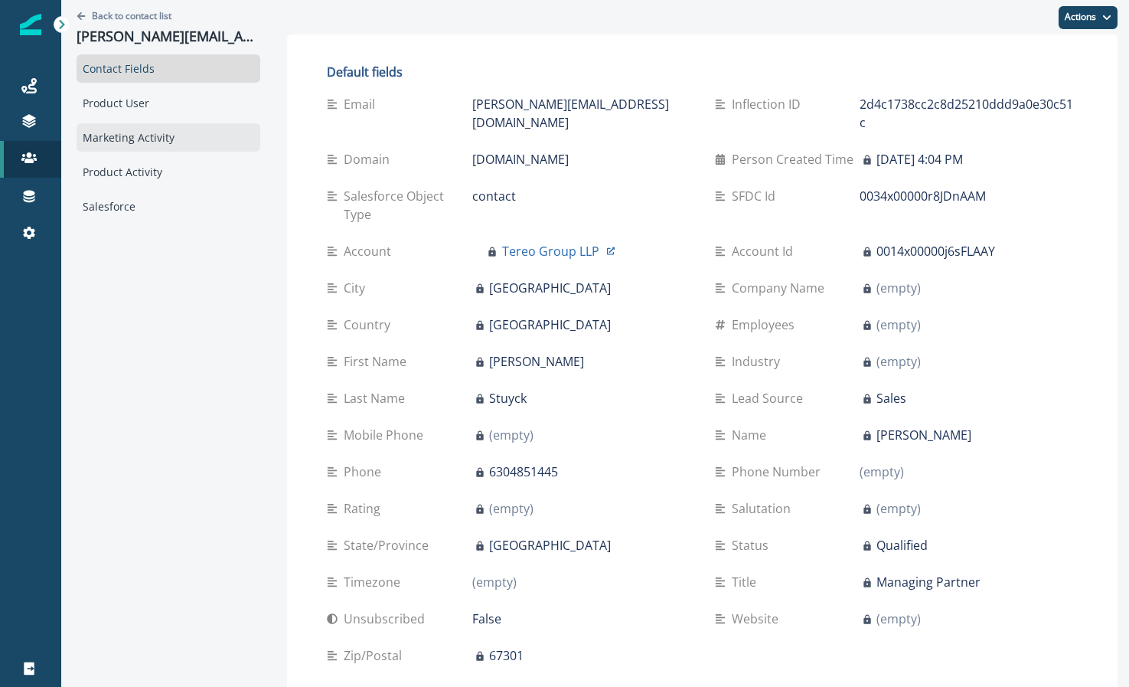
click at [172, 142] on div "Marketing Activity" at bounding box center [169, 137] width 184 height 28
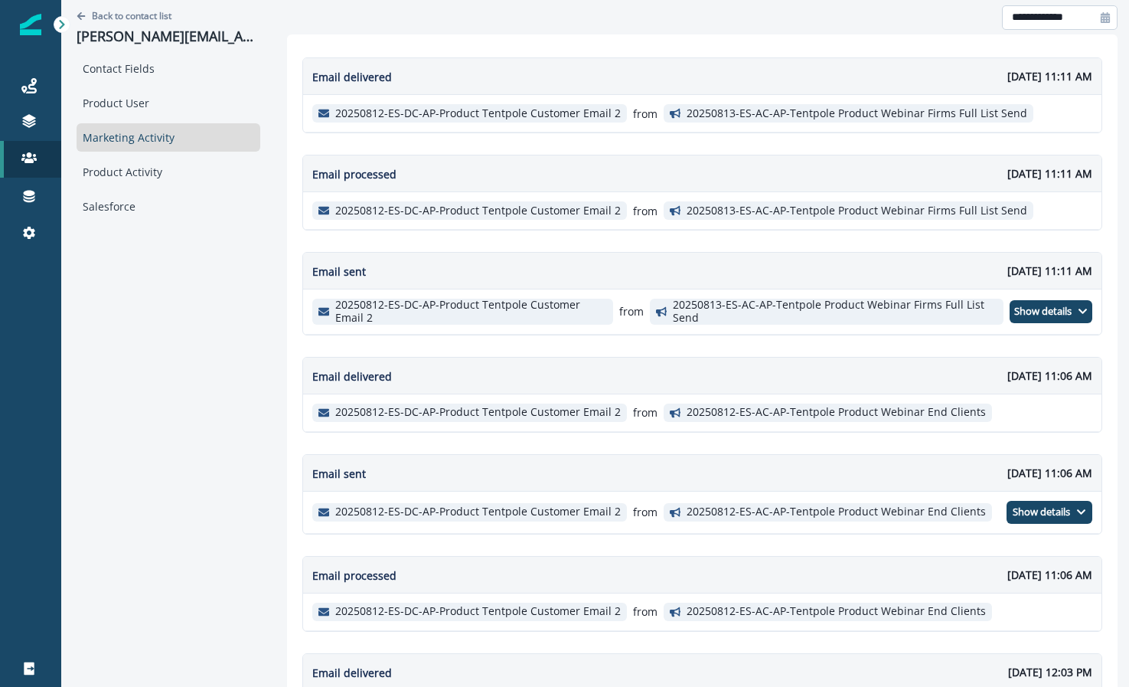
click at [1051, 11] on input "**********" at bounding box center [1060, 17] width 116 height 25
select select "*"
select select "****"
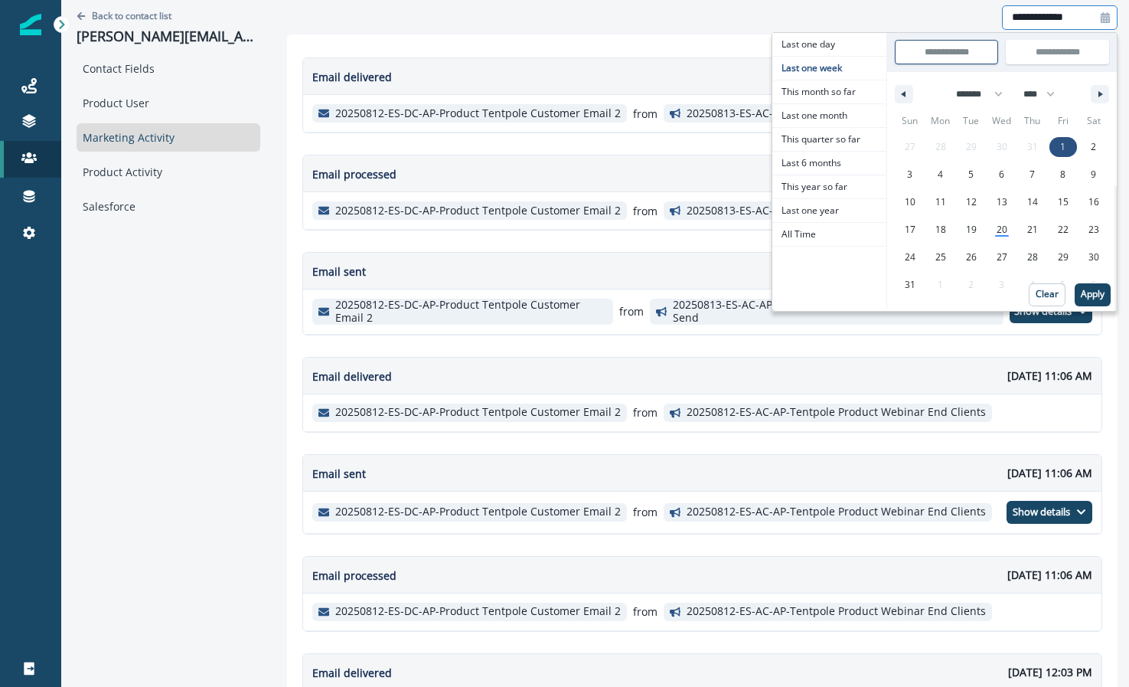
click at [1060, 152] on span "1" at bounding box center [1062, 147] width 5 height 28
type input "**********"
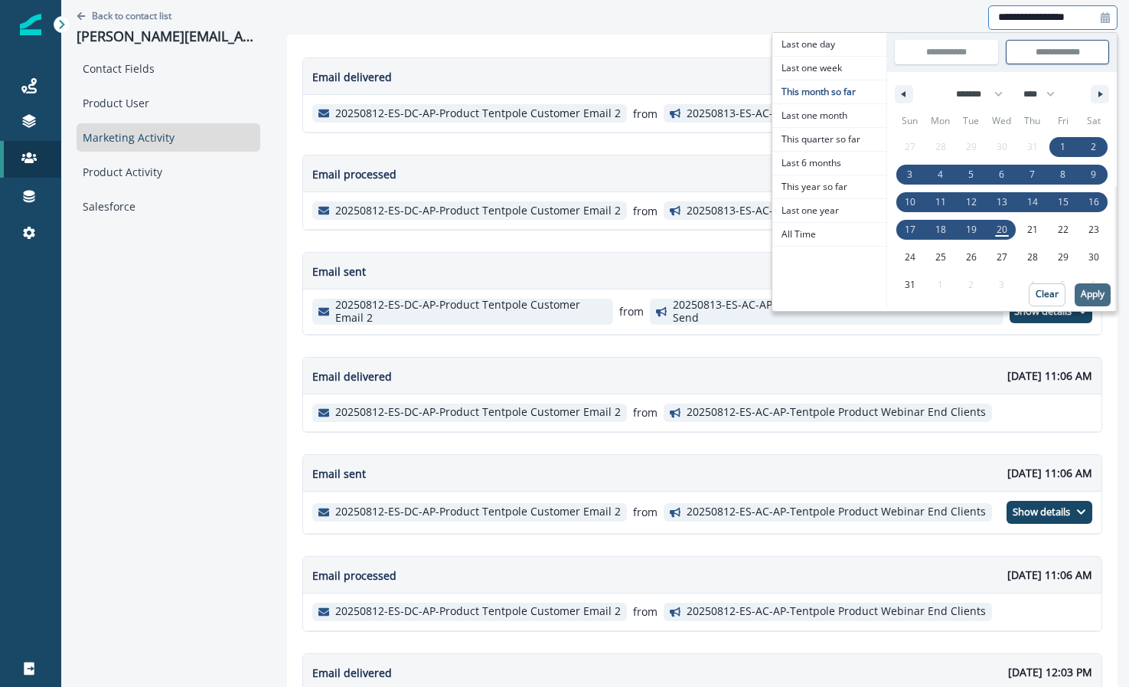
click at [1081, 291] on p "Apply" at bounding box center [1093, 294] width 24 height 11
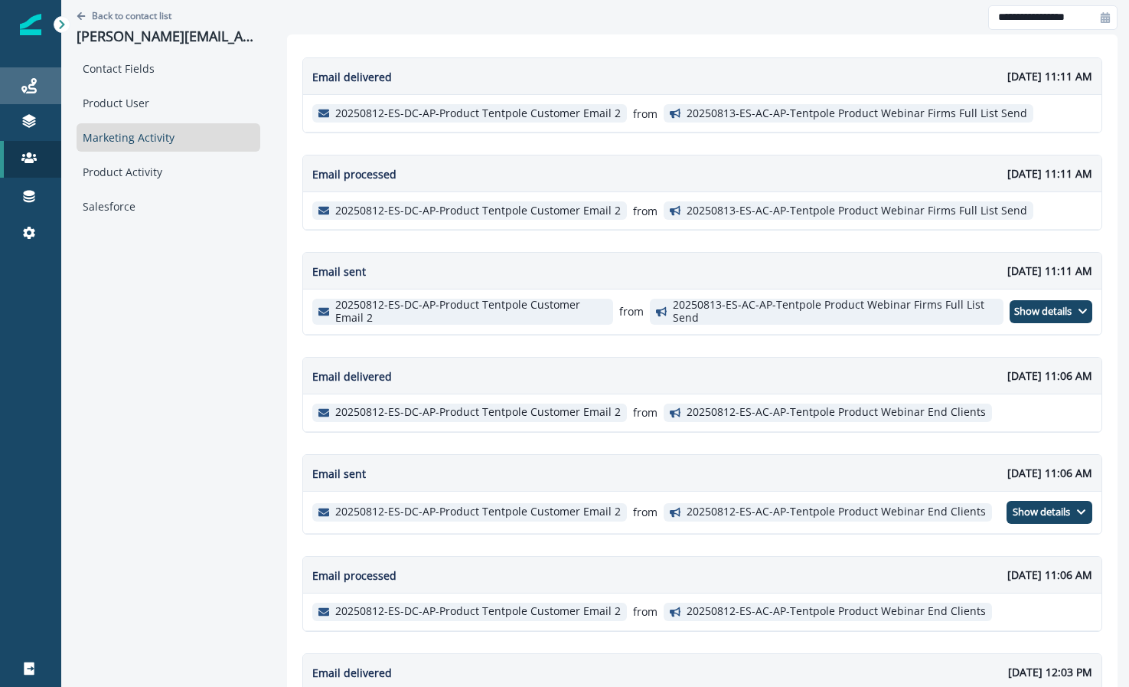
click at [44, 85] on div "Journeys" at bounding box center [30, 86] width 49 height 18
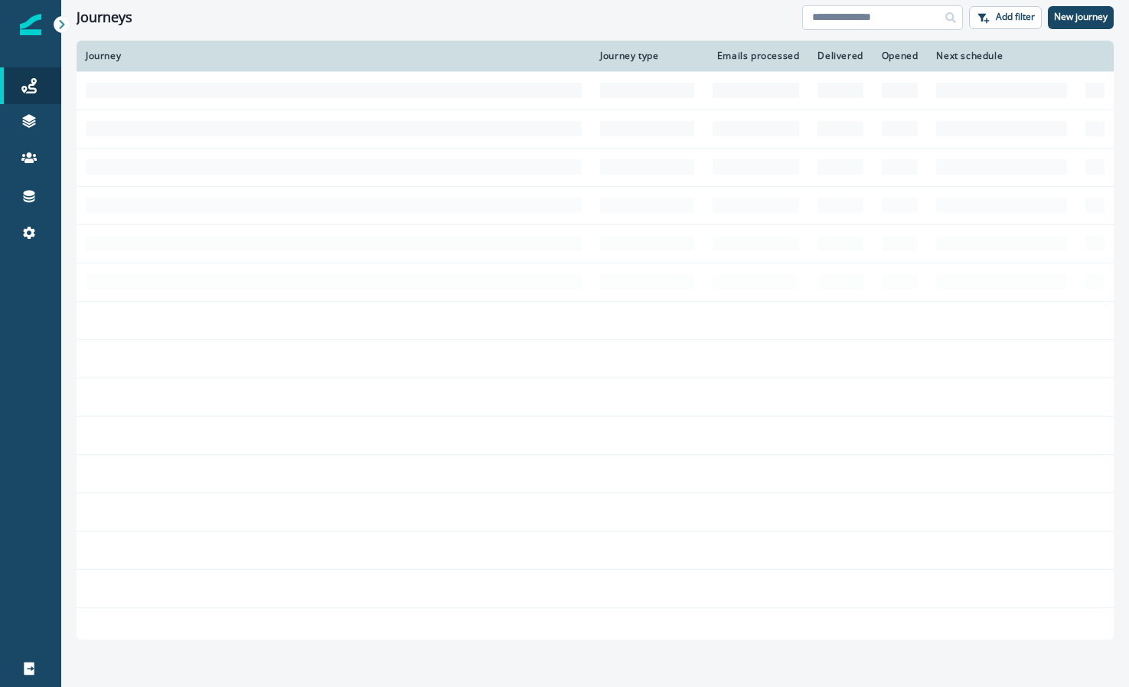
click at [845, 17] on input at bounding box center [882, 17] width 161 height 25
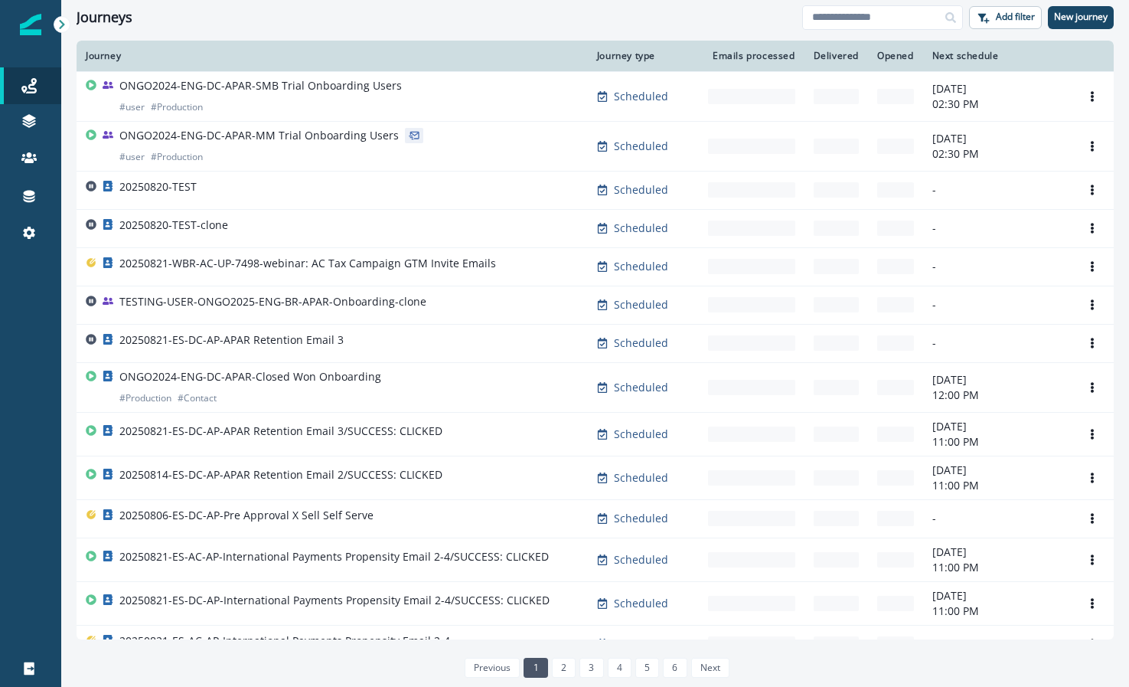
type input "****"
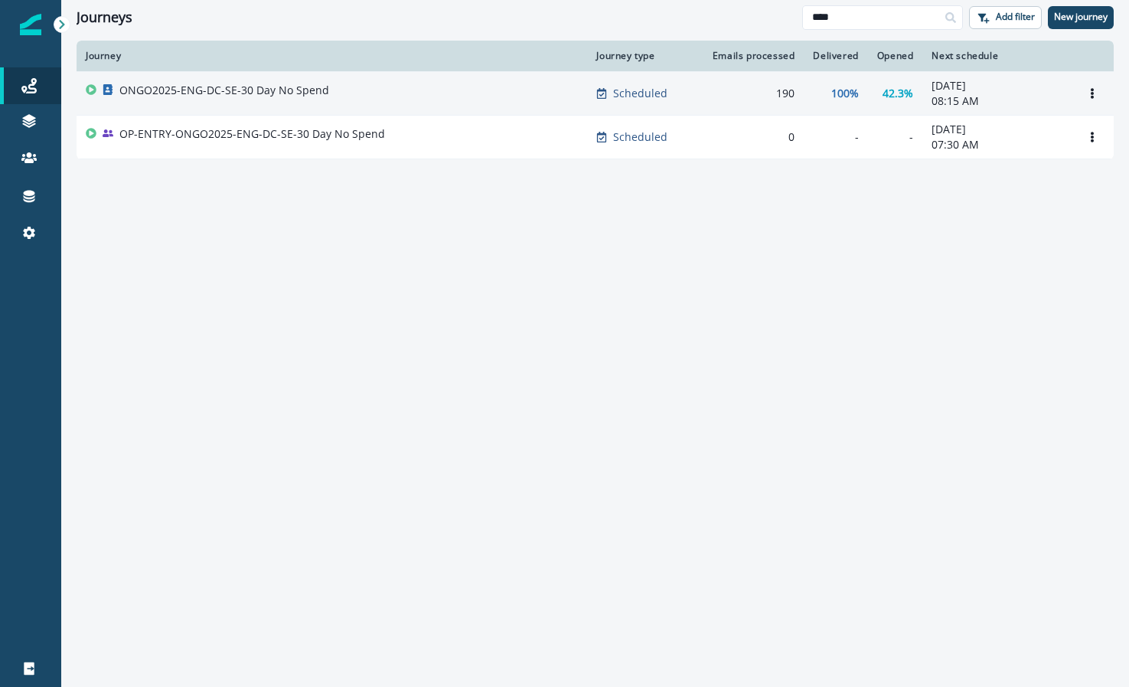
click at [354, 101] on div "ONGO2025-ENG-DC-SE-30 Day No Spend" at bounding box center [332, 93] width 492 height 21
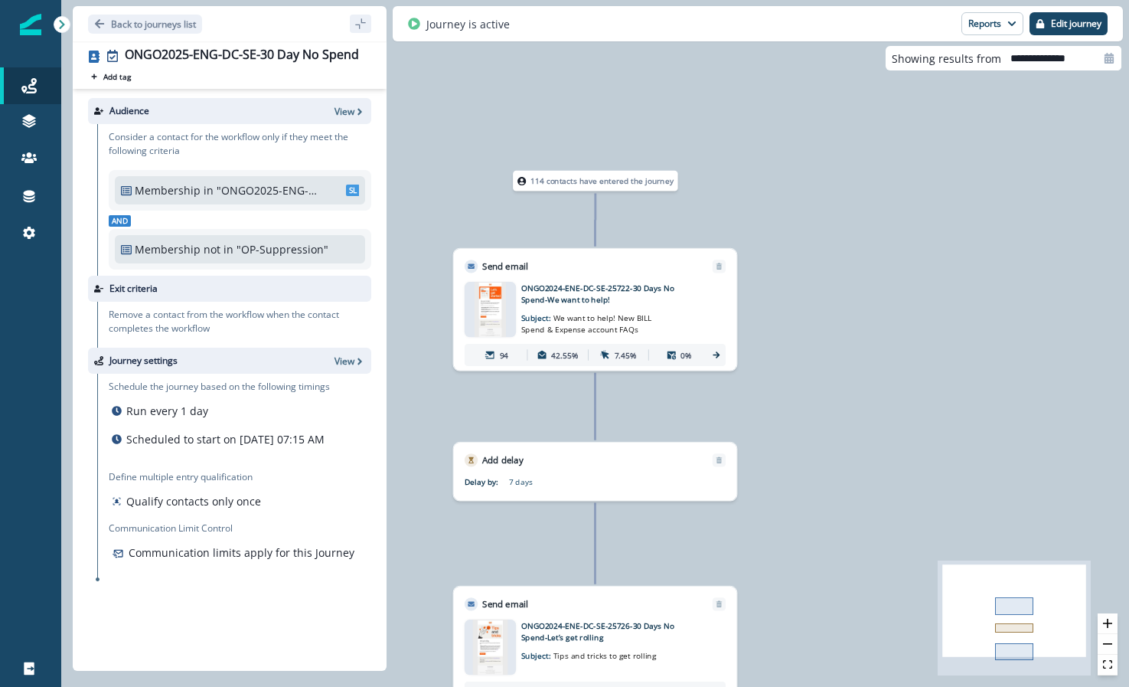
click at [713, 352] on icon at bounding box center [716, 355] width 10 height 10
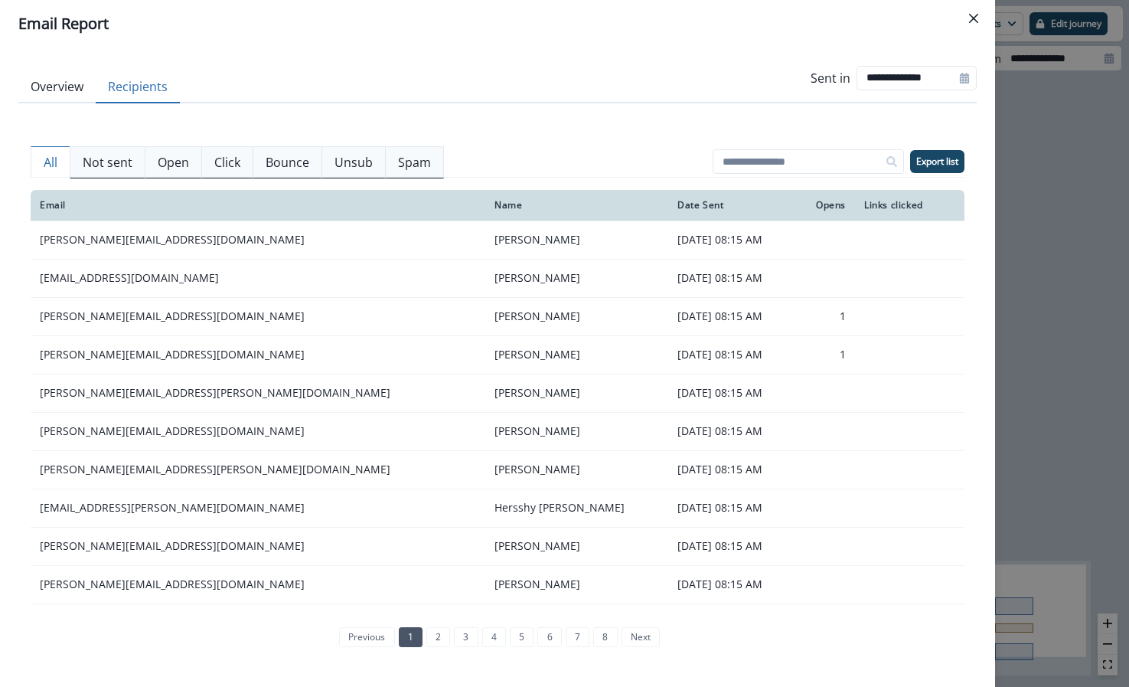
click at [124, 86] on button "Recipients" at bounding box center [138, 87] width 84 height 32
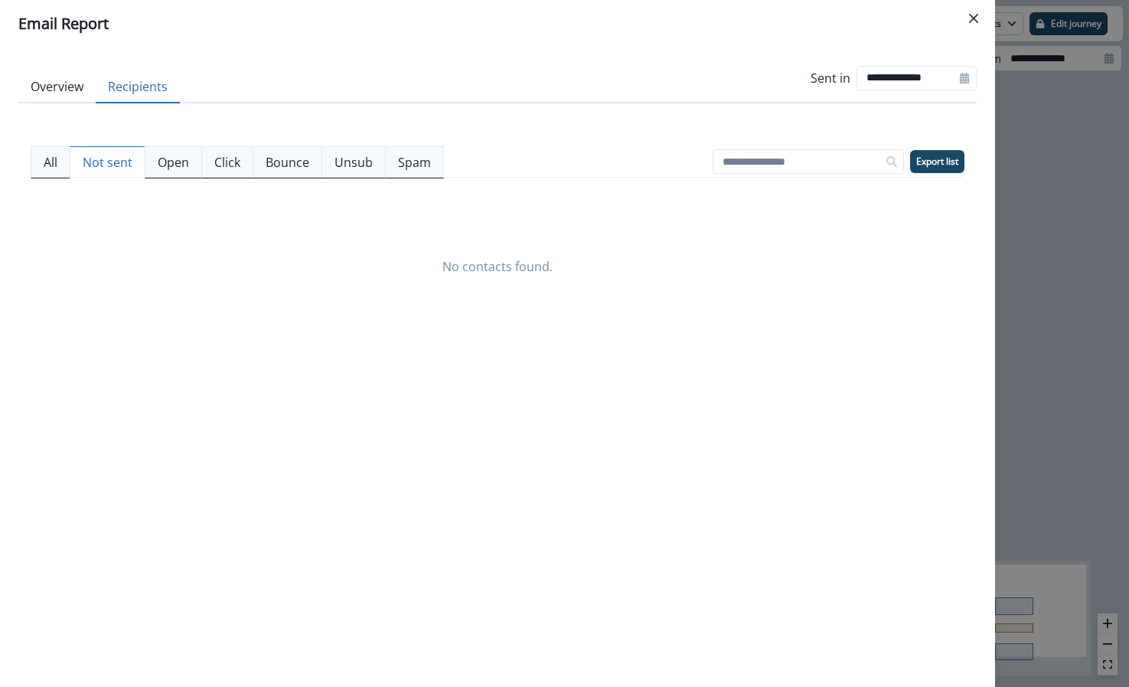
click at [97, 147] on button "Not sent" at bounding box center [108, 162] width 76 height 32
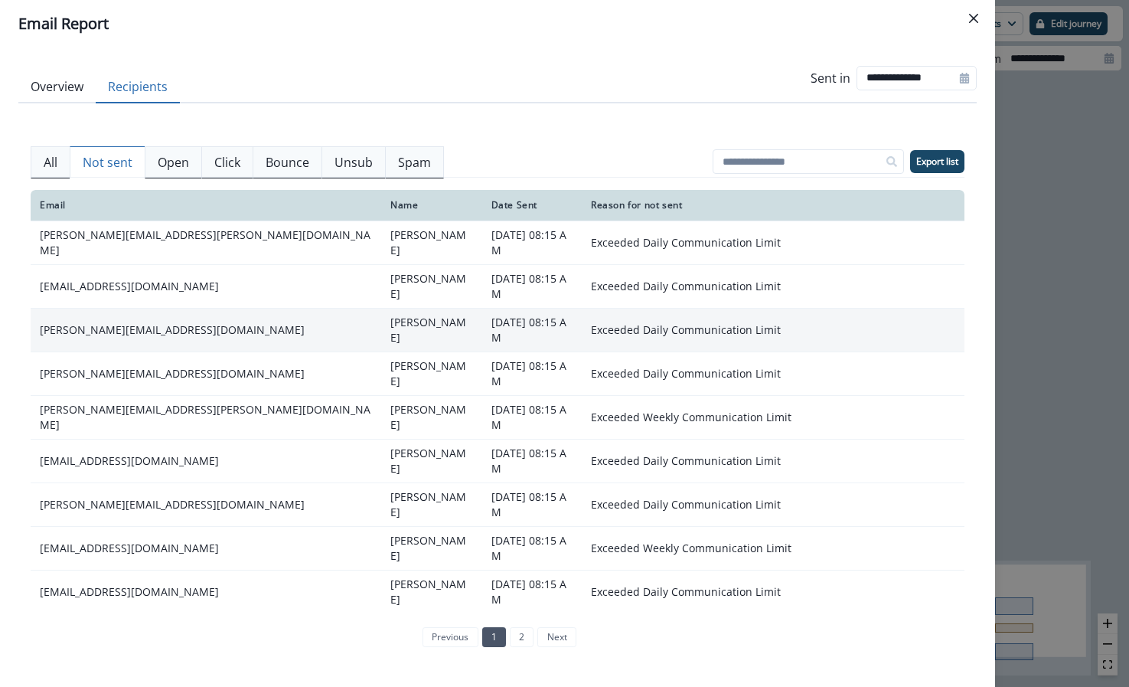
click at [969, 74] on icon at bounding box center [964, 78] width 9 height 11
select select "*"
select select "****"
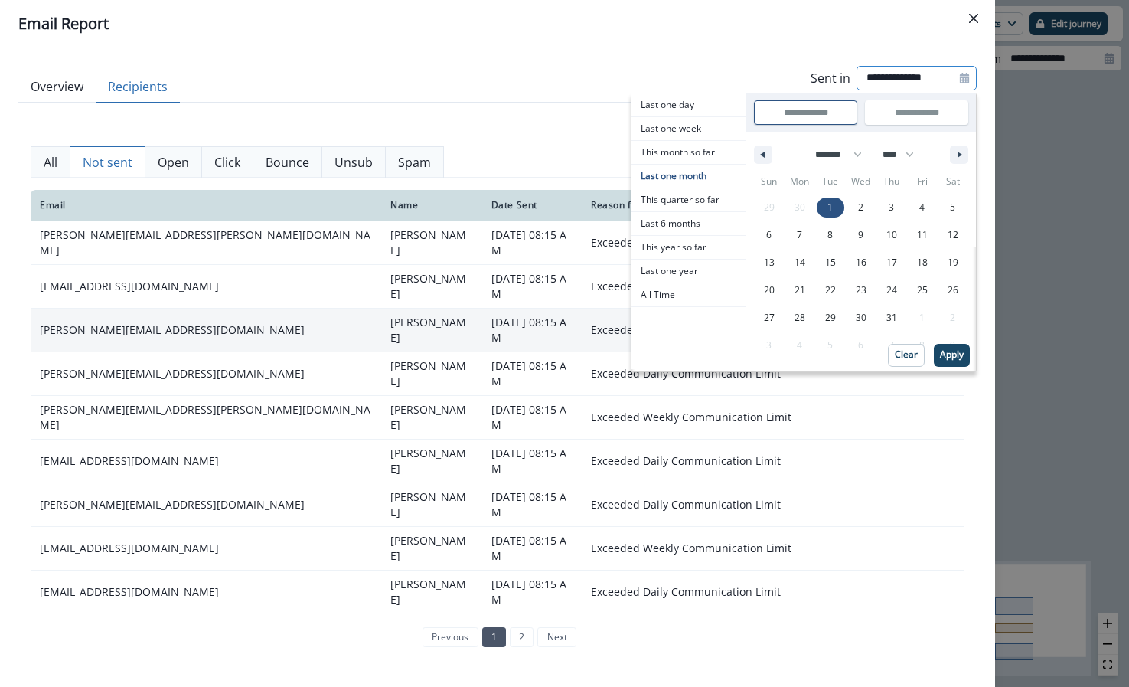
click at [827, 203] on span "1" at bounding box center [830, 208] width 31 height 20
type input "**********"
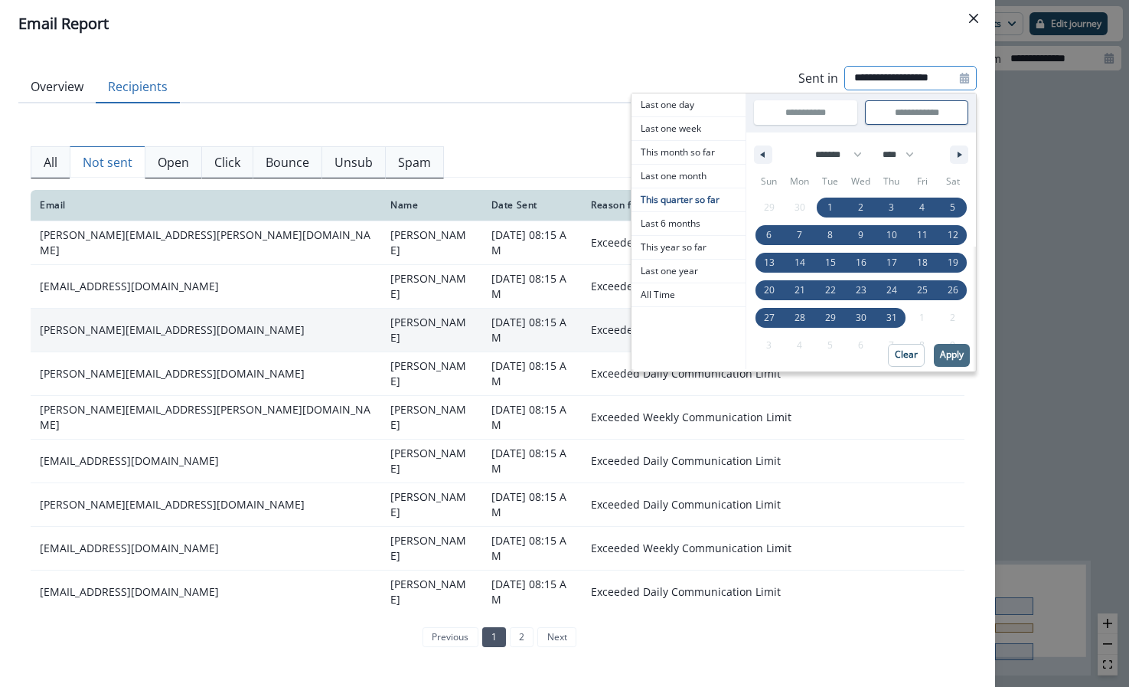
click at [954, 349] on p "Apply" at bounding box center [952, 354] width 24 height 11
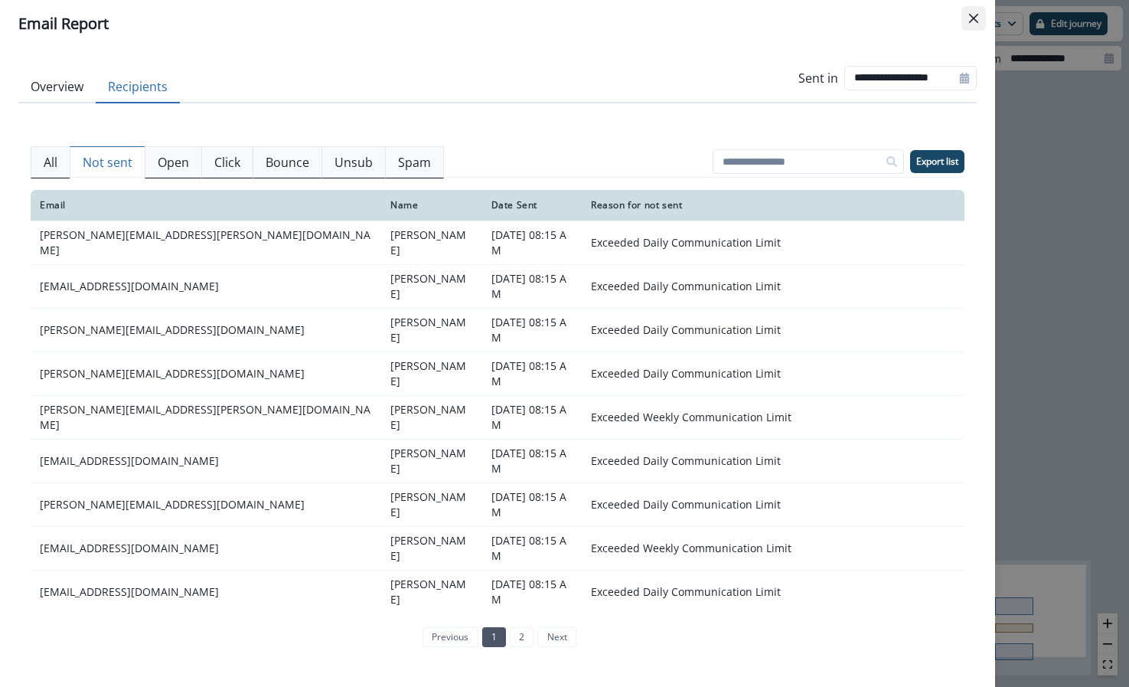
click at [981, 21] on button "Close" at bounding box center [974, 18] width 25 height 25
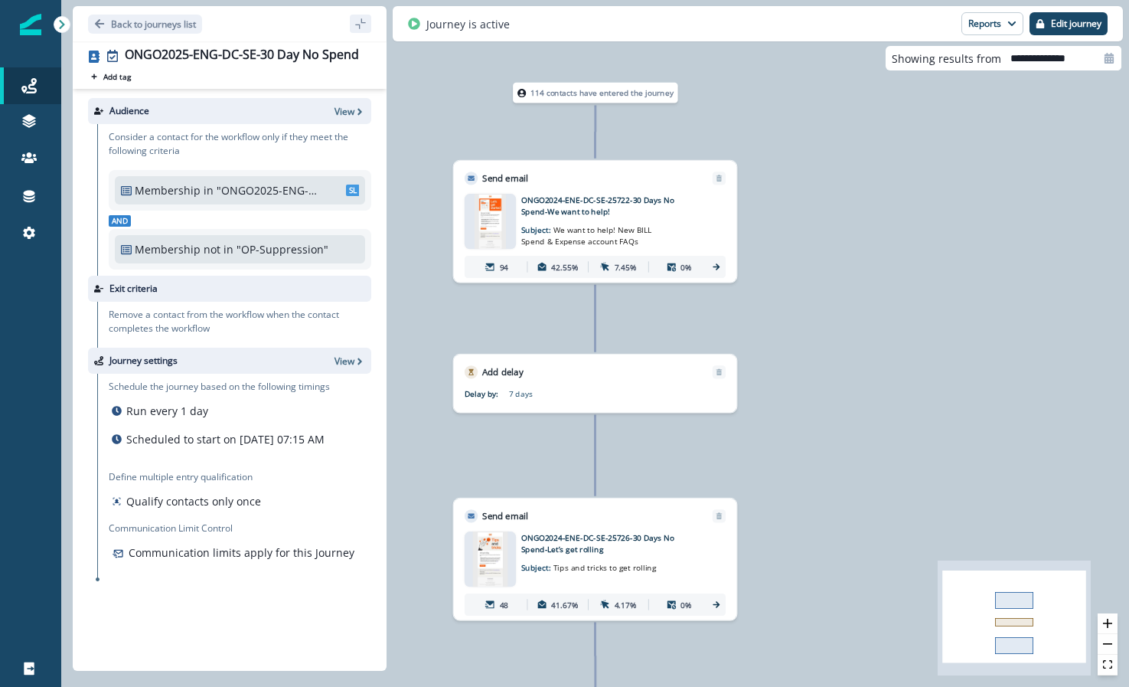
click at [711, 612] on div "48 41.67% 4.17% 0%" at bounding box center [595, 604] width 261 height 22
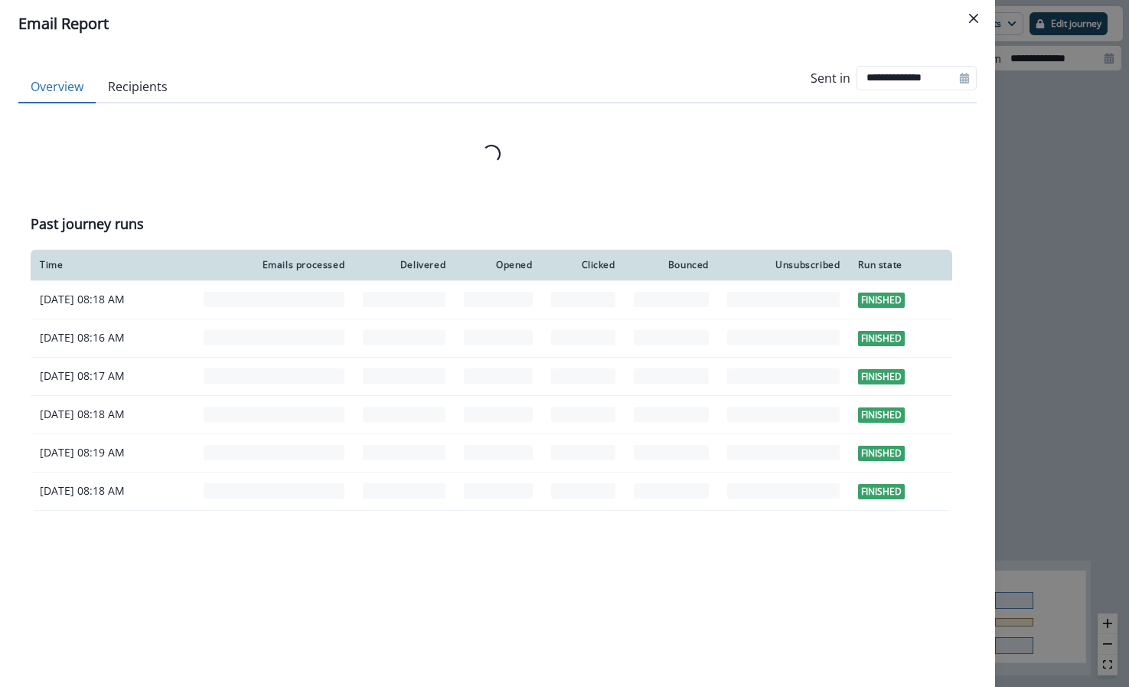
click at [126, 95] on button "Recipients" at bounding box center [138, 87] width 84 height 32
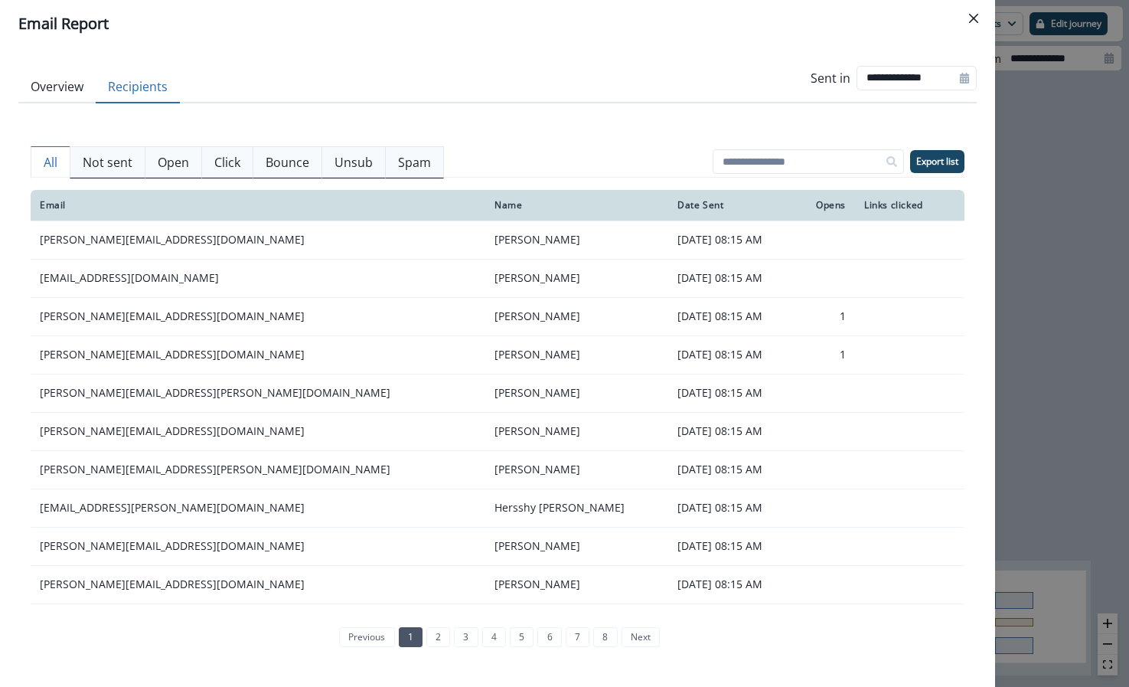
click at [110, 162] on p "Not sent" at bounding box center [108, 162] width 50 height 18
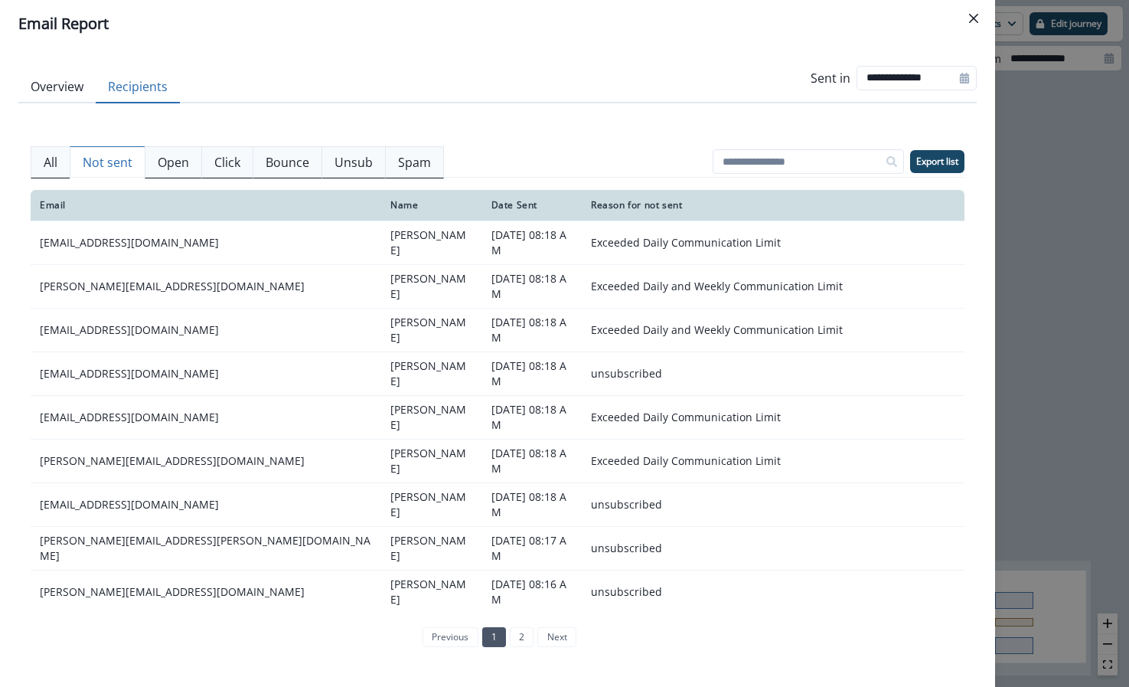
click at [51, 177] on hr at bounding box center [498, 177] width 934 height 1
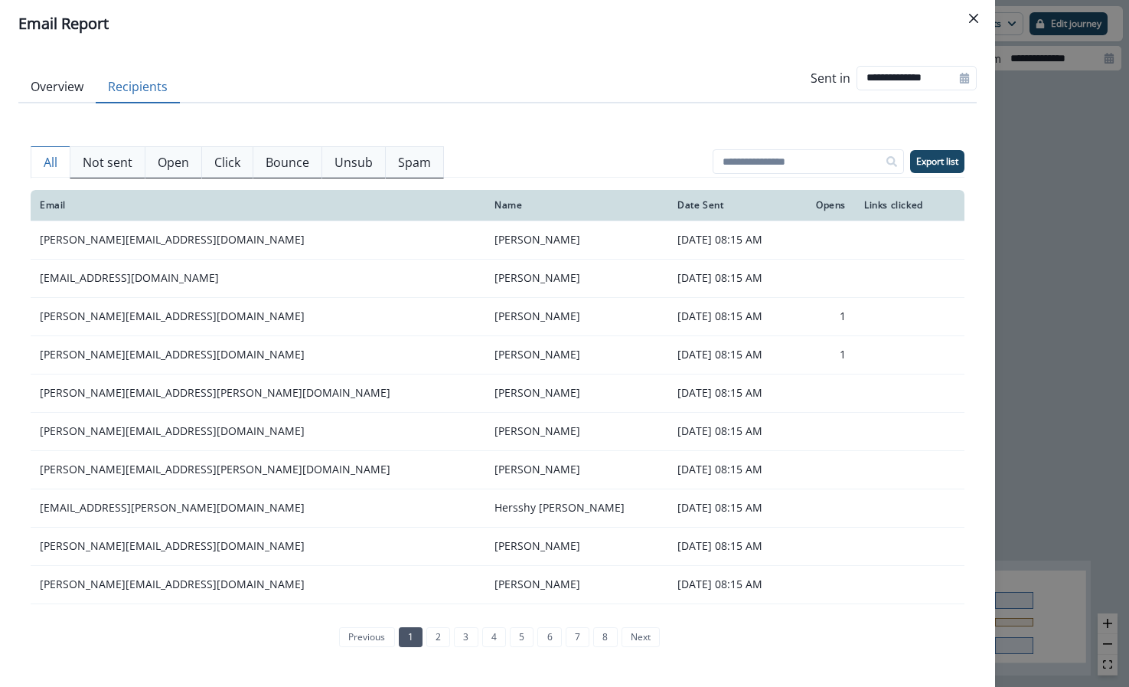
click at [51, 168] on p "All" at bounding box center [51, 162] width 14 height 18
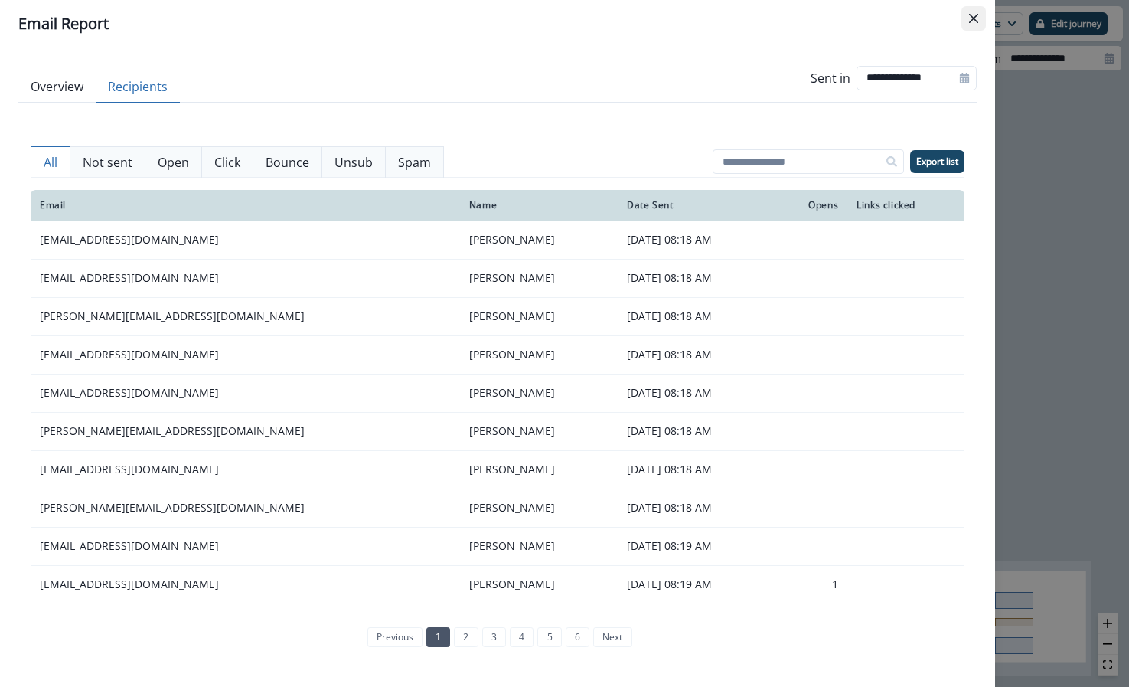
click at [969, 16] on icon "Close" at bounding box center [973, 18] width 9 height 9
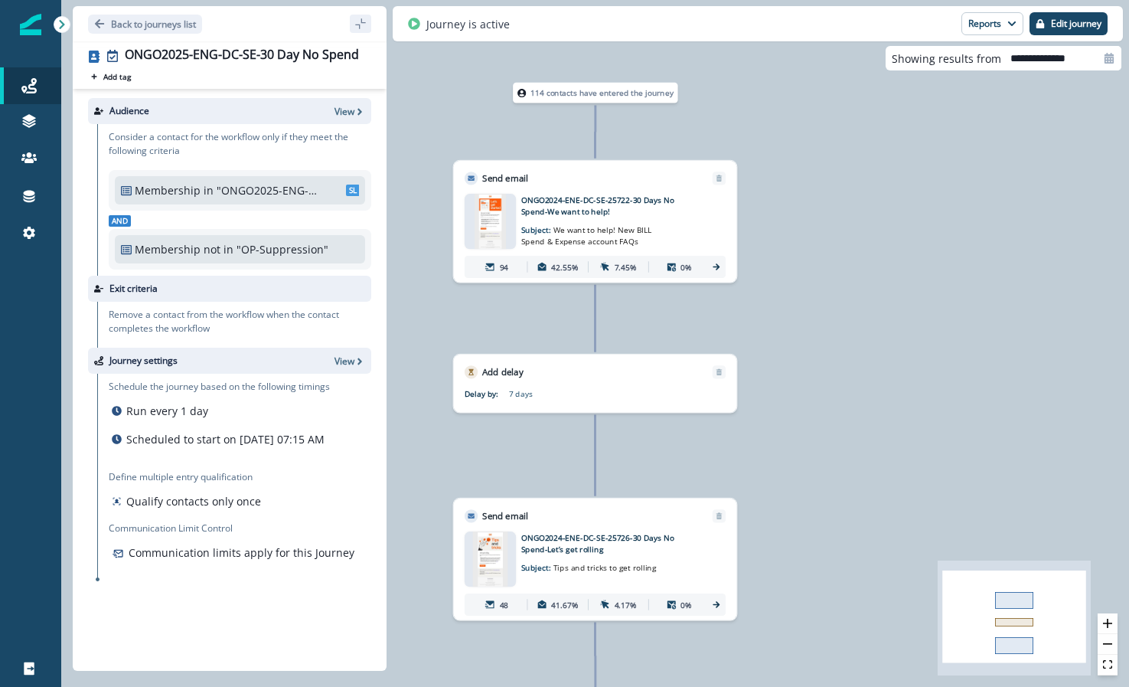
click at [708, 601] on div "48 41.67% 4.17% 0%" at bounding box center [595, 604] width 261 height 22
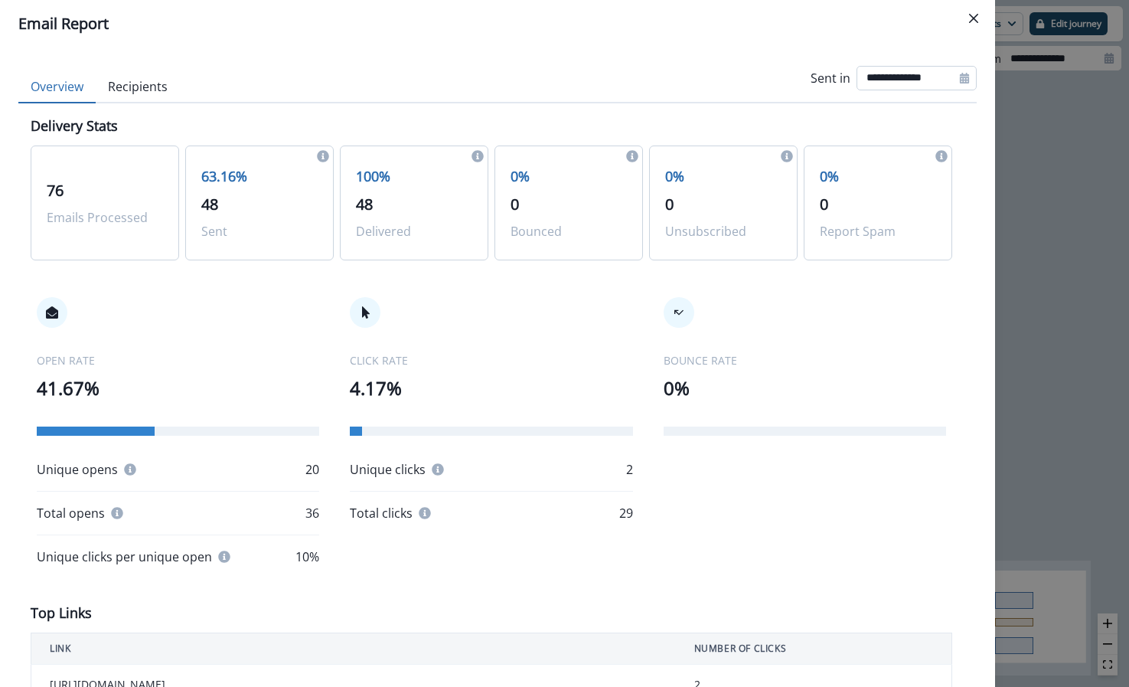
click at [918, 73] on input "**********" at bounding box center [917, 78] width 120 height 25
select select "*"
select select "****"
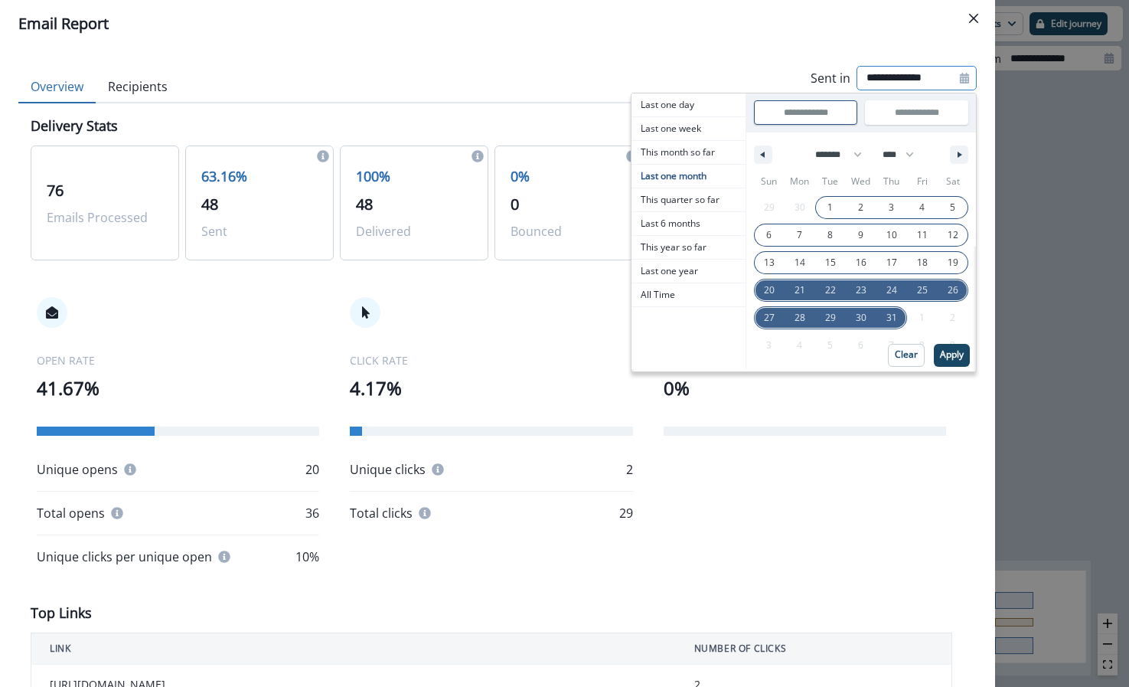
click at [825, 210] on span "1" at bounding box center [830, 208] width 31 height 20
type input "**********"
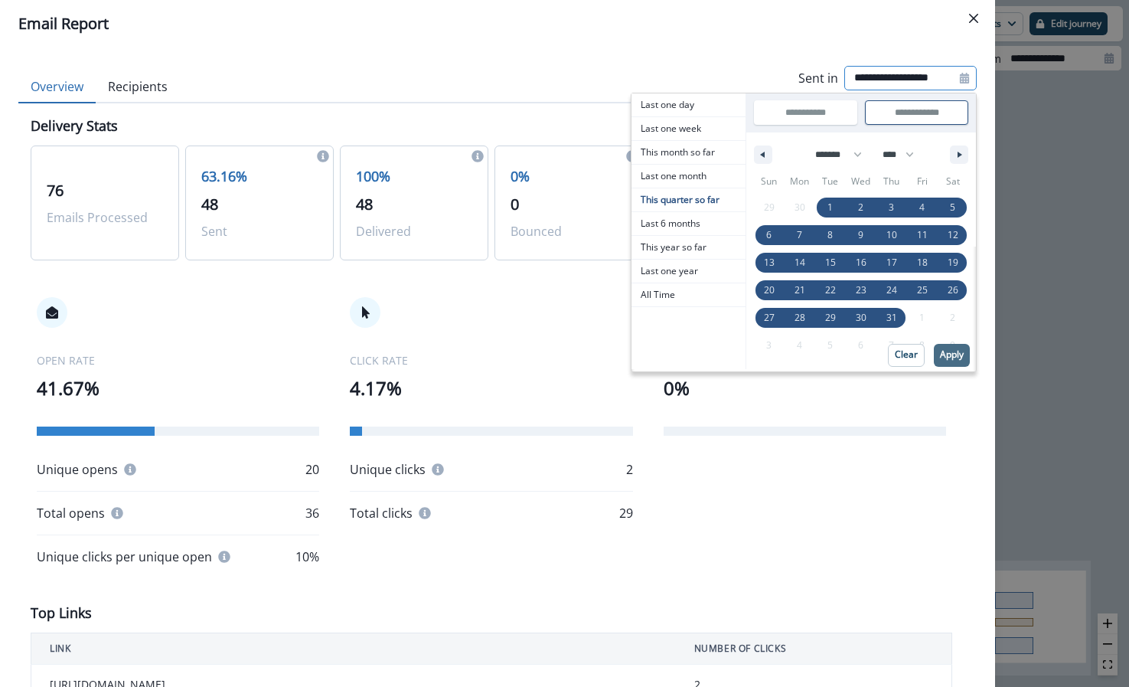
click at [942, 349] on p "Apply" at bounding box center [952, 354] width 24 height 11
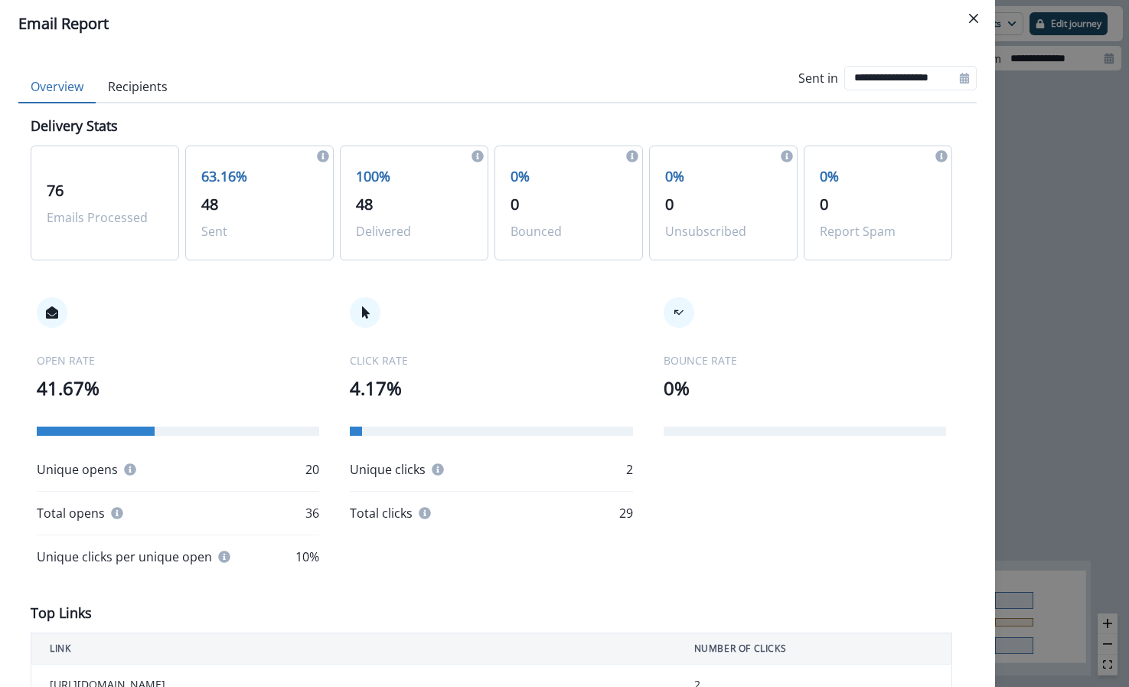
scroll to position [9, 0]
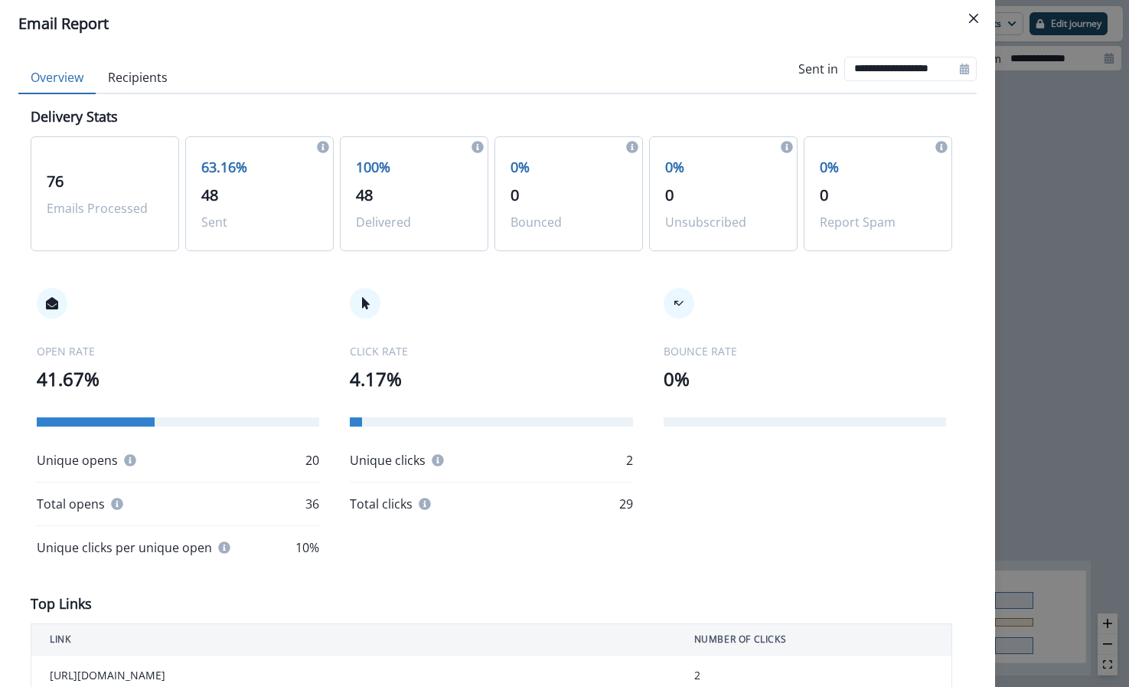
click at [127, 67] on div "**********" at bounding box center [497, 68] width 959 height 48
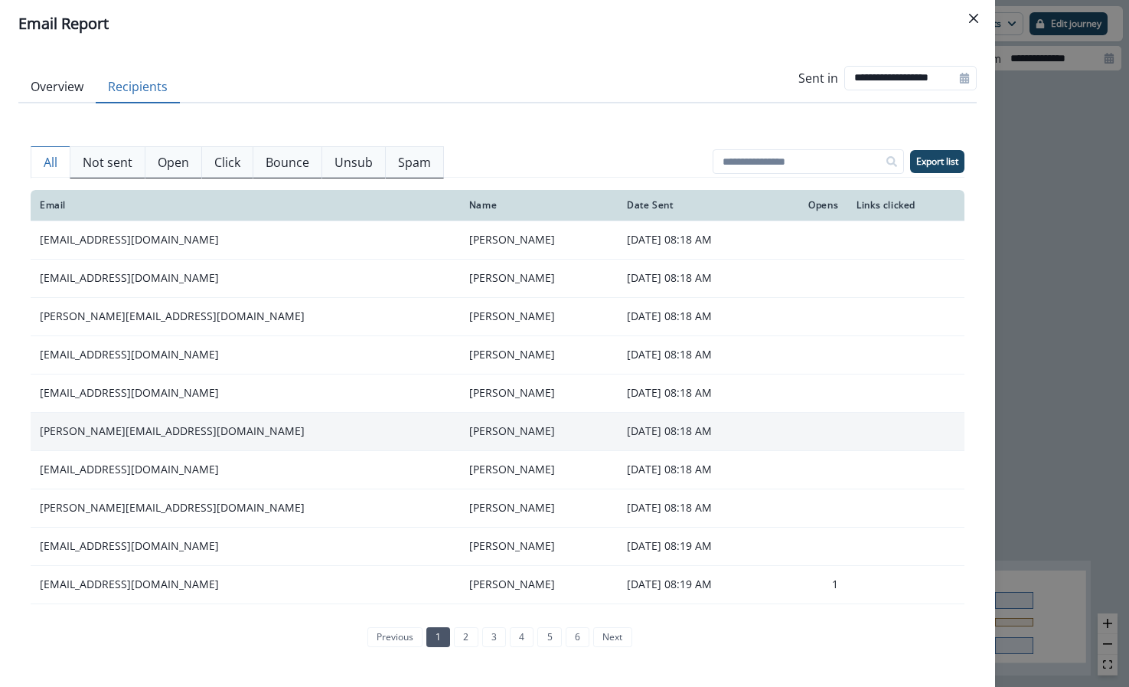
scroll to position [186, 0]
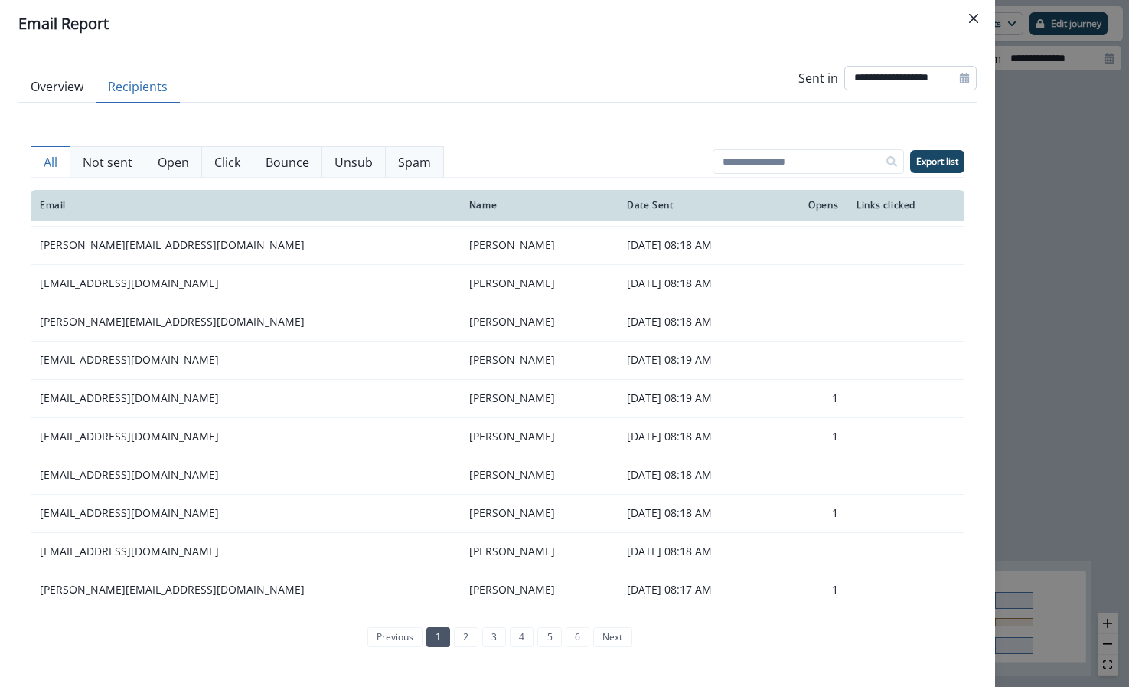
click at [903, 85] on input "**********" at bounding box center [911, 78] width 132 height 25
select select "*"
select select "****"
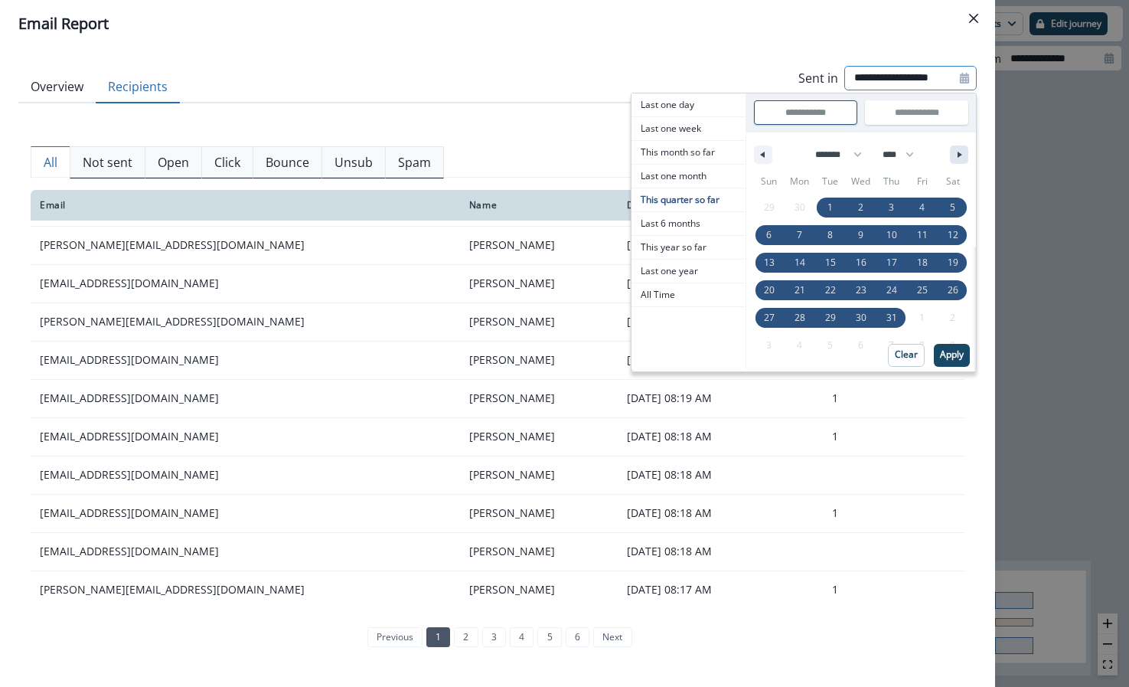
click at [962, 151] on button "button" at bounding box center [959, 154] width 18 height 18
select select "*"
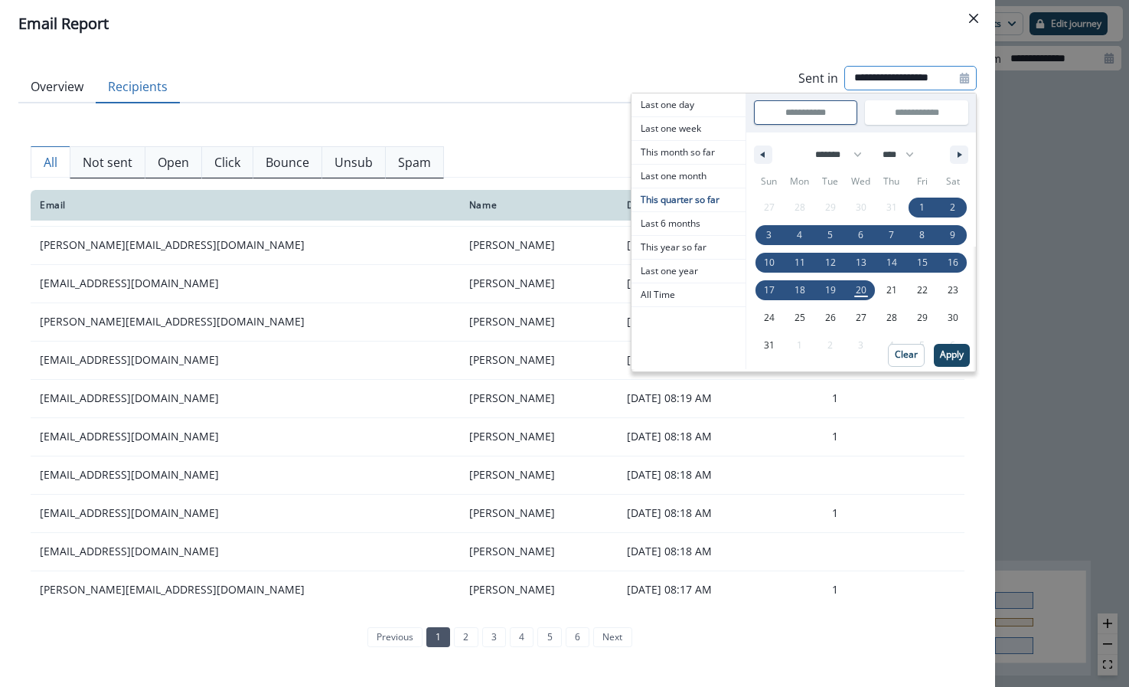
click at [773, 147] on div "******* ******** ***** ***** *** **** **** ****** ********* ******* ******** **…" at bounding box center [861, 150] width 230 height 37
click at [953, 349] on p "Apply" at bounding box center [952, 354] width 24 height 11
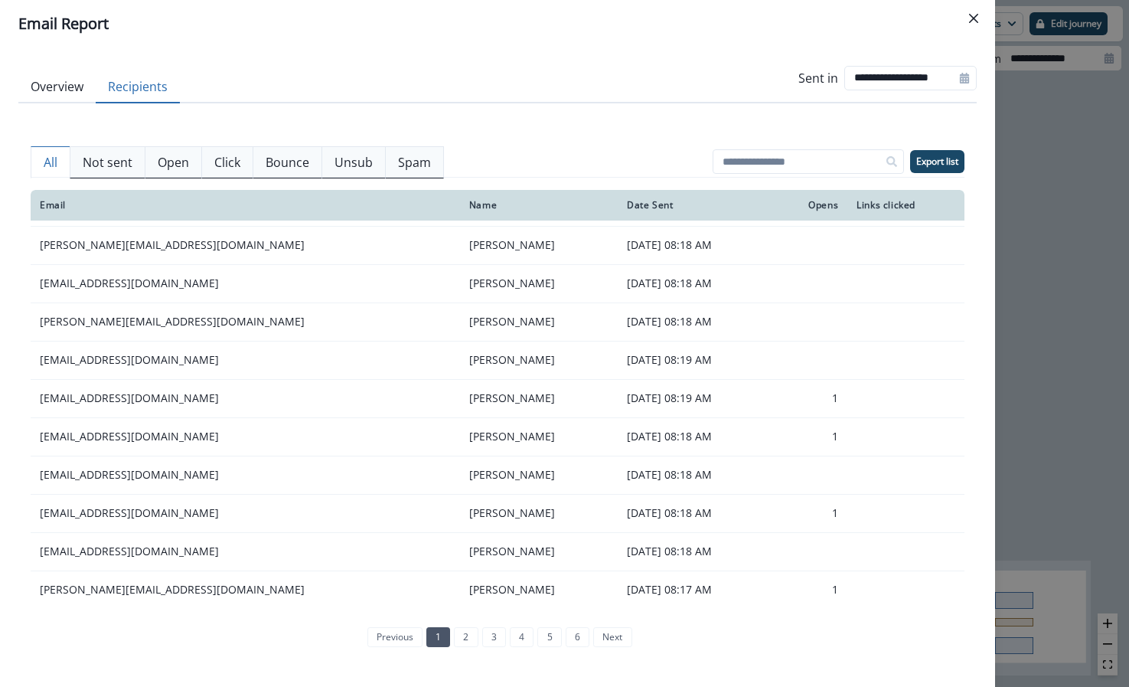
scroll to position [0, 0]
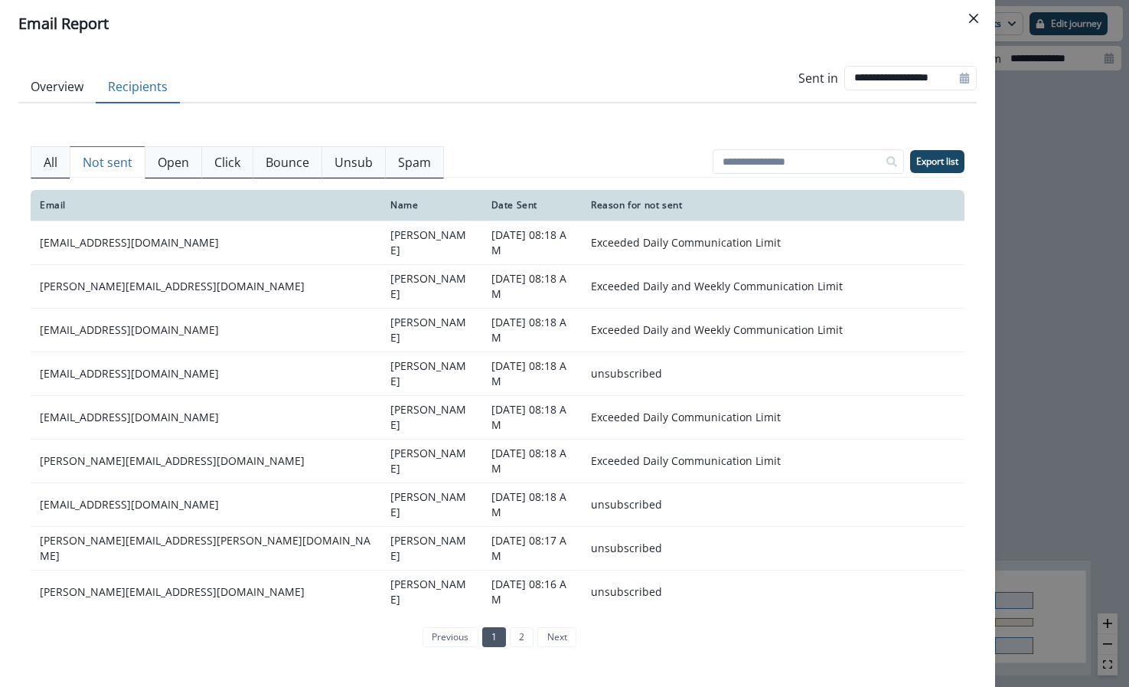
click at [104, 161] on p "Not sent" at bounding box center [108, 162] width 50 height 18
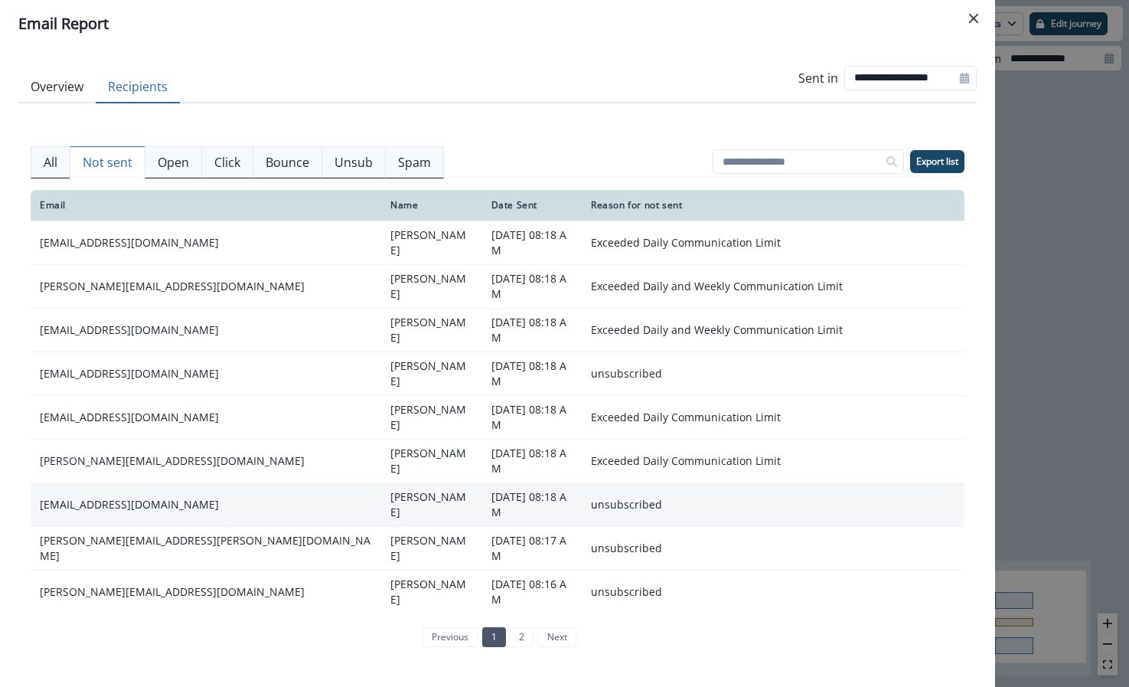
scroll to position [186, 0]
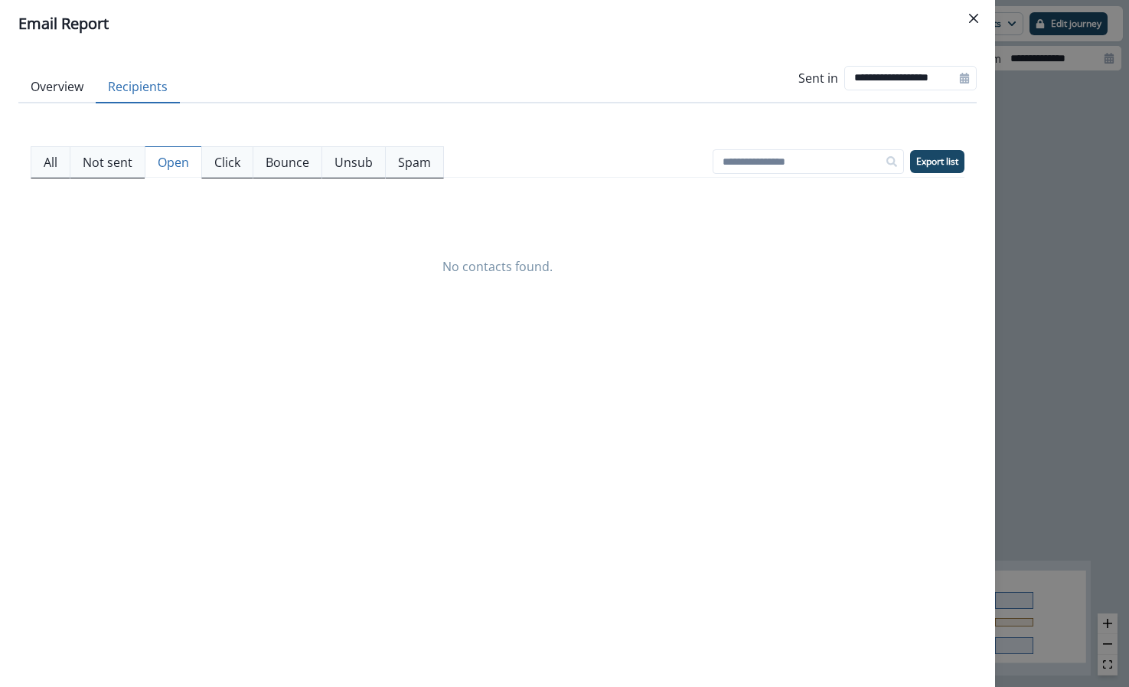
click at [181, 162] on p "Open" at bounding box center [173, 162] width 31 height 18
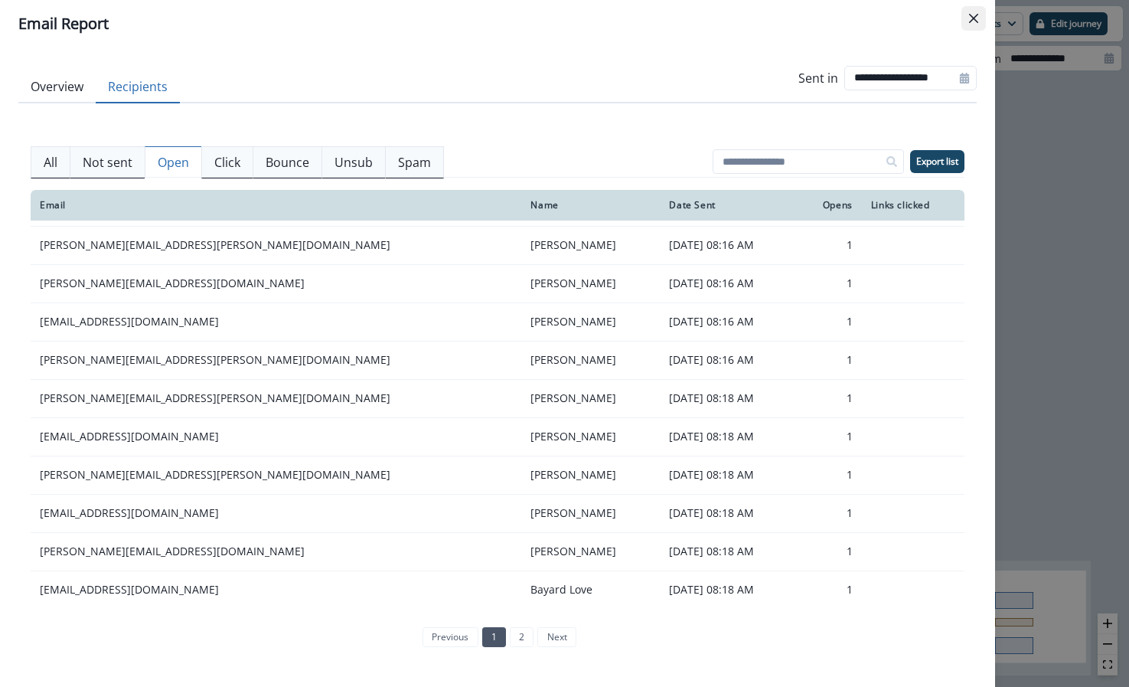
click at [963, 19] on button "Close" at bounding box center [974, 18] width 25 height 25
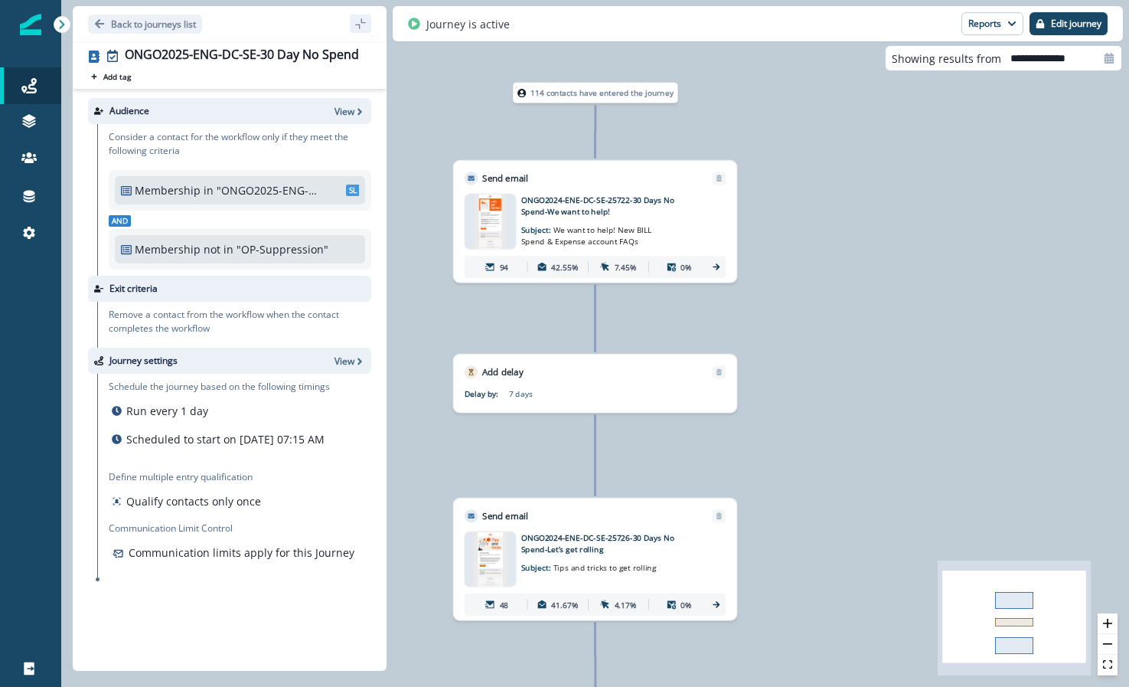
click at [717, 270] on icon at bounding box center [716, 267] width 10 height 10
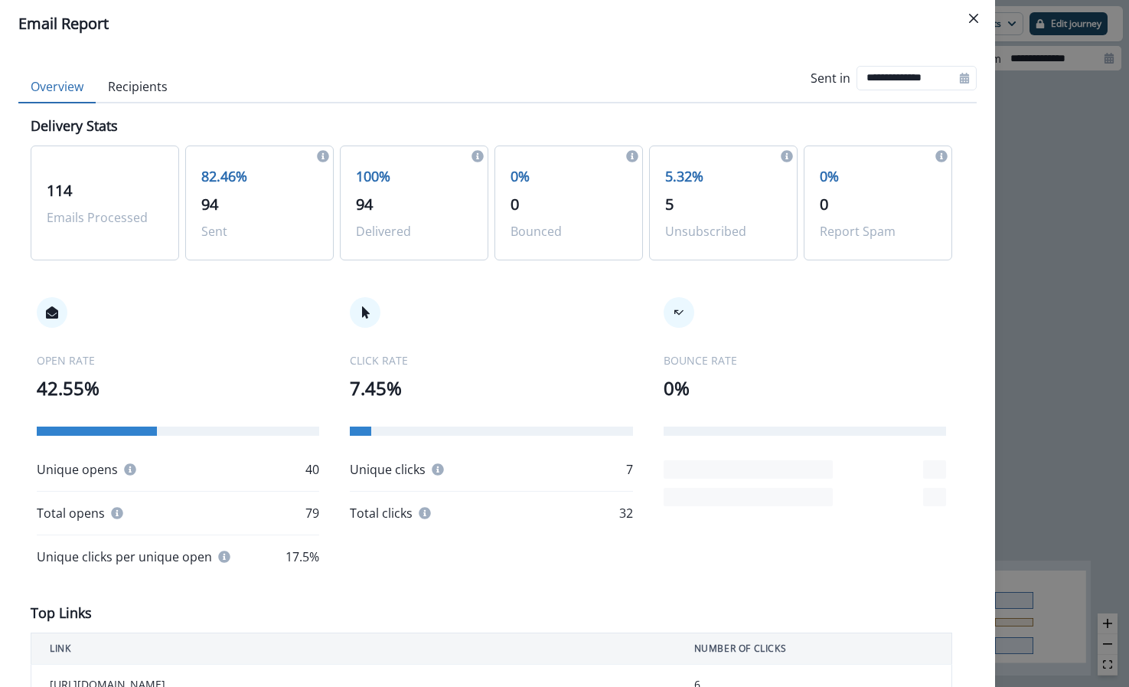
click at [952, 79] on div at bounding box center [964, 78] width 25 height 25
select select "*"
select select "****"
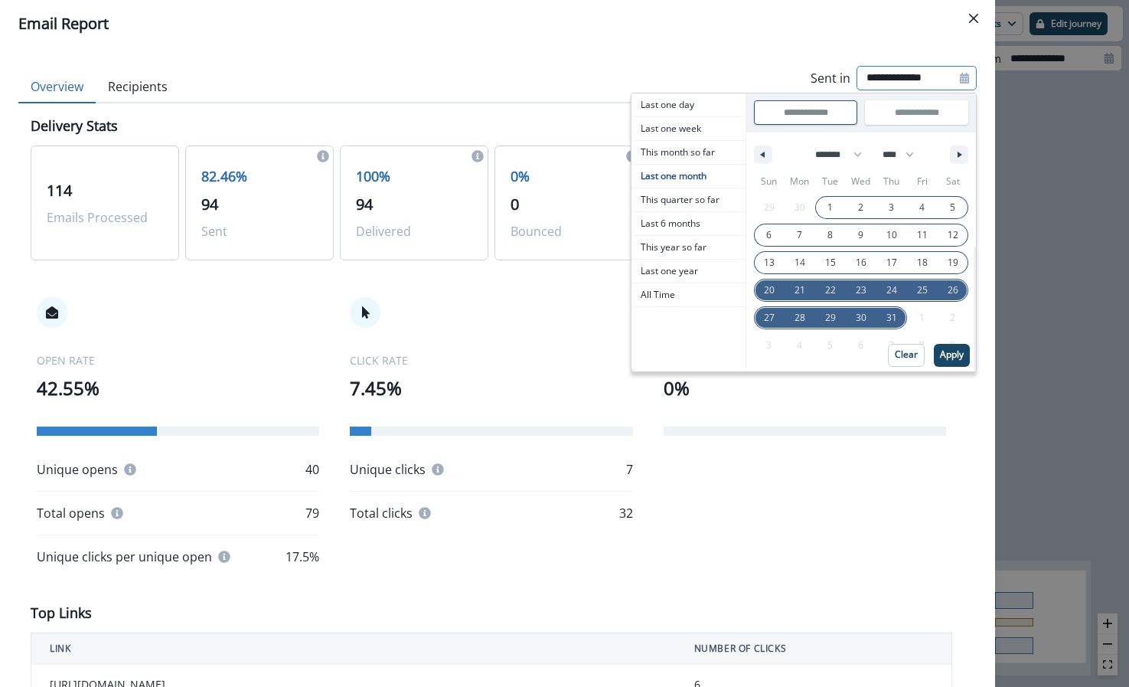
click at [815, 203] on span "1" at bounding box center [830, 208] width 31 height 20
type input "**********"
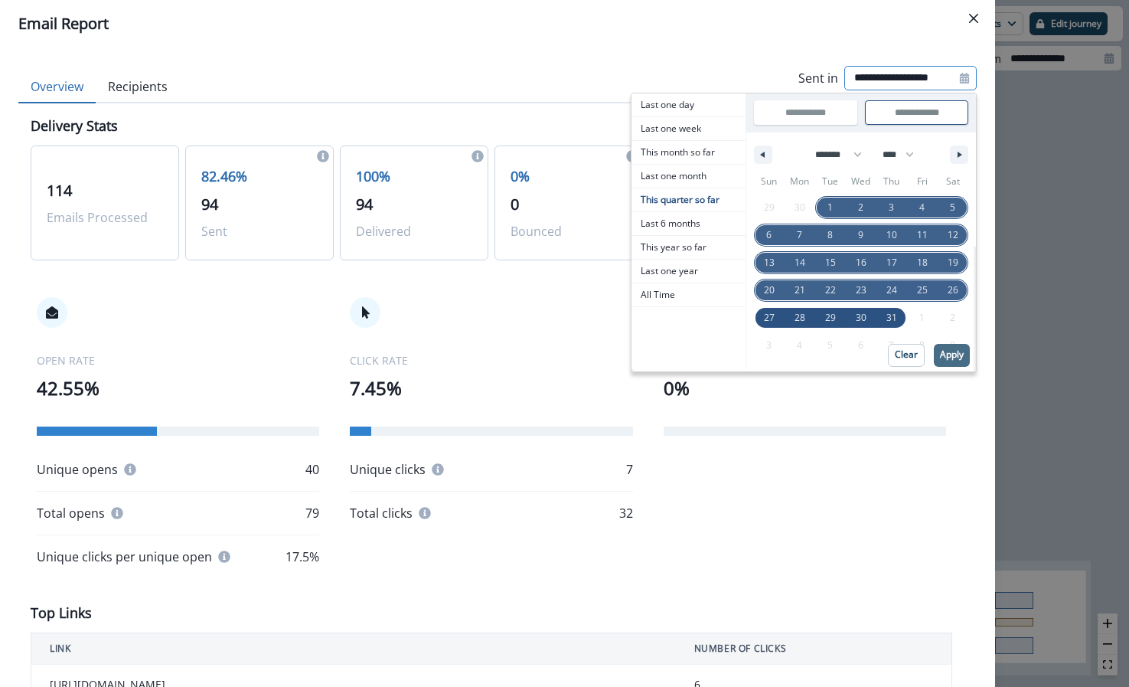
click at [943, 343] on div "**********" at bounding box center [804, 232] width 346 height 279
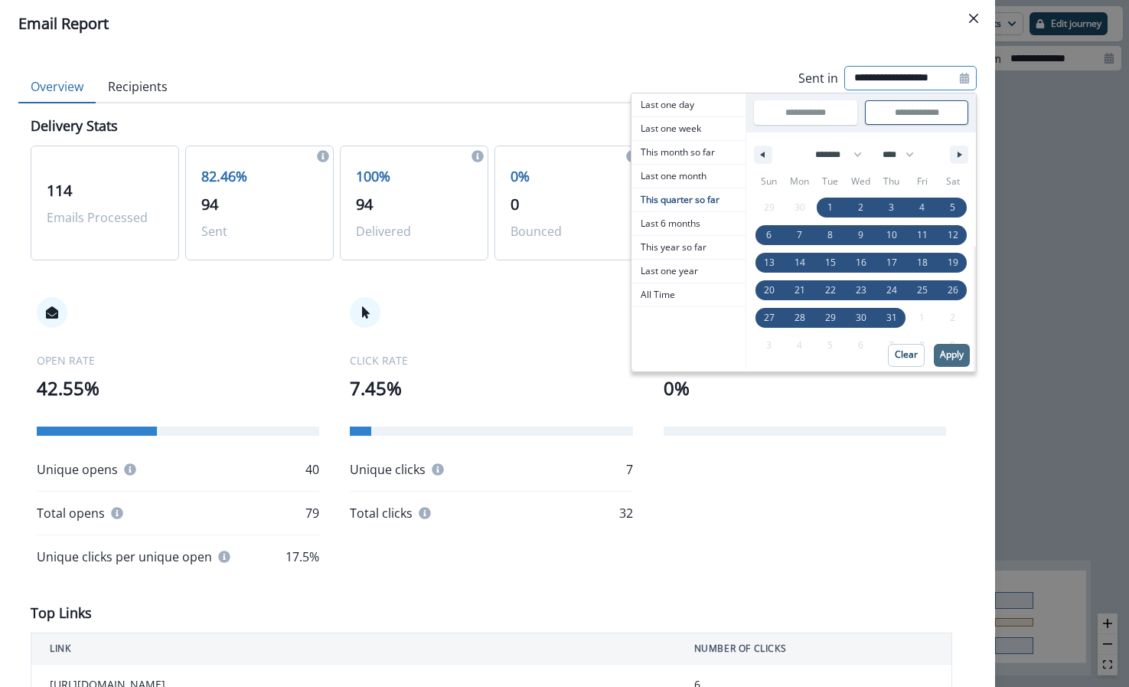
click at [943, 345] on button "Apply" at bounding box center [952, 355] width 36 height 23
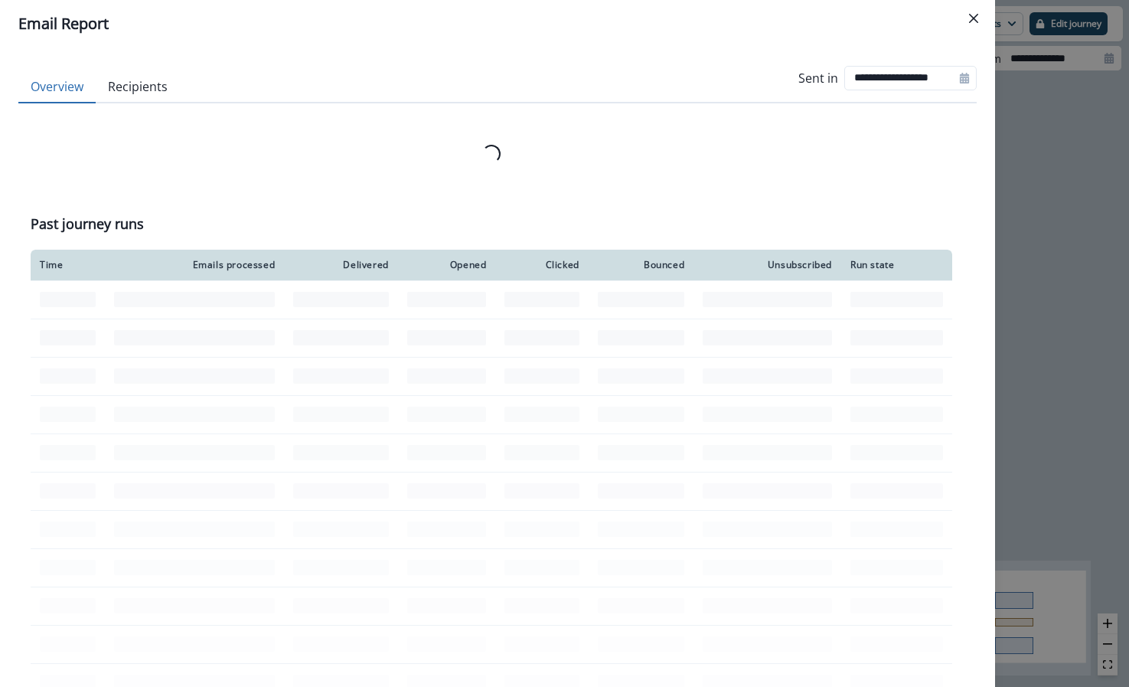
click at [943, 345] on div "Loading... Past journey runs Time Emails processed Delivered Opened Clicked Bou…" at bounding box center [498, 486] width 934 height 740
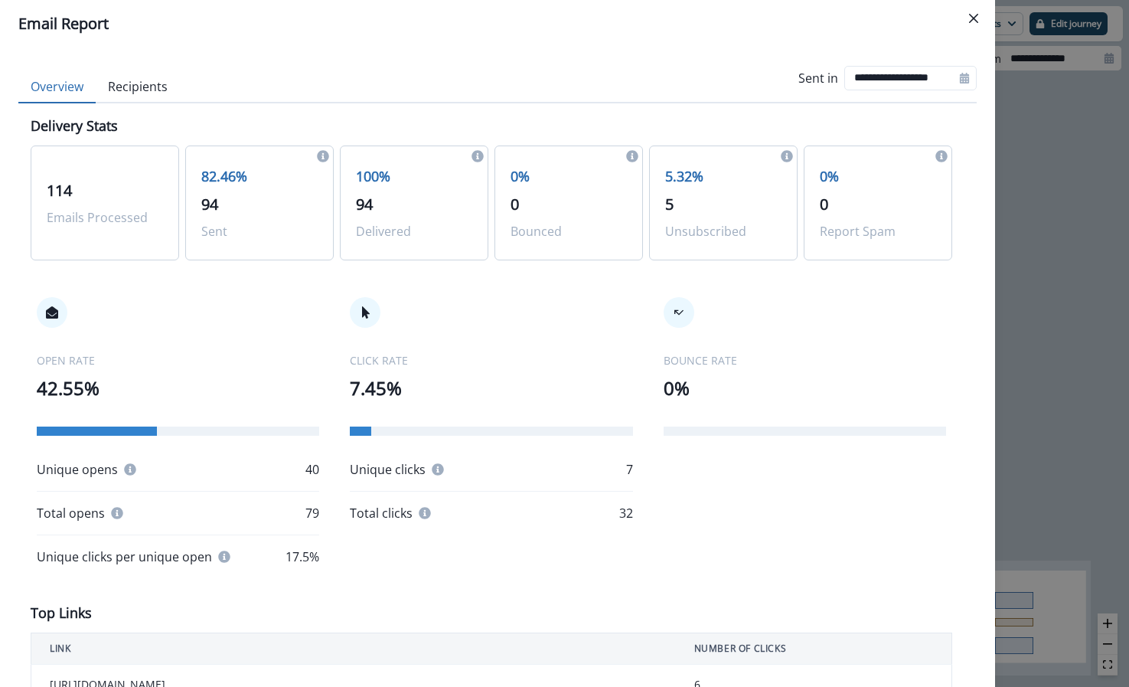
click at [132, 83] on button "Recipients" at bounding box center [138, 87] width 84 height 32
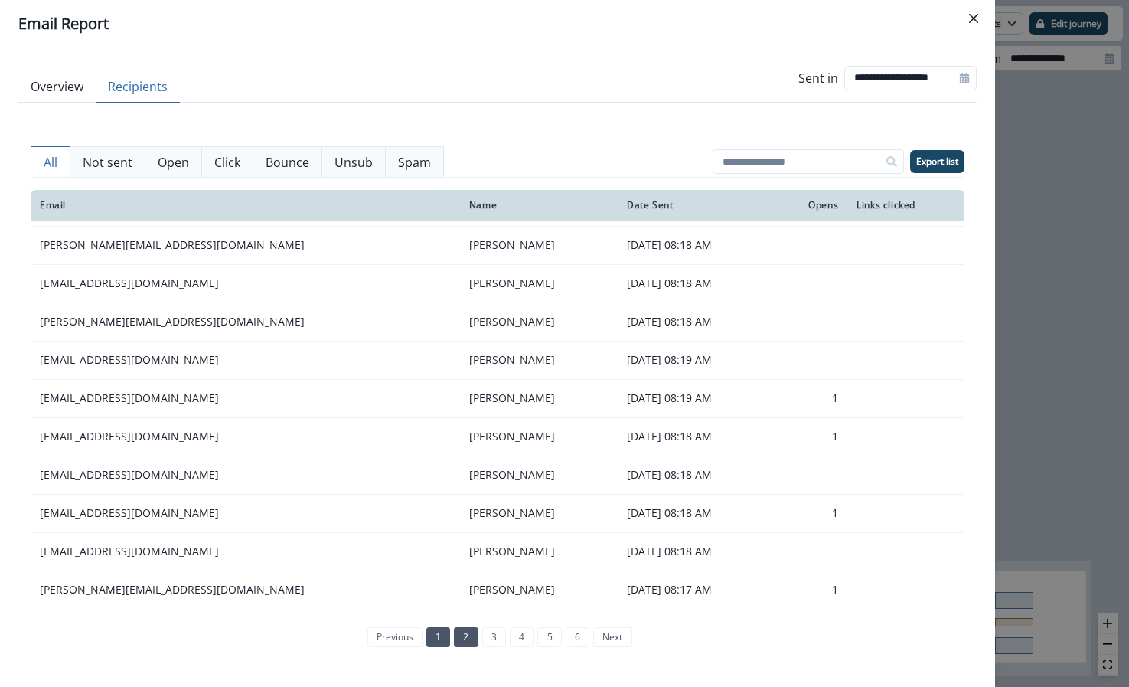
click at [460, 644] on link "2" at bounding box center [466, 637] width 24 height 20
click at [494, 639] on link "3" at bounding box center [494, 637] width 24 height 20
click at [516, 635] on link "4" at bounding box center [522, 637] width 24 height 20
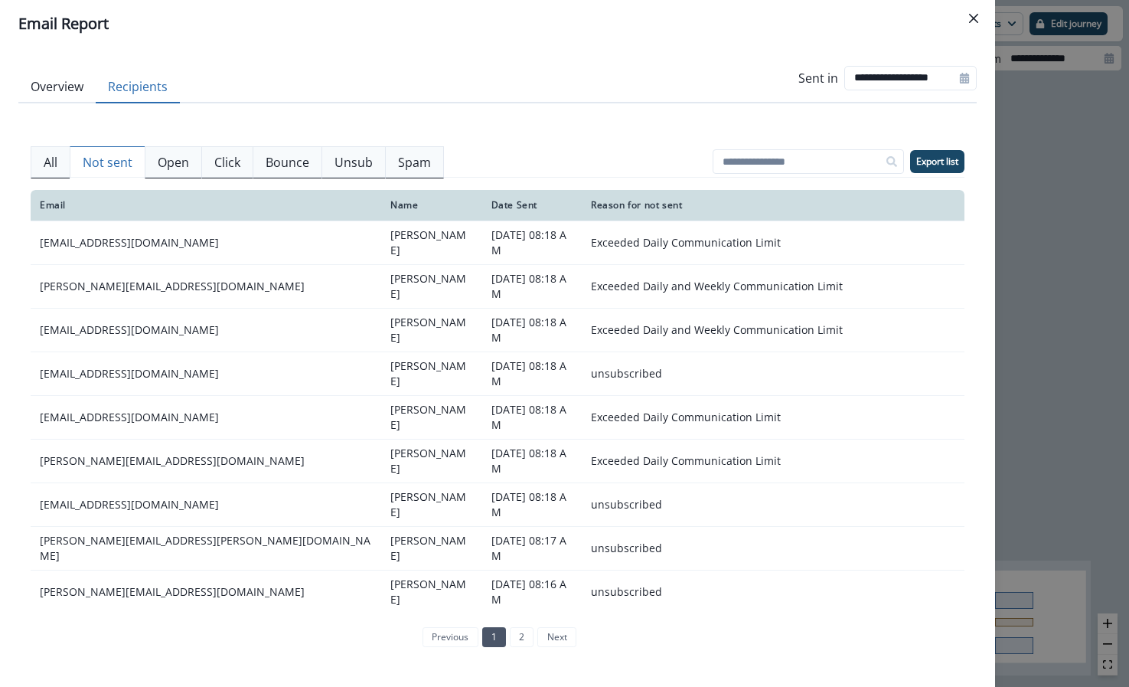
click at [120, 172] on button "Not sent" at bounding box center [108, 162] width 76 height 32
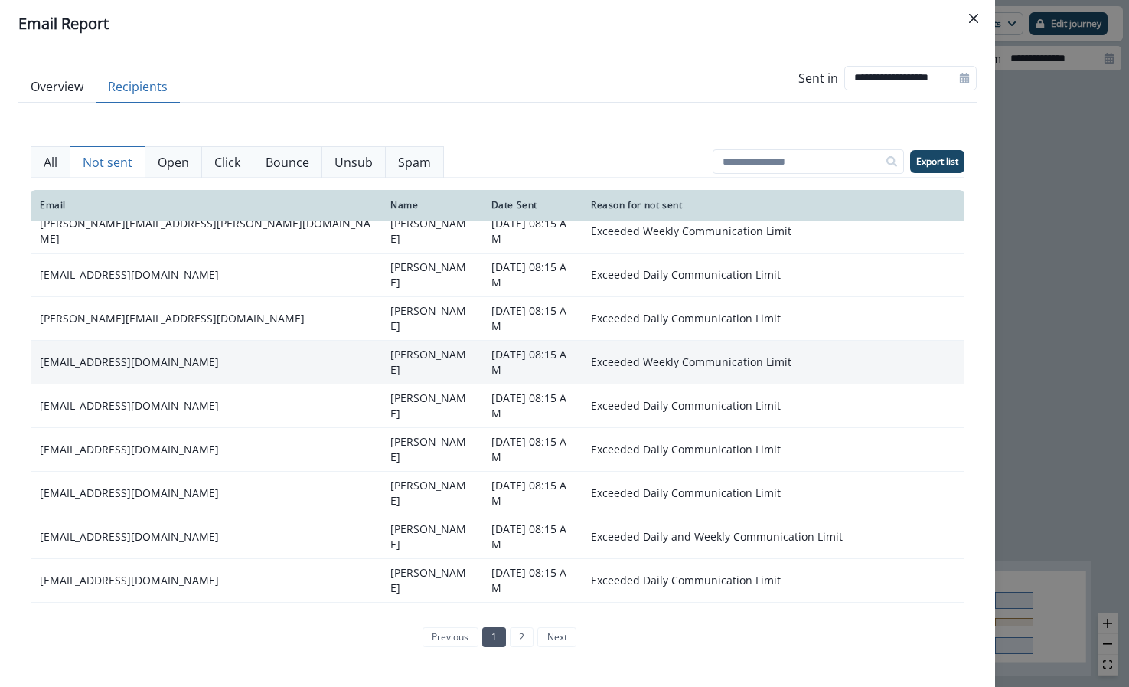
scroll to position [0, 0]
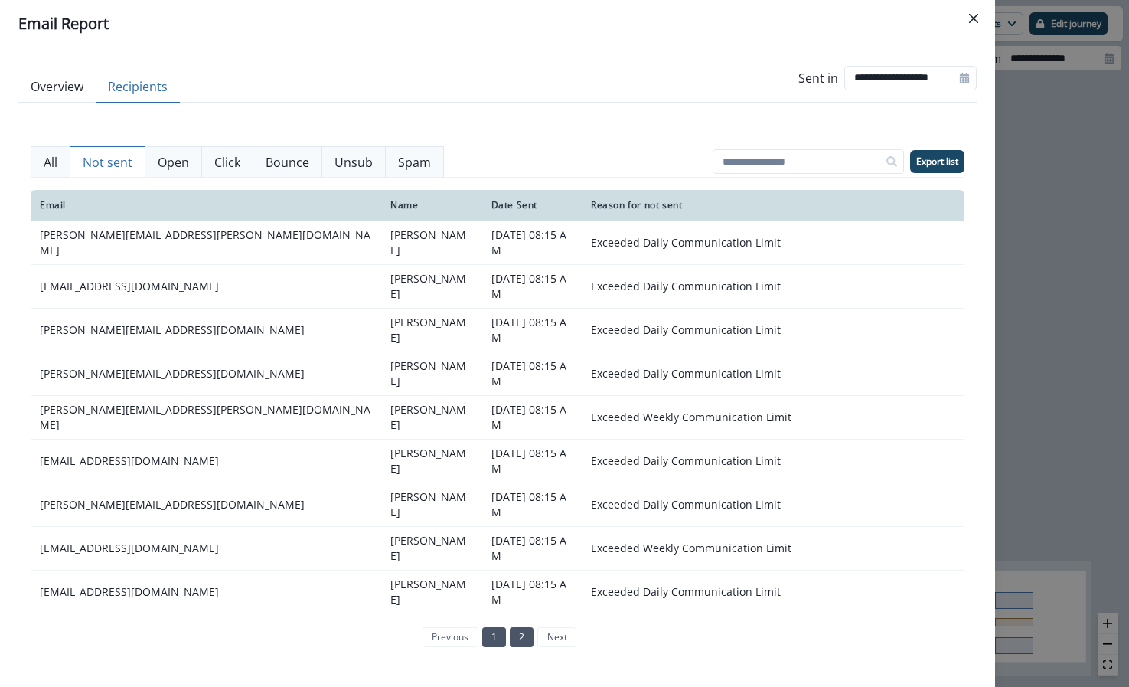
click at [527, 635] on link "2" at bounding box center [522, 637] width 24 height 20
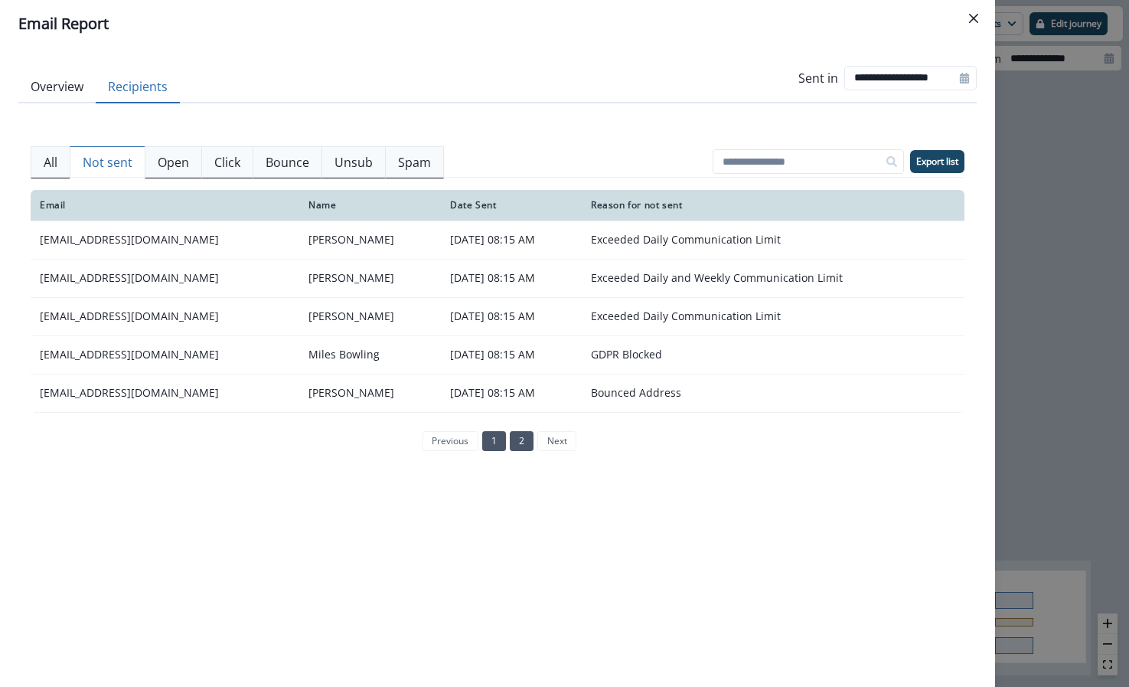
click at [493, 448] on link "1" at bounding box center [494, 441] width 24 height 20
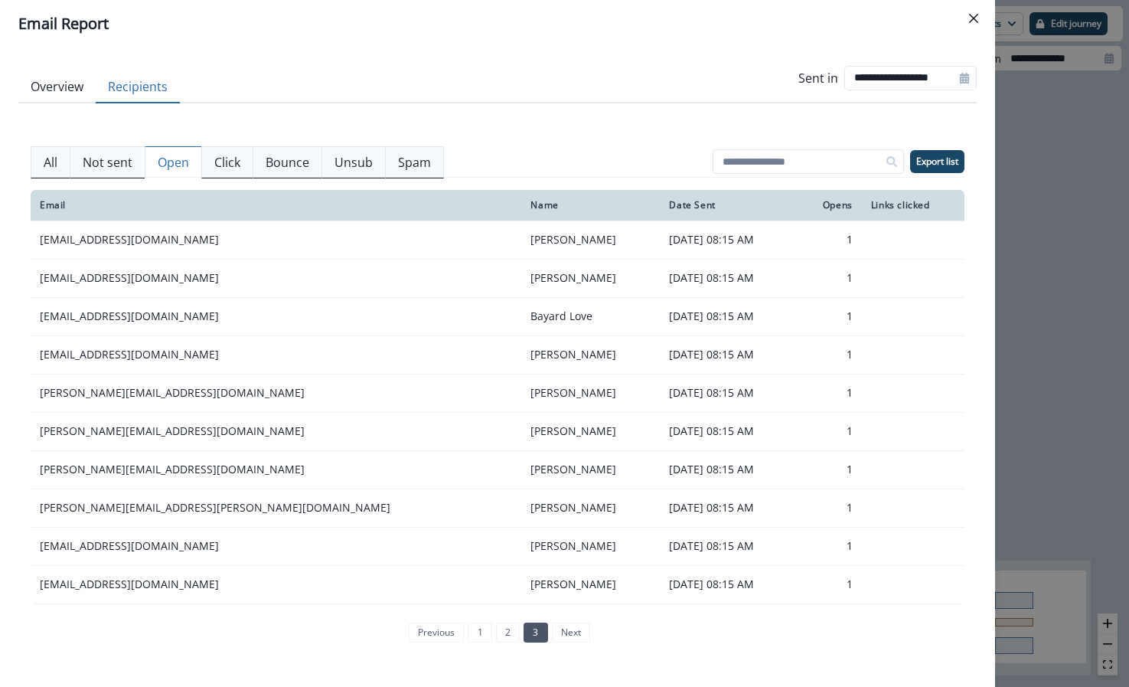
click at [168, 155] on p "Open" at bounding box center [173, 162] width 31 height 18
click at [513, 630] on link "2" at bounding box center [508, 632] width 24 height 20
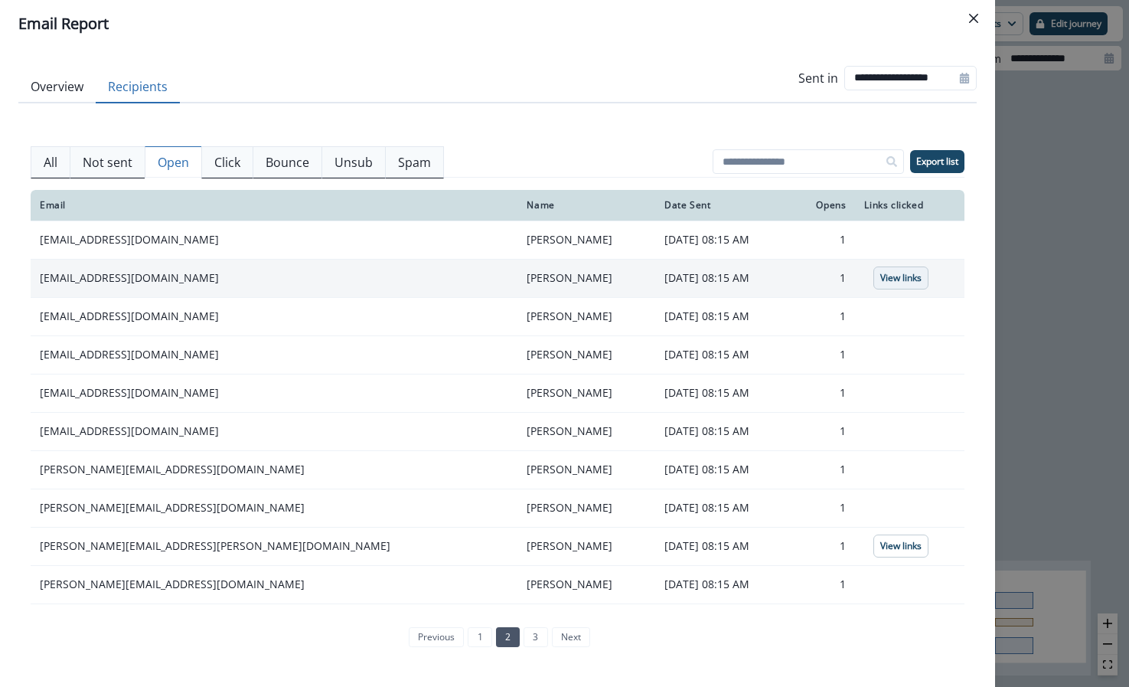
click at [880, 283] on p "View links" at bounding box center [900, 278] width 41 height 11
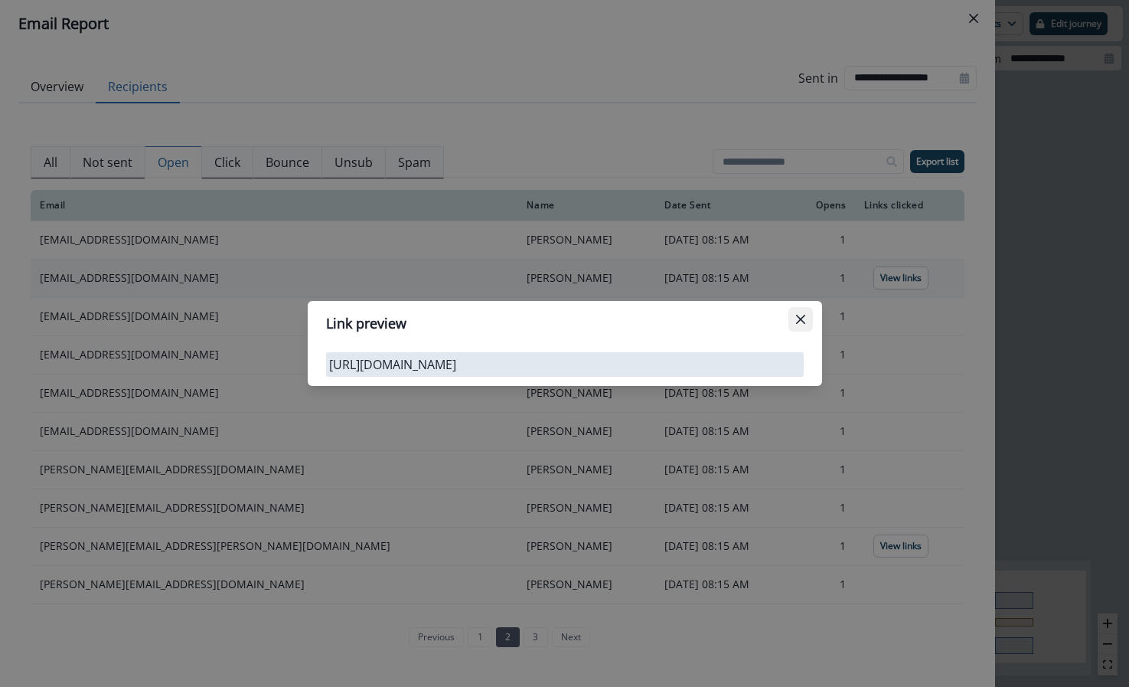
click at [795, 315] on button "Close" at bounding box center [801, 319] width 25 height 25
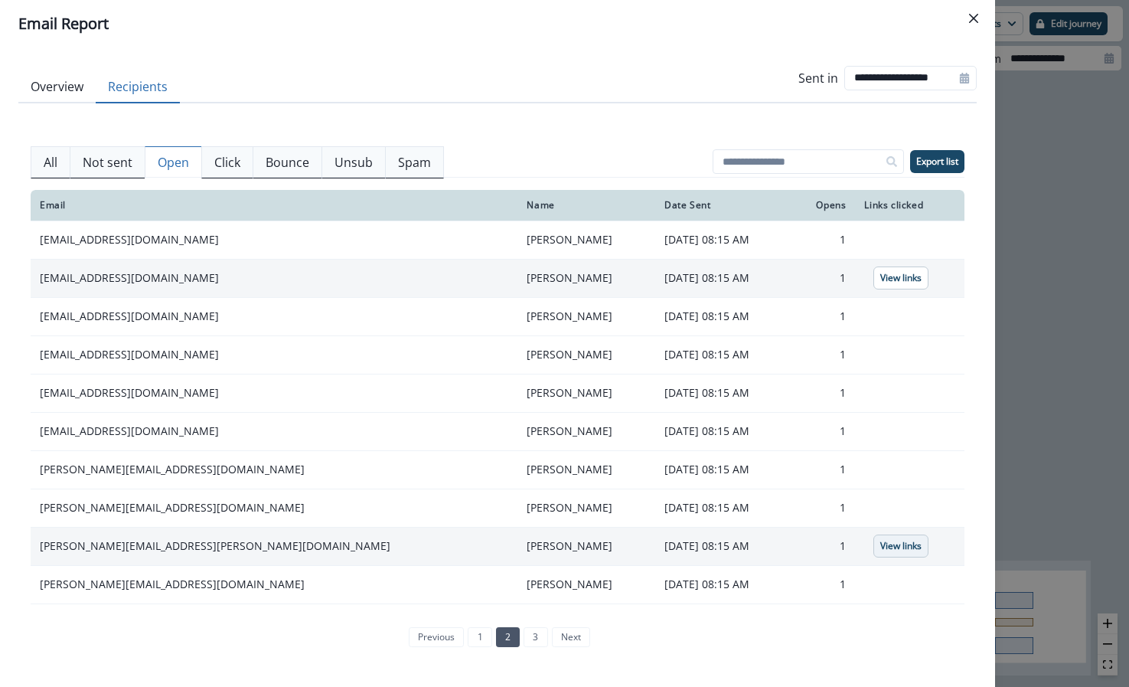
click at [880, 551] on p "View links" at bounding box center [900, 546] width 41 height 11
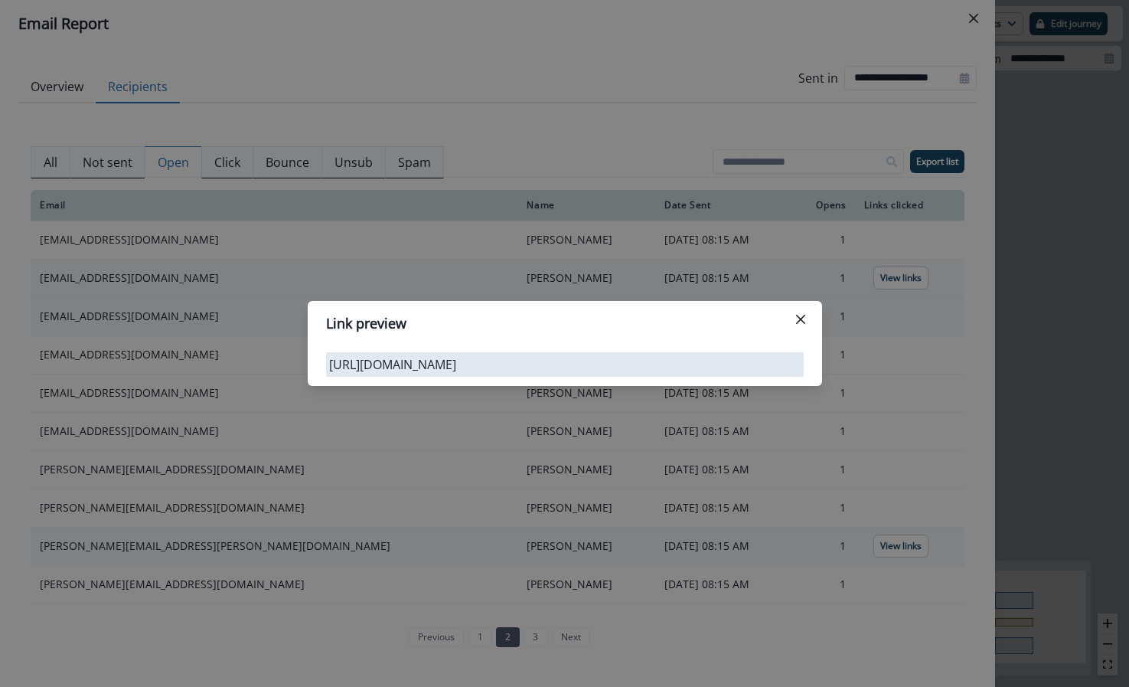
click at [800, 316] on icon "Close" at bounding box center [800, 319] width 9 height 9
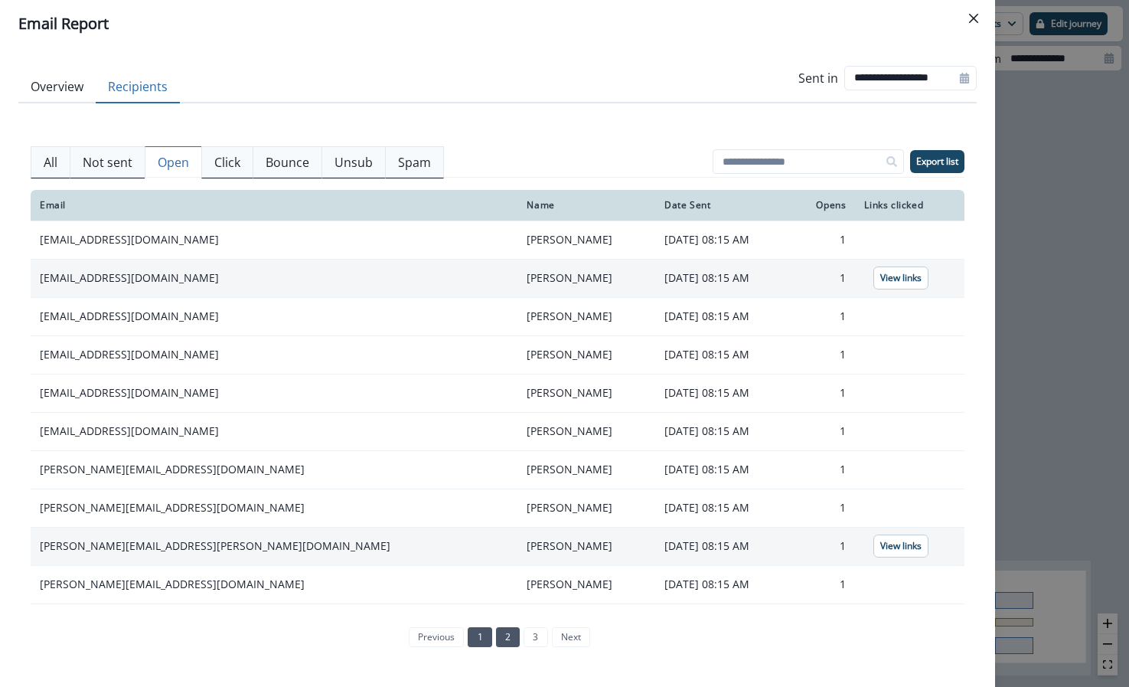
click at [481, 635] on link "1" at bounding box center [480, 637] width 24 height 20
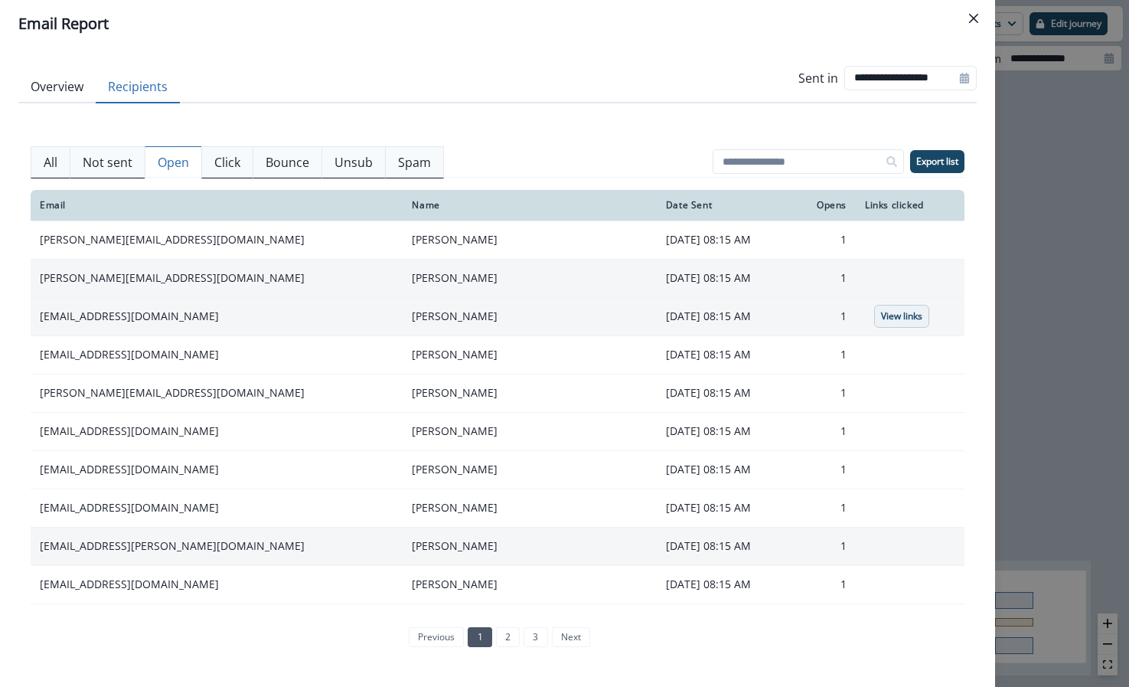
click at [881, 311] on p "View links" at bounding box center [901, 316] width 41 height 11
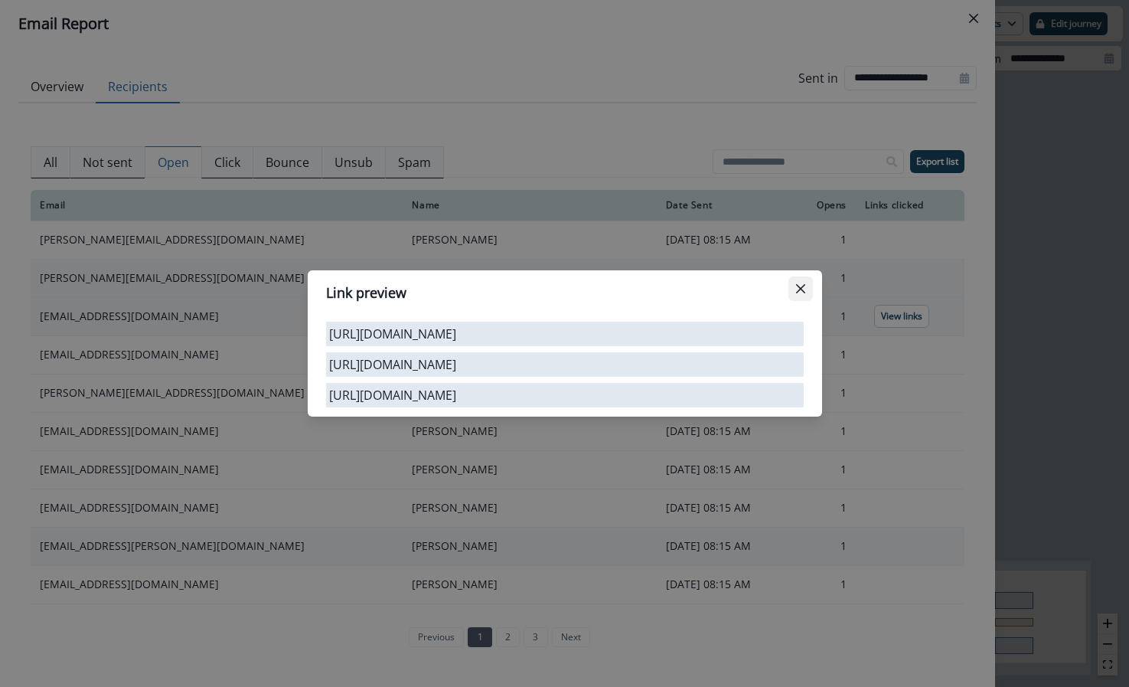
click at [808, 282] on button "Close" at bounding box center [801, 288] width 25 height 25
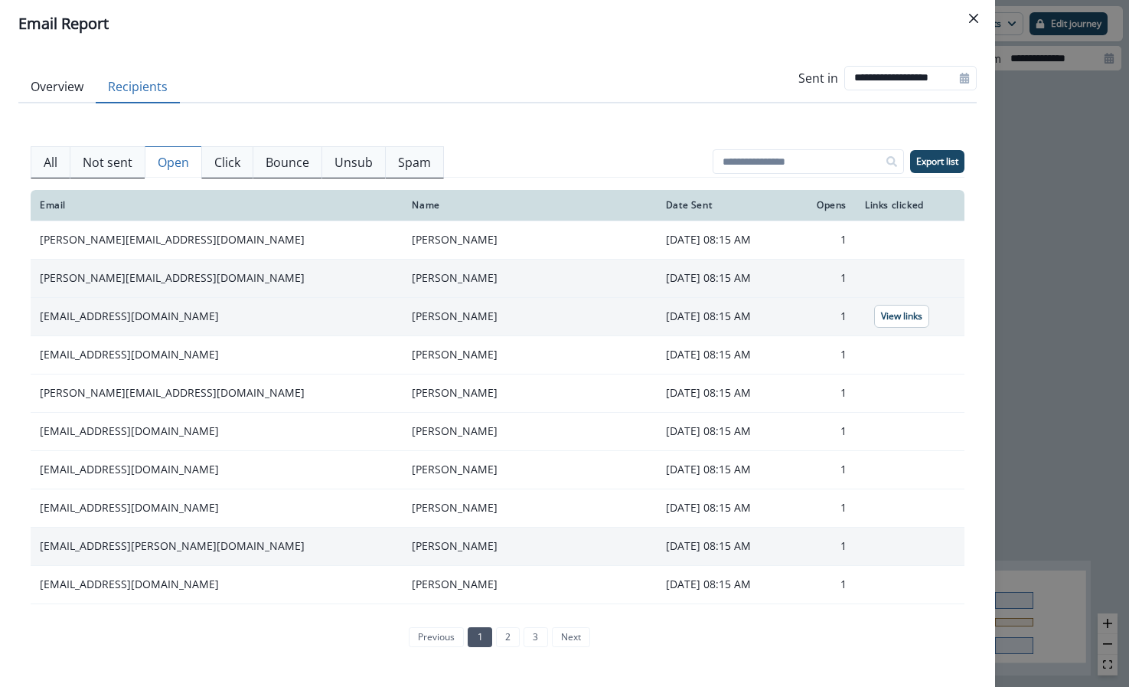
click at [221, 163] on p "Click" at bounding box center [227, 162] width 26 height 18
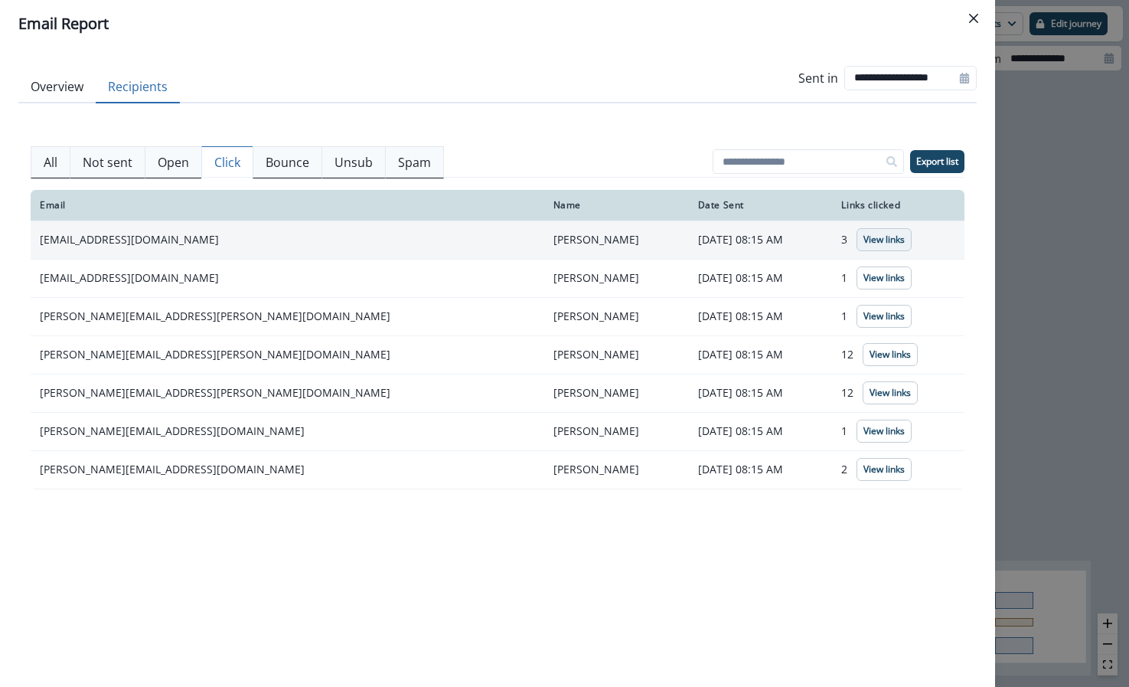
click at [864, 237] on p "View links" at bounding box center [884, 239] width 41 height 11
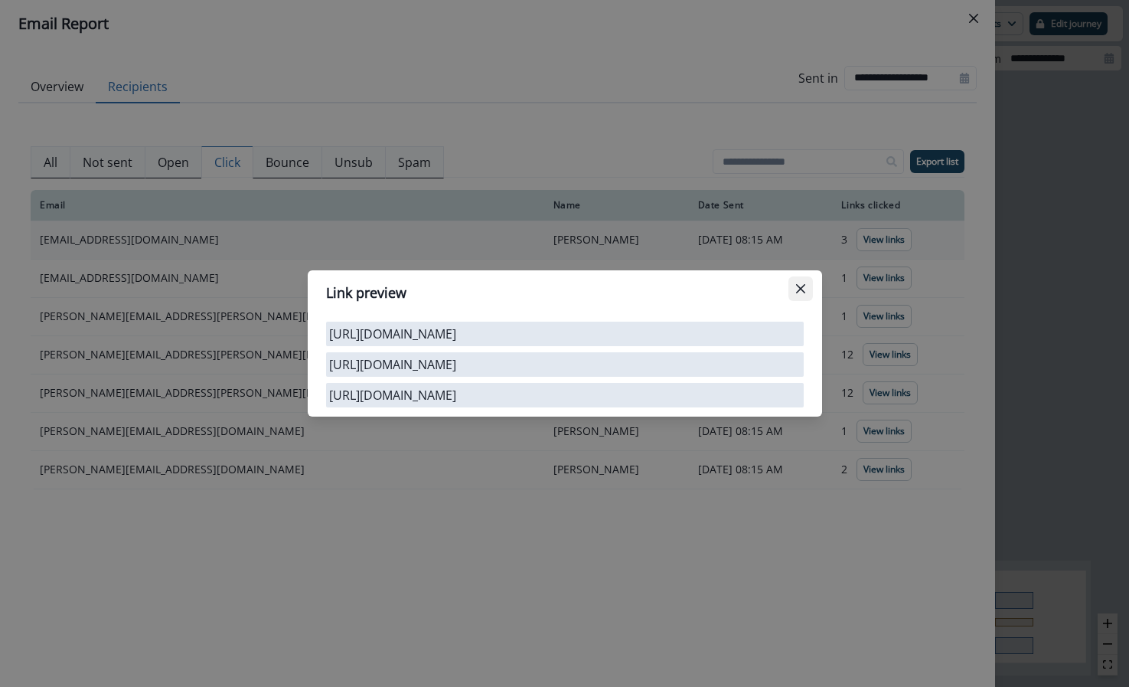
click at [792, 279] on button "Close" at bounding box center [801, 288] width 25 height 25
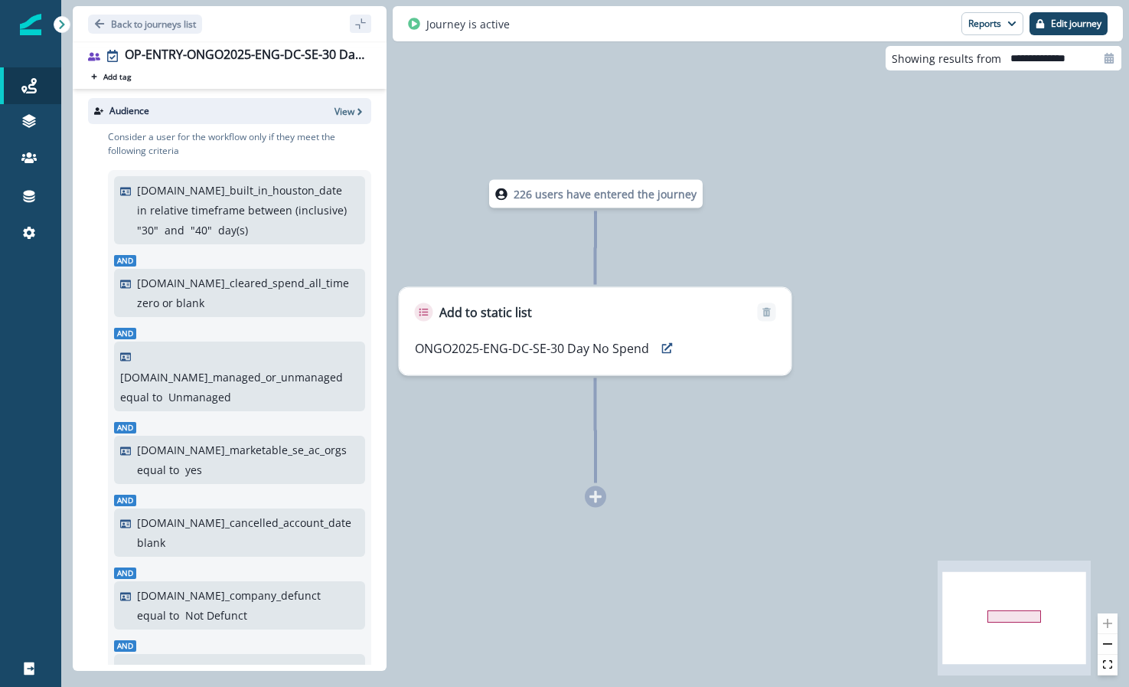
scroll to position [14, 0]
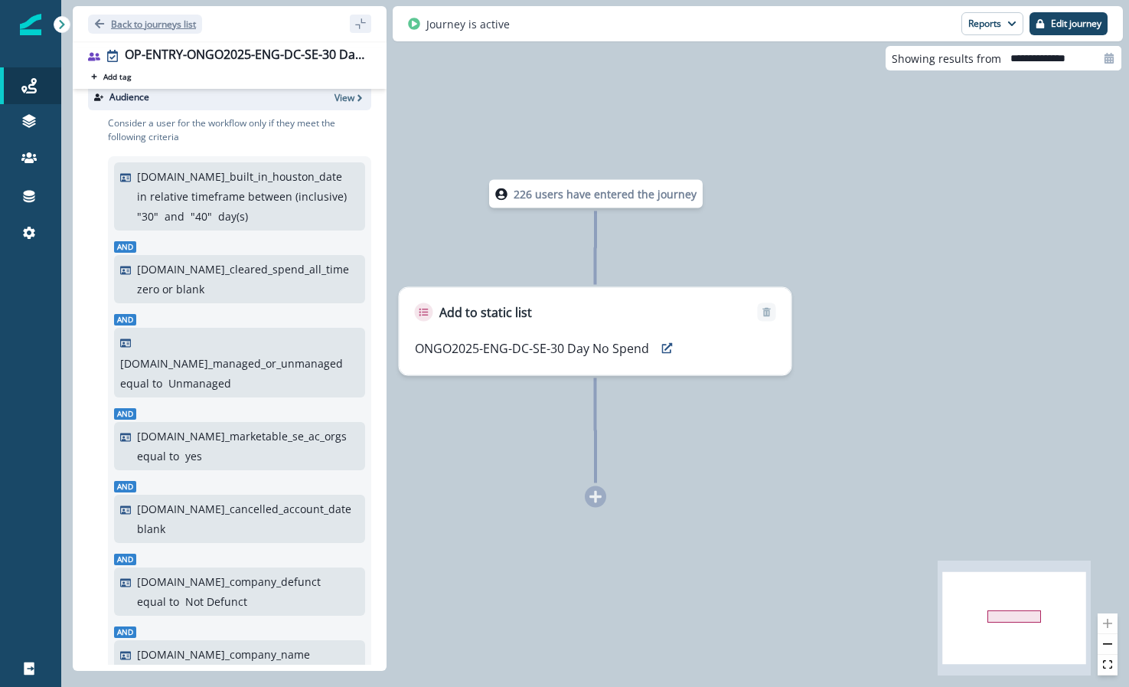
click at [139, 27] on p "Back to journeys list" at bounding box center [153, 24] width 85 height 13
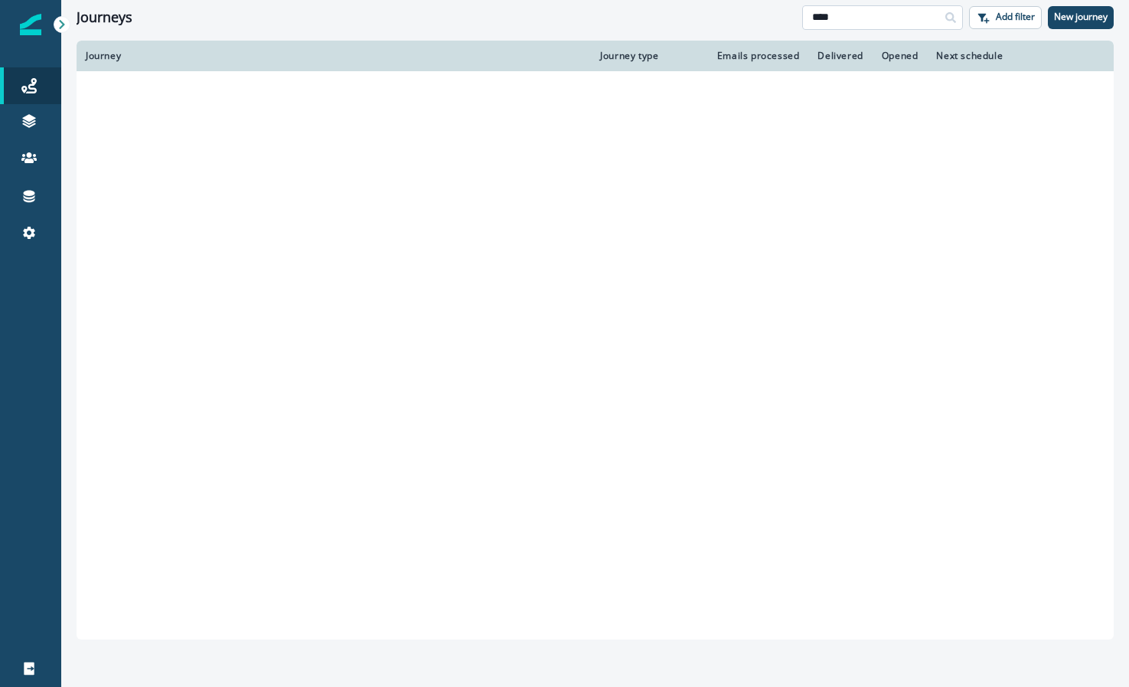
click at [841, 15] on input "****" at bounding box center [882, 17] width 161 height 25
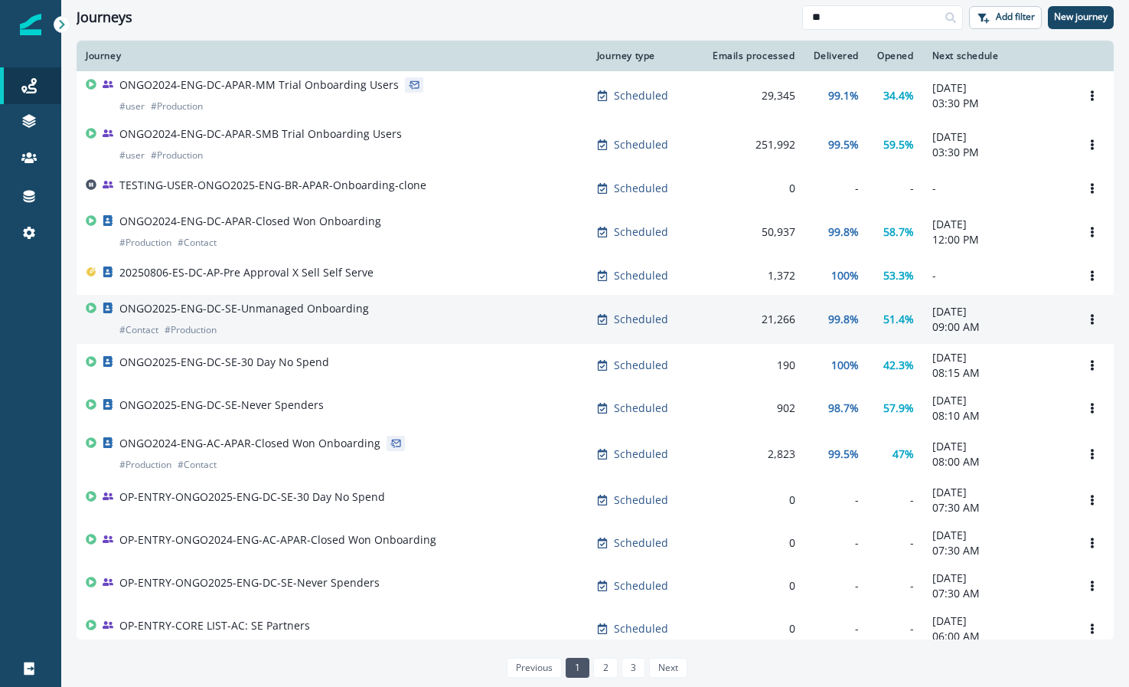
type input "**"
click at [471, 330] on div "ONGO2025-ENG-DC-SE-Unmanaged Onboarding # Contact # Production" at bounding box center [332, 319] width 493 height 37
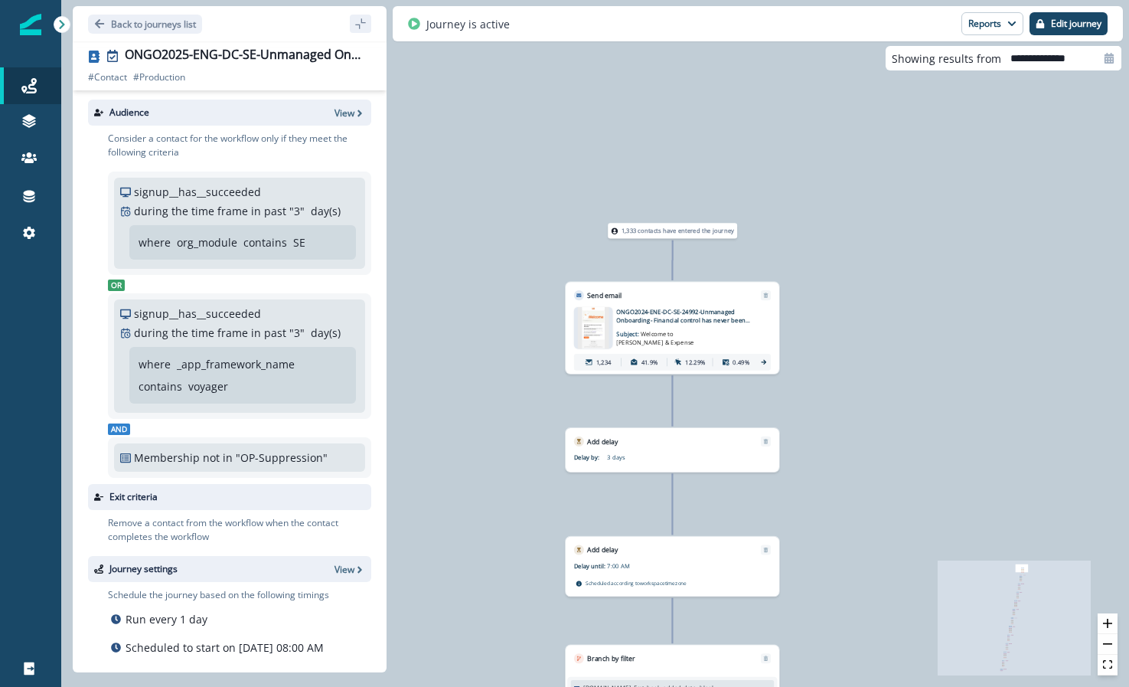
click at [766, 362] on icon at bounding box center [764, 362] width 8 height 8
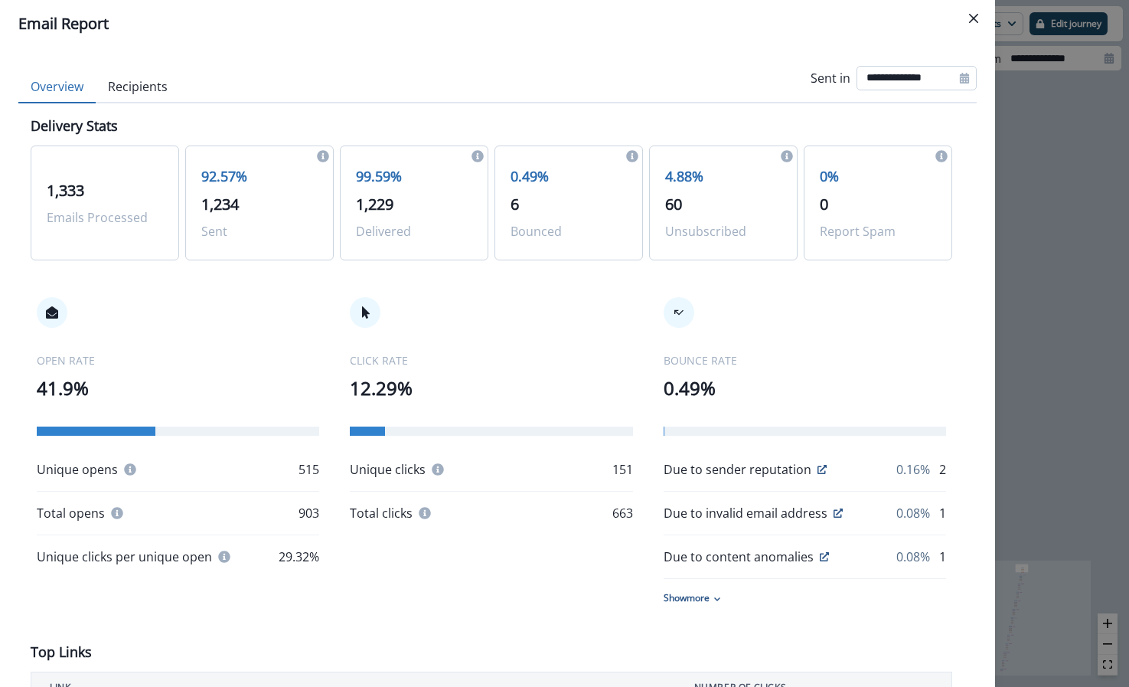
click at [923, 71] on input "**********" at bounding box center [917, 78] width 120 height 25
select select "*"
select select "****"
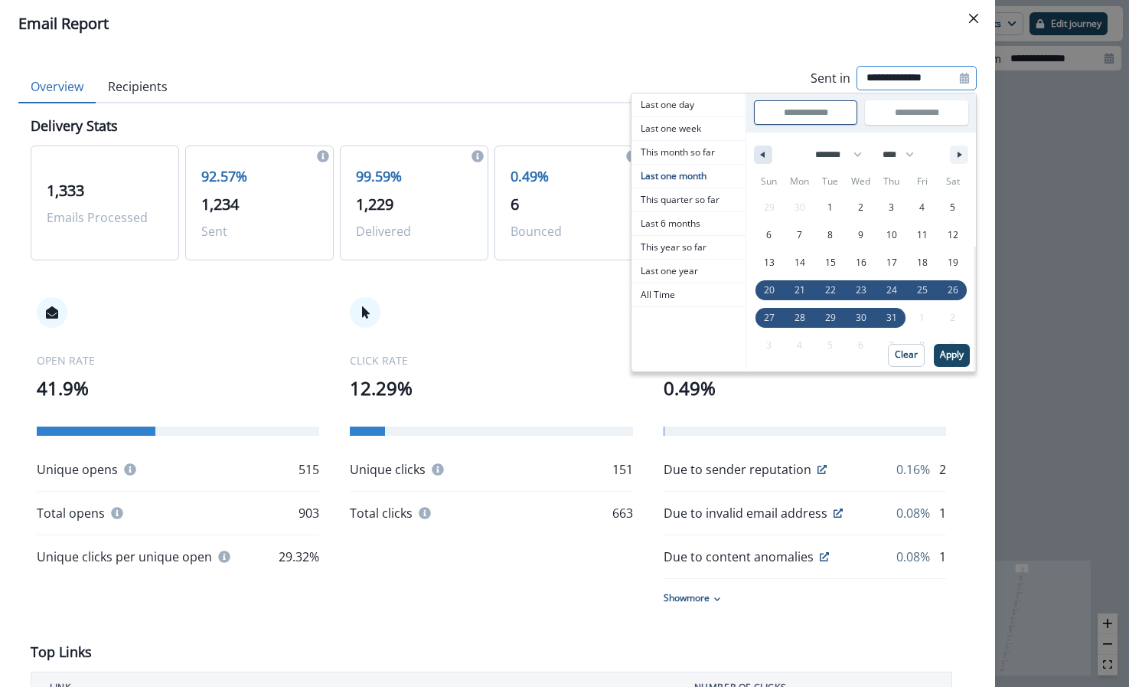
click at [757, 149] on button "button" at bounding box center [763, 154] width 18 height 18
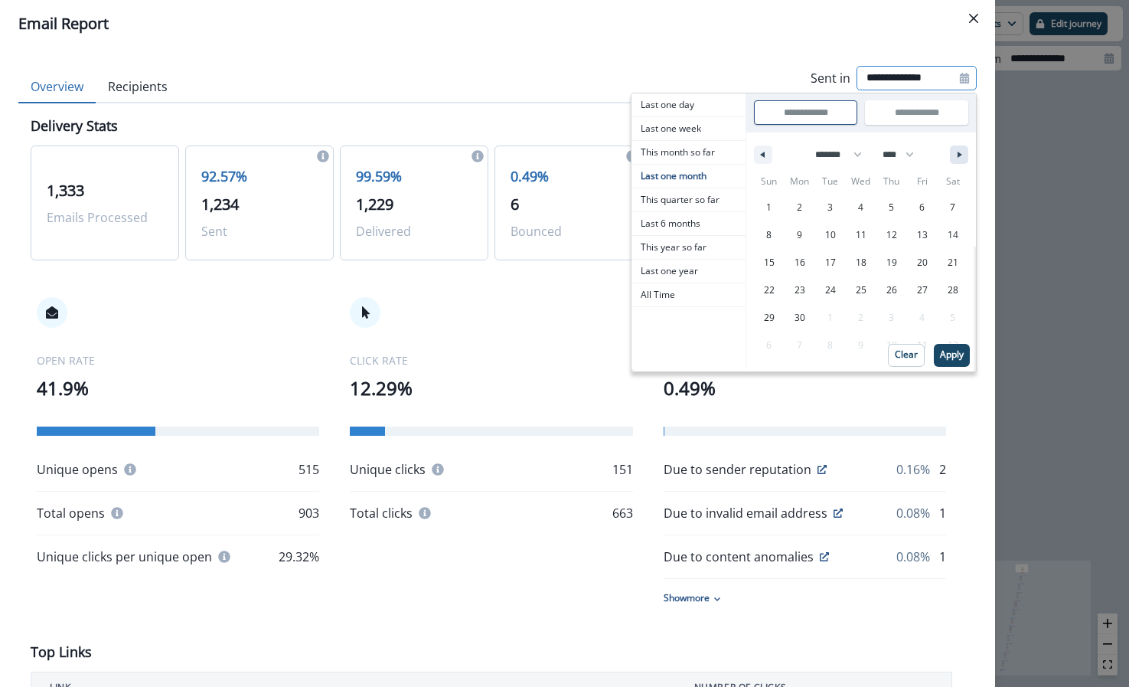
click at [950, 161] on button "button" at bounding box center [959, 154] width 18 height 18
select select "*"
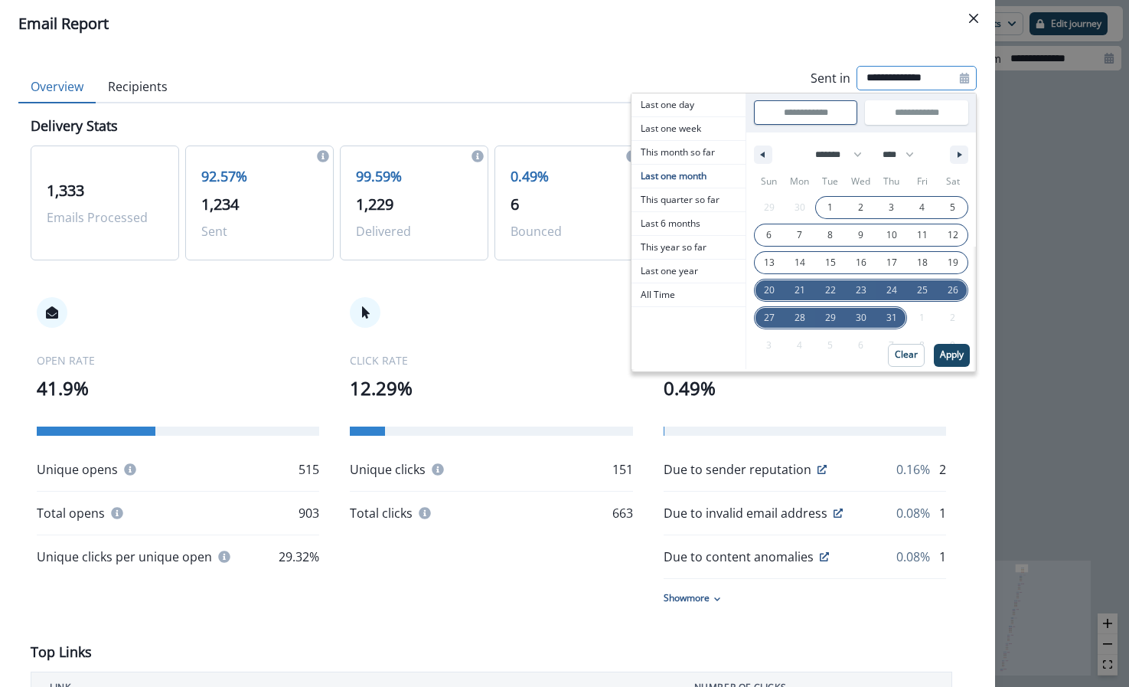
click at [815, 207] on span "1" at bounding box center [830, 208] width 31 height 20
type input "**********"
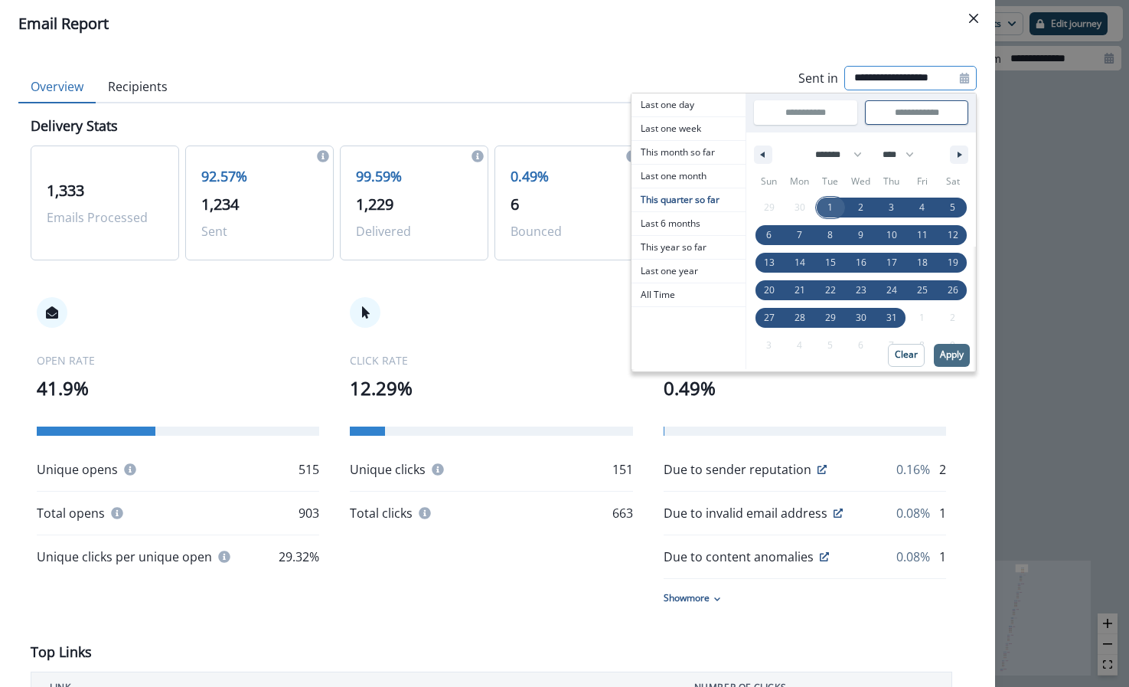
click at [940, 356] on p "Apply" at bounding box center [952, 354] width 24 height 11
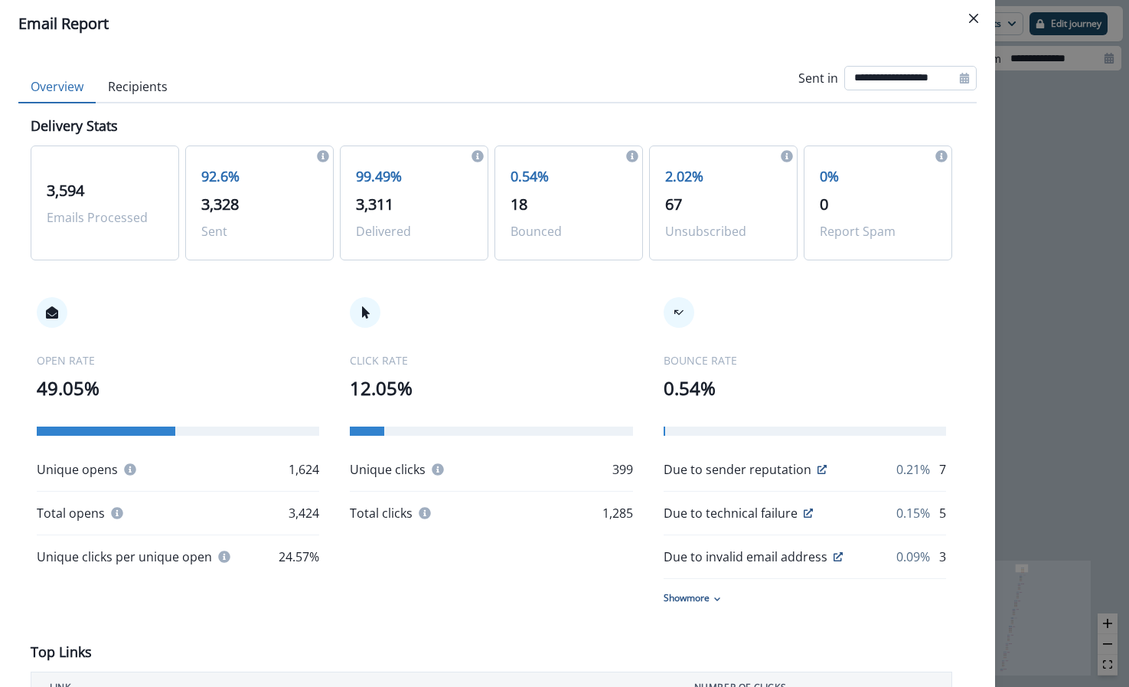
click at [873, 83] on input "**********" at bounding box center [911, 78] width 132 height 25
select select "*"
select select "****"
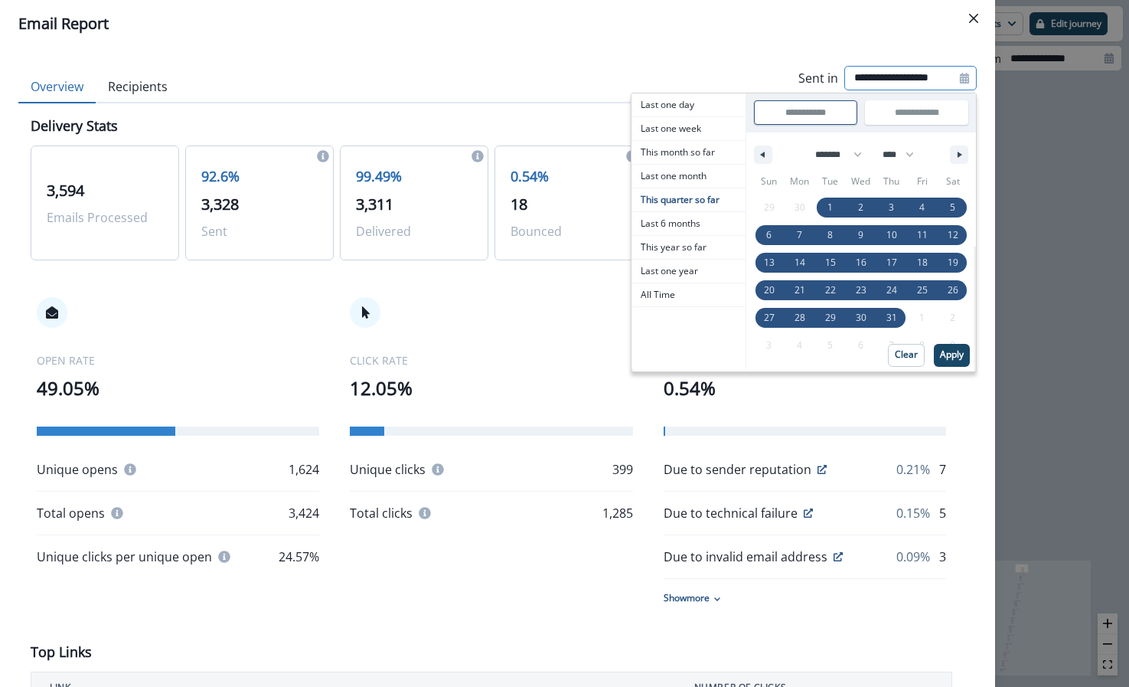
click at [615, 61] on div "**********" at bounding box center [497, 78] width 959 height 48
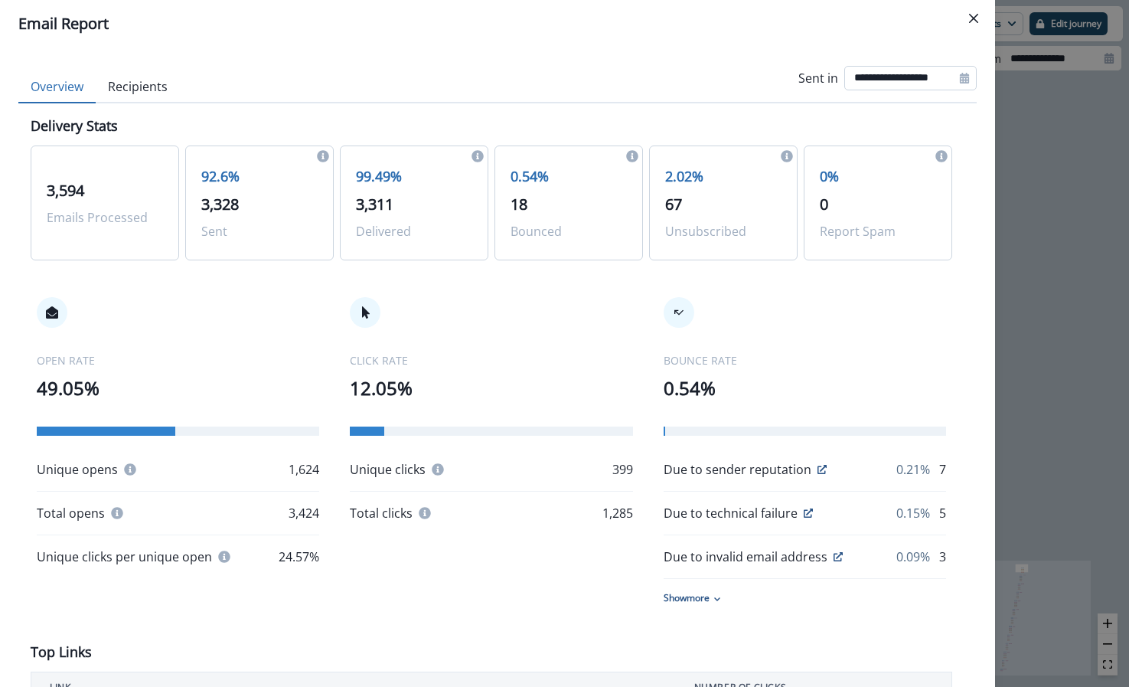
click at [853, 87] on input "**********" at bounding box center [911, 78] width 132 height 25
select select "*"
select select "****"
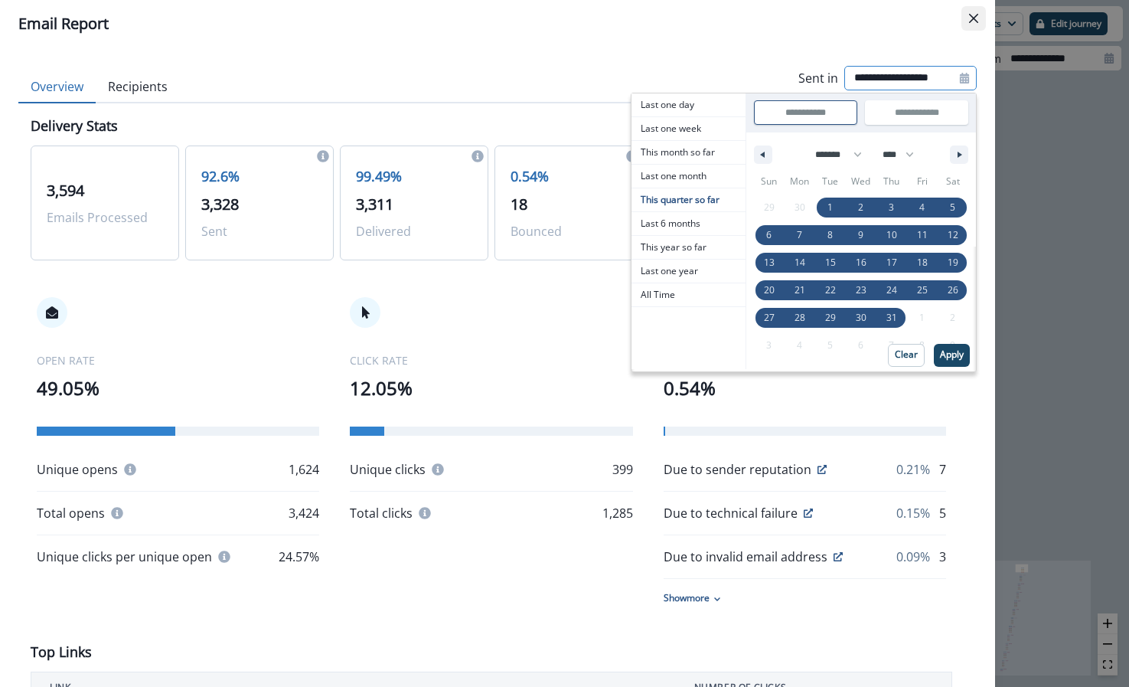
click at [972, 18] on icon "Close" at bounding box center [973, 18] width 9 height 9
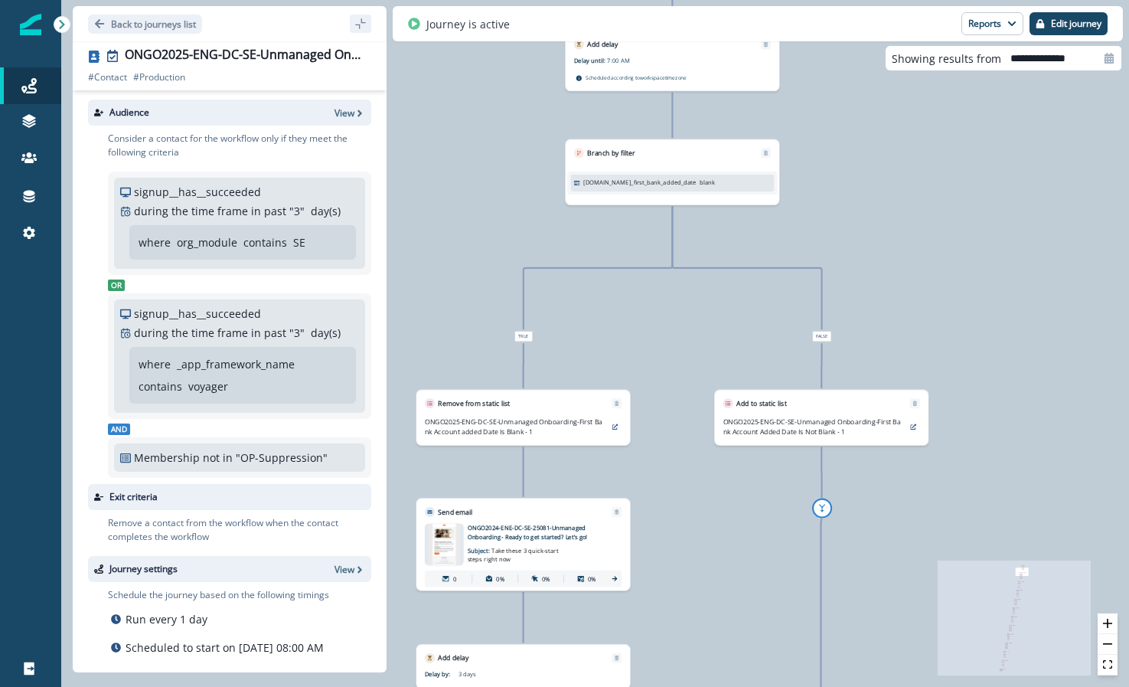
click at [617, 580] on icon at bounding box center [615, 579] width 8 height 8
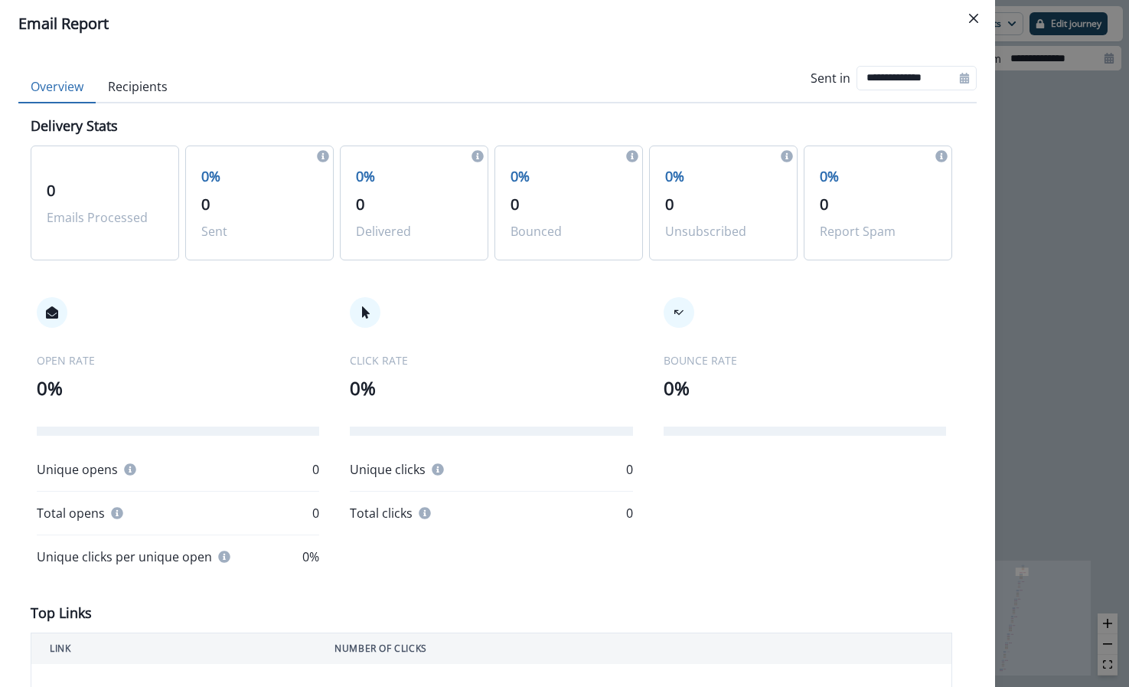
click at [960, 80] on icon at bounding box center [964, 78] width 9 height 11
select select "*"
select select "****"
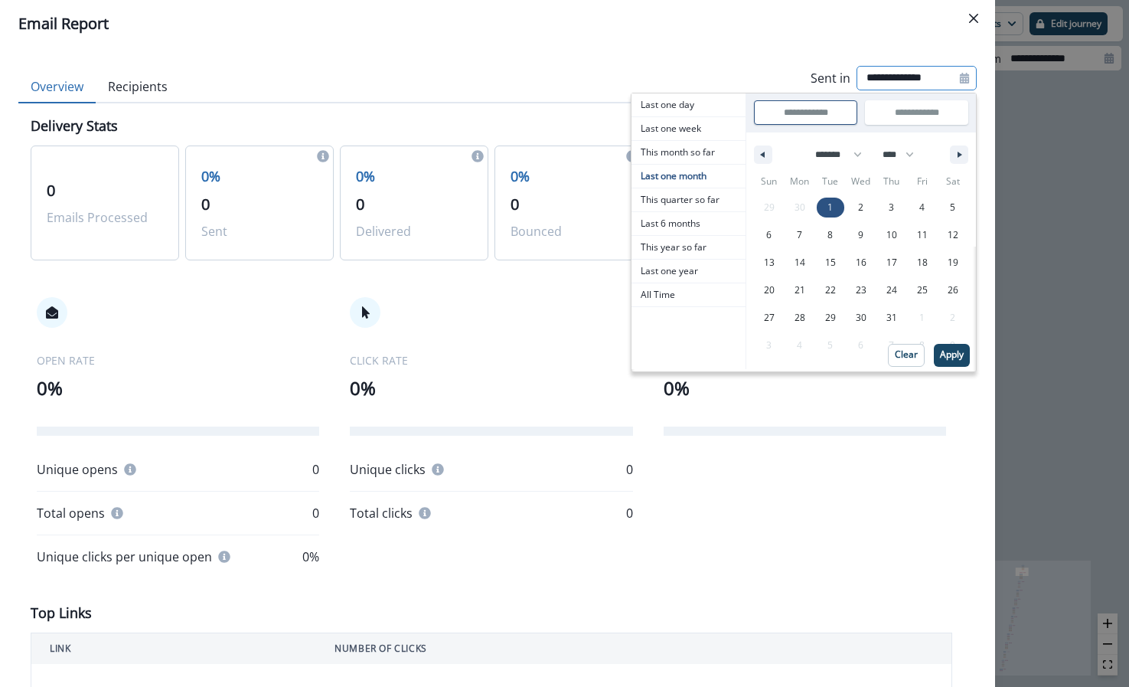
click at [828, 196] on span "1" at bounding box center [830, 208] width 5 height 28
type input "**********"
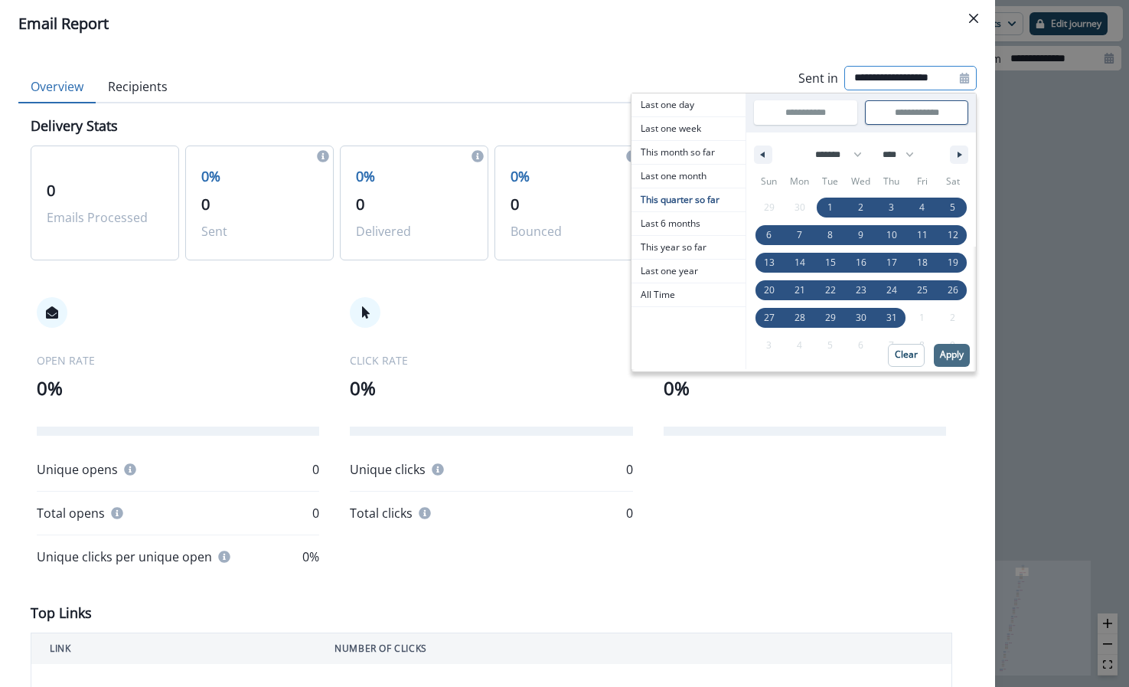
click at [934, 347] on button "Apply" at bounding box center [952, 355] width 36 height 23
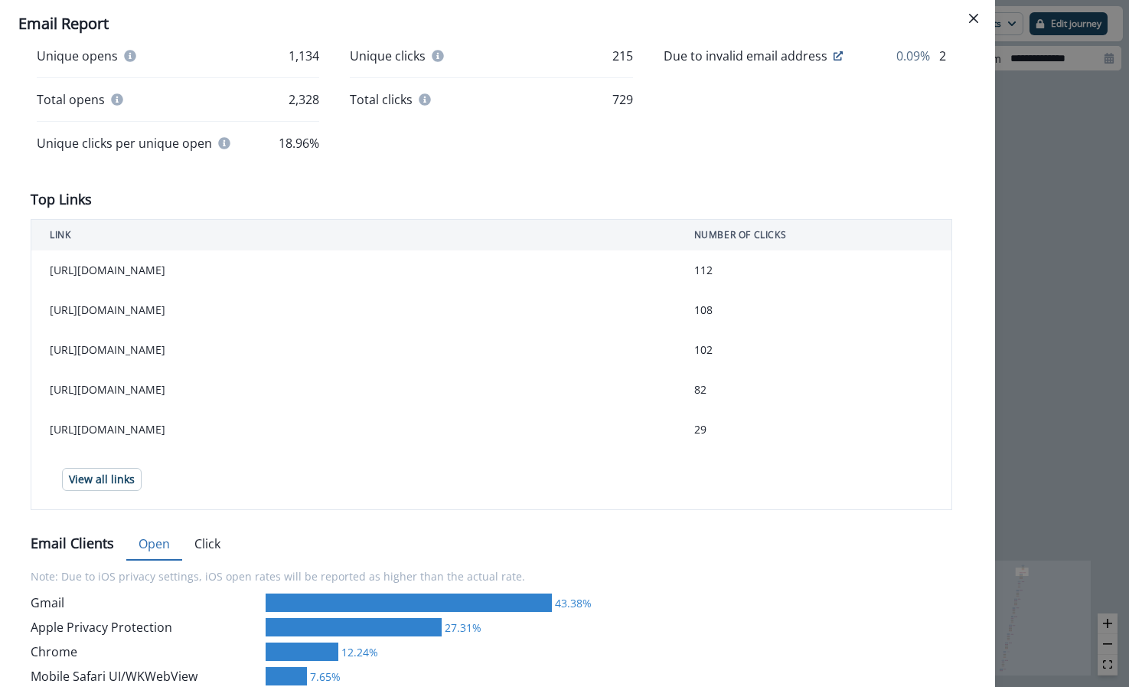
scroll to position [779, 0]
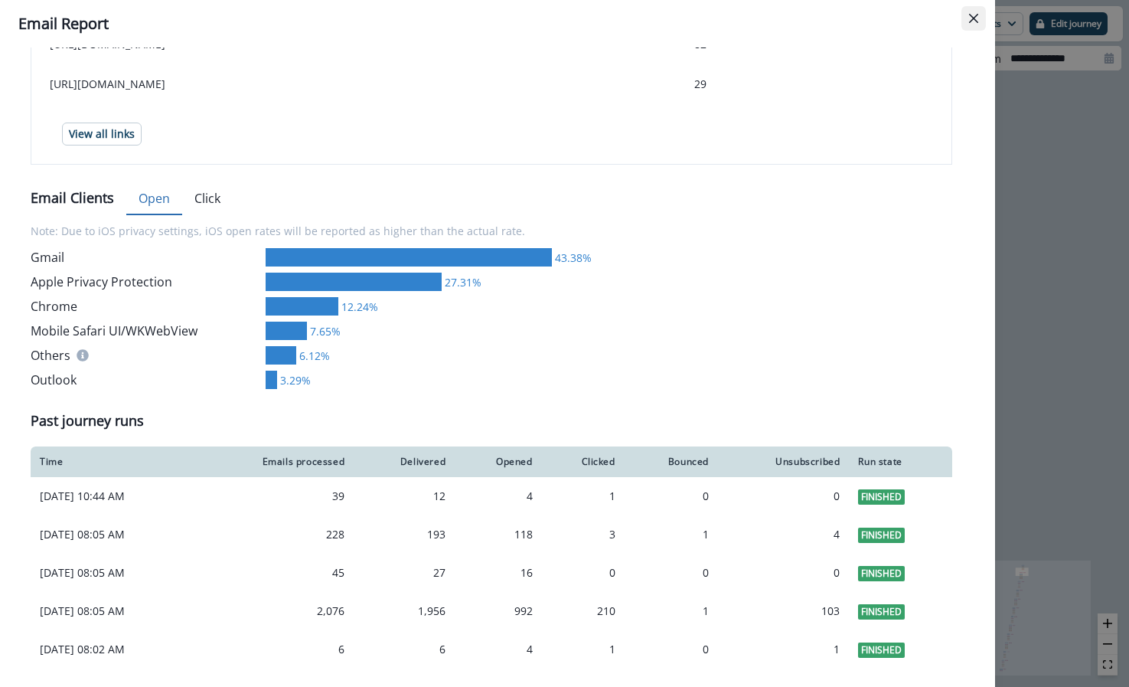
click at [968, 14] on button "Close" at bounding box center [974, 18] width 25 height 25
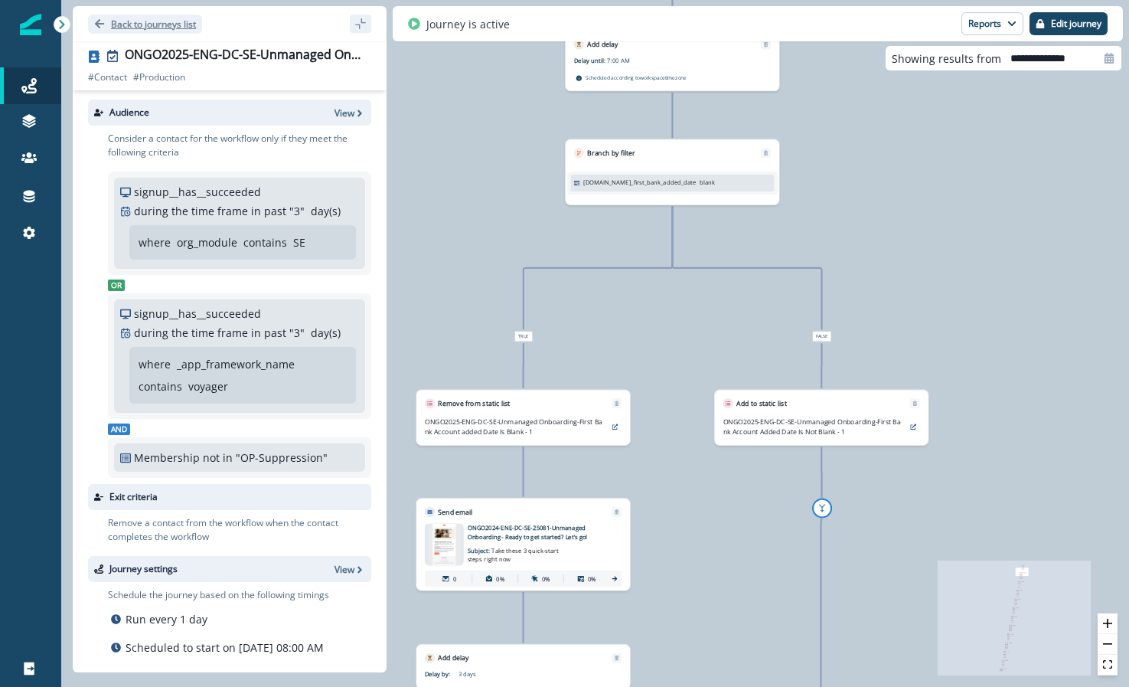
click at [113, 21] on p "Back to journeys list" at bounding box center [153, 24] width 85 height 13
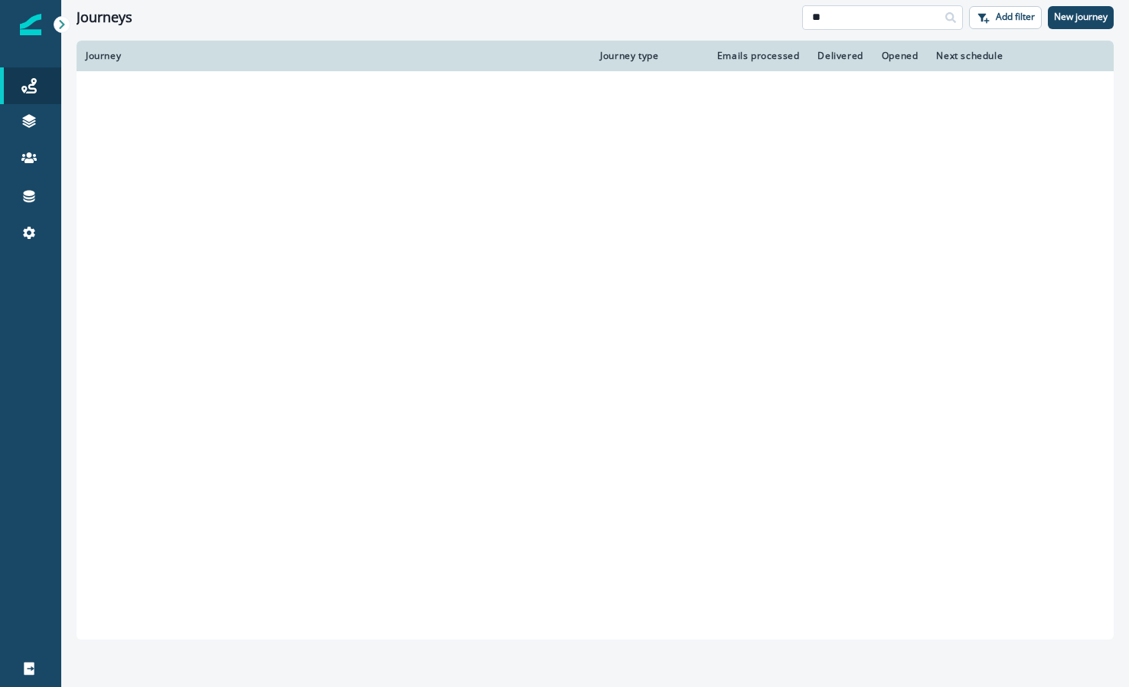
click at [839, 16] on input "**" at bounding box center [882, 17] width 161 height 25
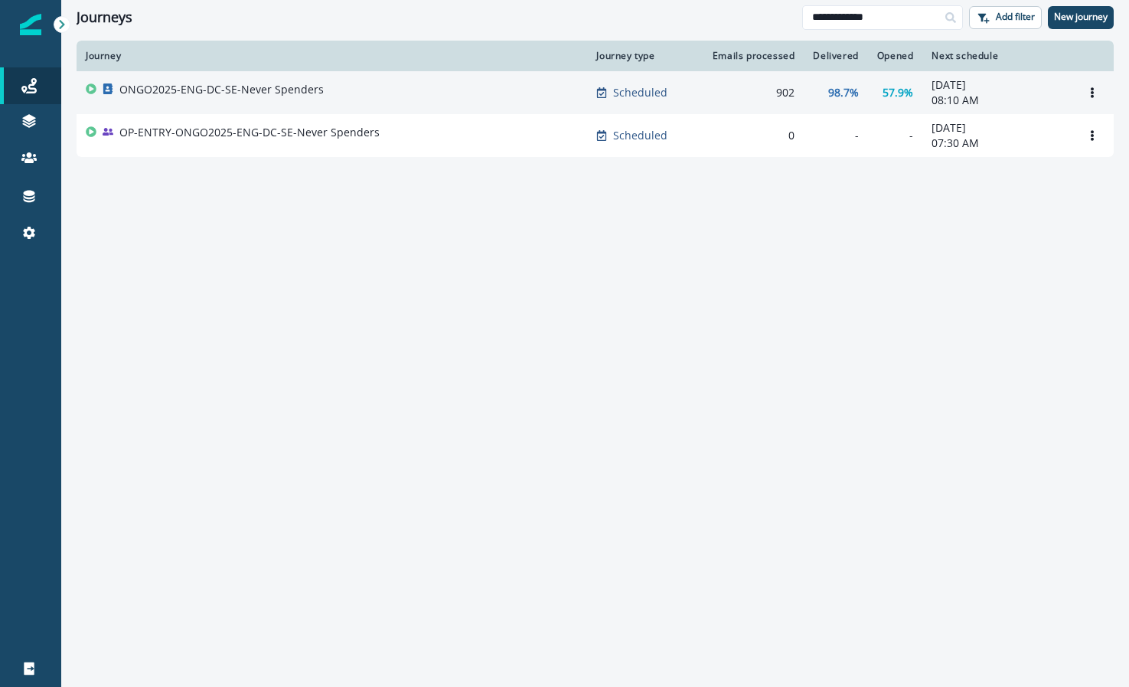
type input "**********"
click at [377, 94] on div "ONGO2025-ENG-DC-SE-Never Spenders" at bounding box center [332, 92] width 492 height 21
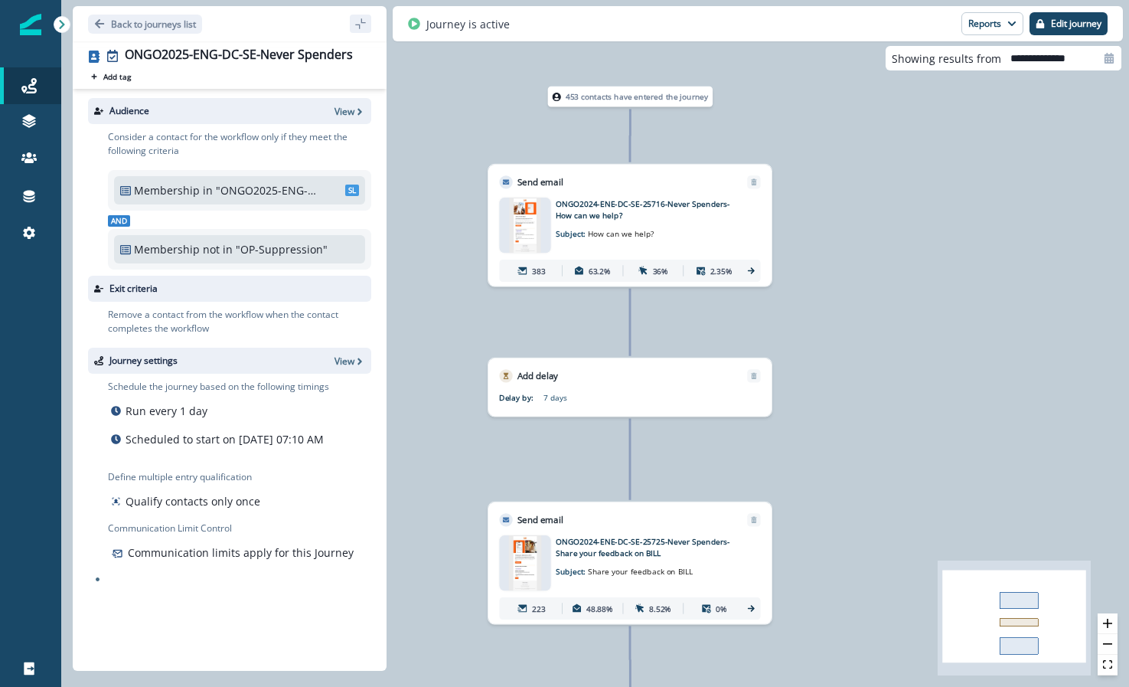
click at [564, 211] on p "ONGO2024-ENE-DC-SE-25716-Never Spenders-How can we help?" at bounding box center [644, 209] width 177 height 23
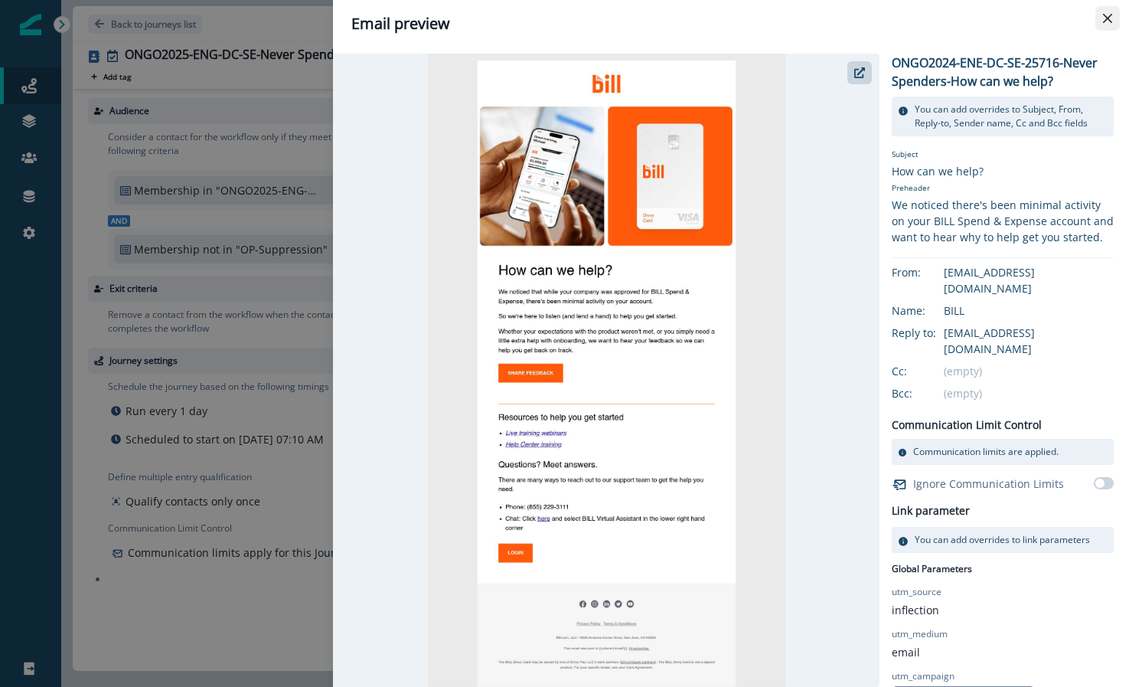
click at [1099, 19] on button "Close" at bounding box center [1108, 18] width 25 height 25
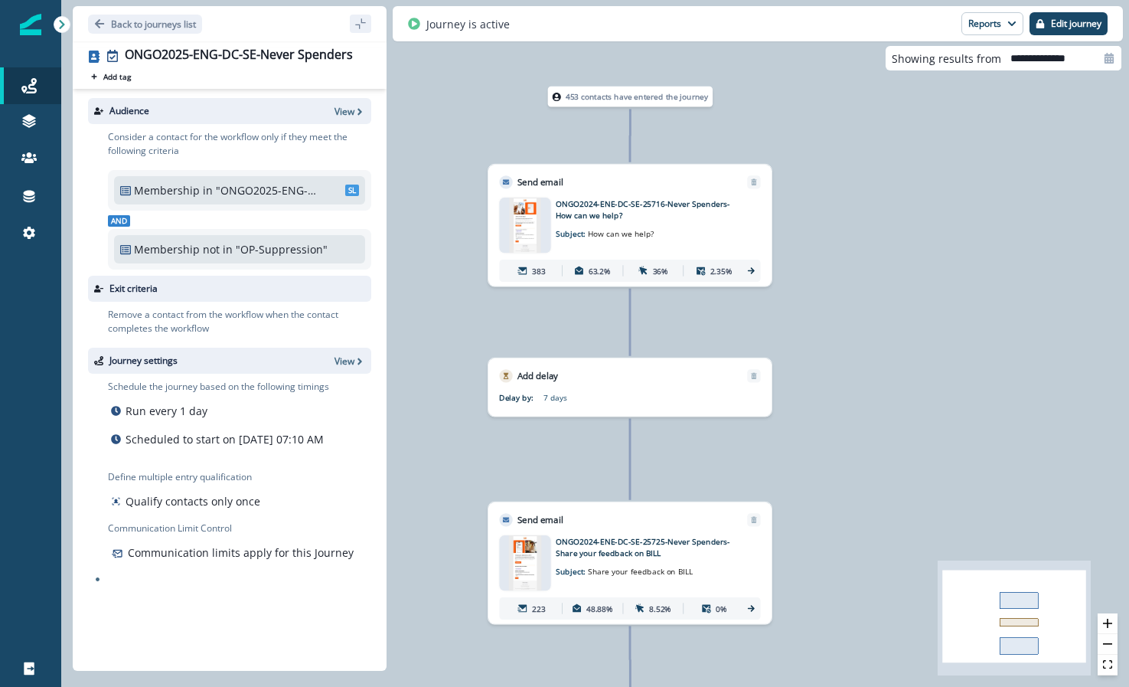
click at [751, 270] on icon at bounding box center [751, 270] width 7 height 6
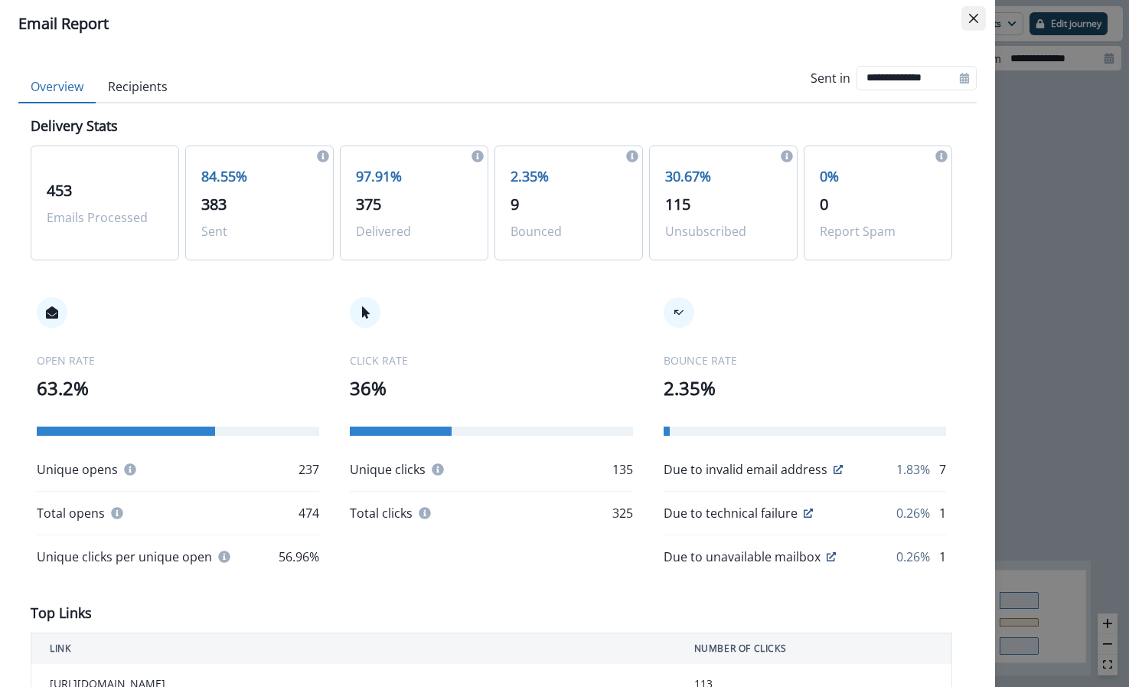
click at [972, 14] on icon "Close" at bounding box center [973, 18] width 9 height 9
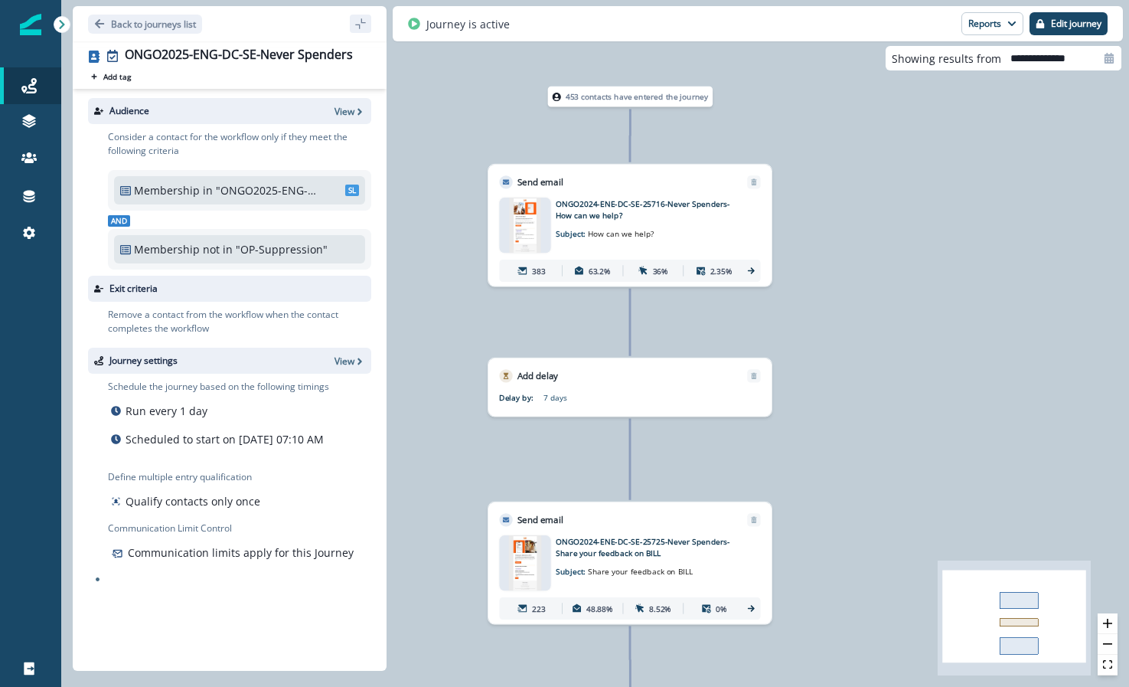
click at [527, 223] on img at bounding box center [525, 225] width 31 height 55
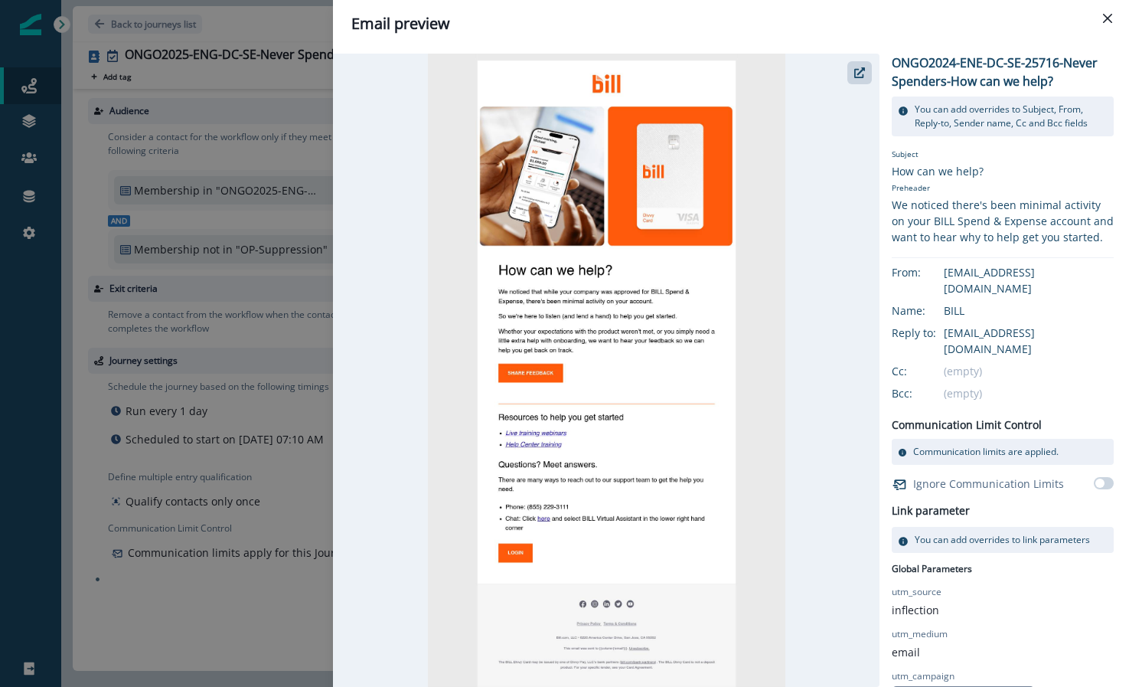
click at [1014, 85] on p "ONGO2024-ENE-DC-SE-25716-Never Spenders-How can we help?" at bounding box center [1003, 72] width 222 height 37
click at [860, 69] on icon "button" at bounding box center [859, 72] width 11 height 11
